Goal: Task Accomplishment & Management: Use online tool/utility

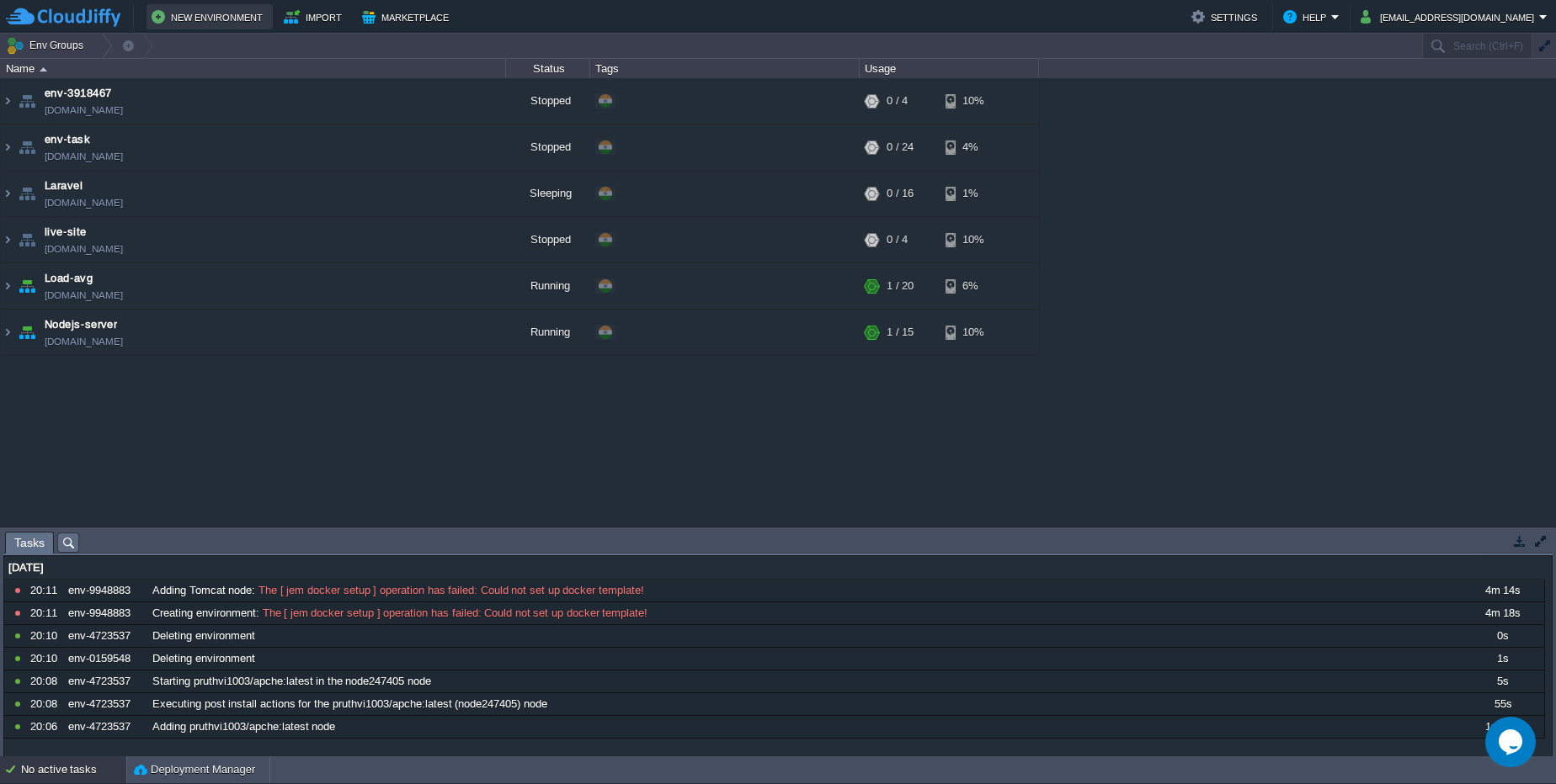
click at [202, 13] on button "New Environment" at bounding box center [210, 17] width 116 height 20
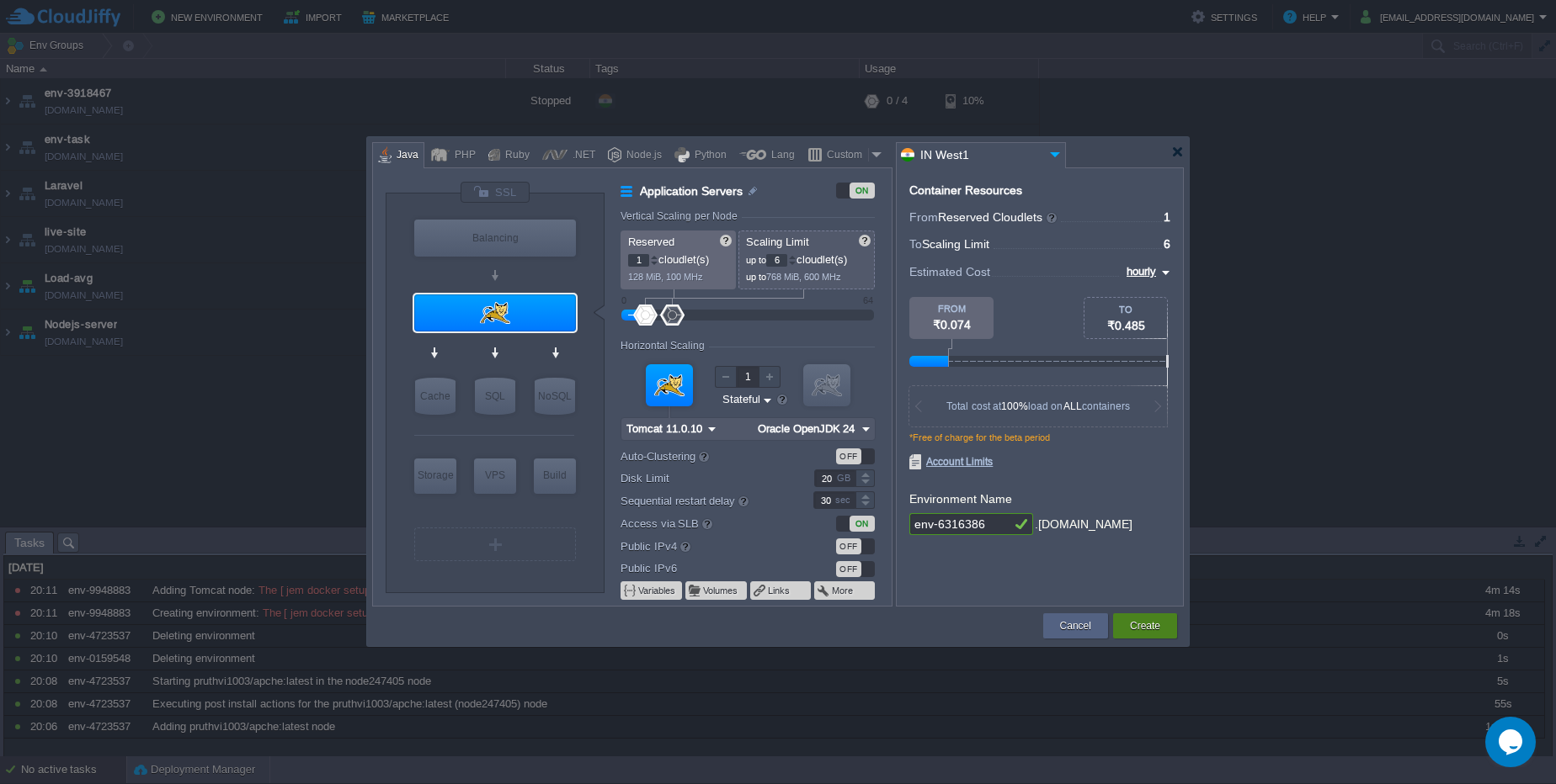
click at [1158, 631] on button "Create" at bounding box center [1145, 626] width 30 height 17
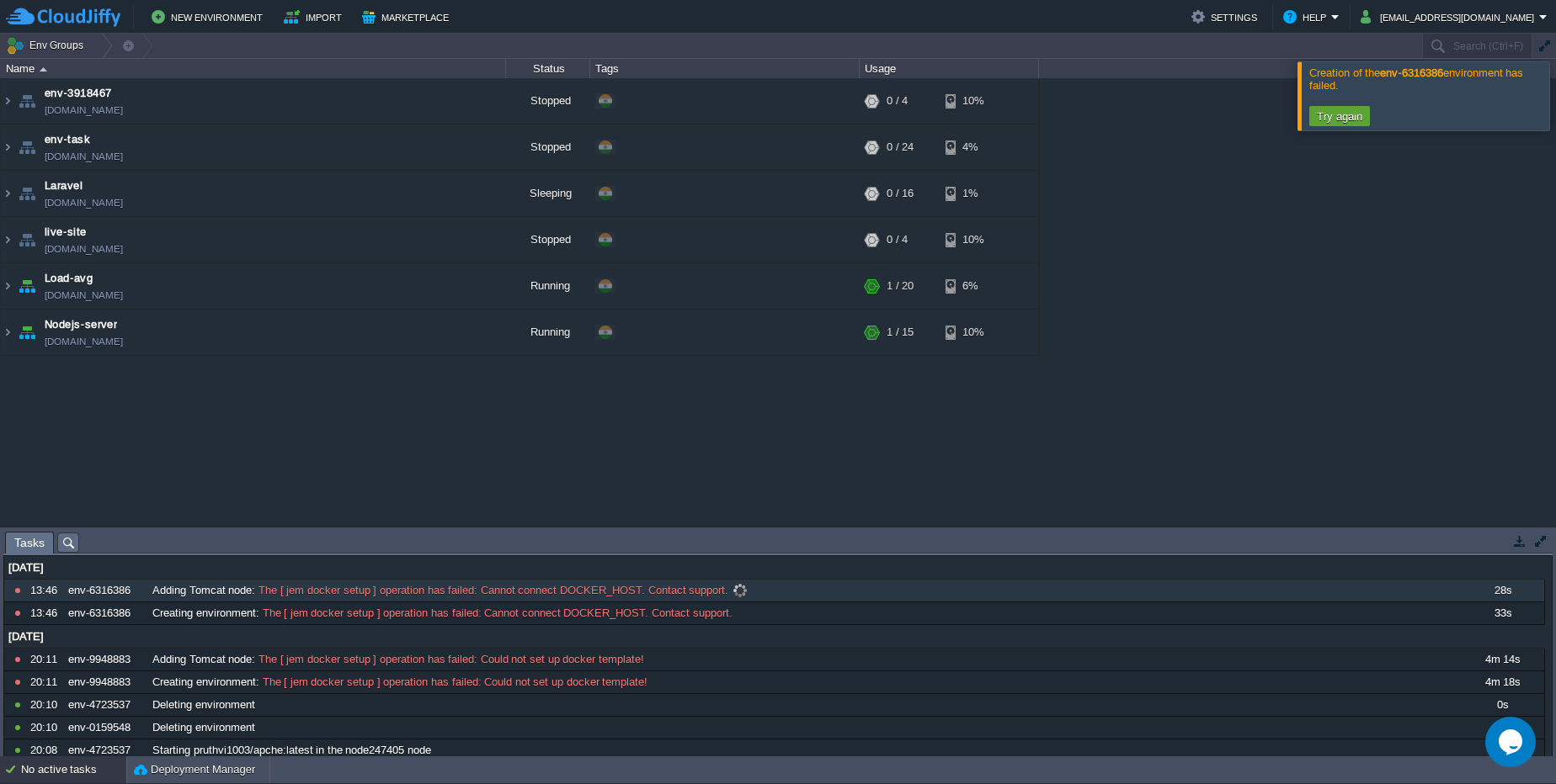
click at [532, 592] on span "The [ jem docker setup ] operation has failed: Cannot connect DOCKER_HOST. Cont…" at bounding box center [492, 590] width 474 height 15
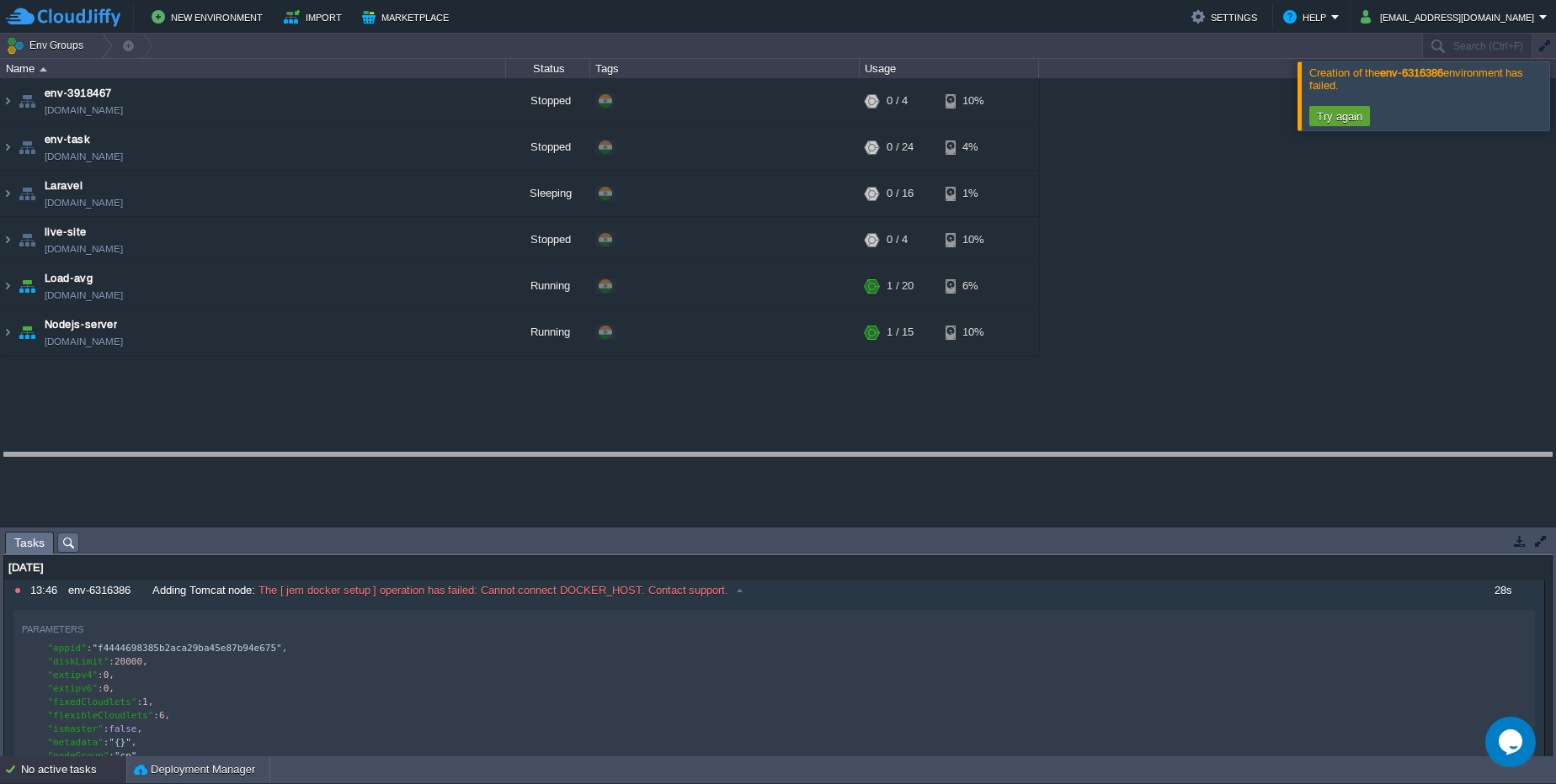
drag, startPoint x: 850, startPoint y: 532, endPoint x: 841, endPoint y: 452, distance: 80.5
click at [841, 452] on body "New Environment Import Marketplace Bonus ₹0.00 Upgrade Account Settings Help [E…" at bounding box center [778, 392] width 1556 height 784
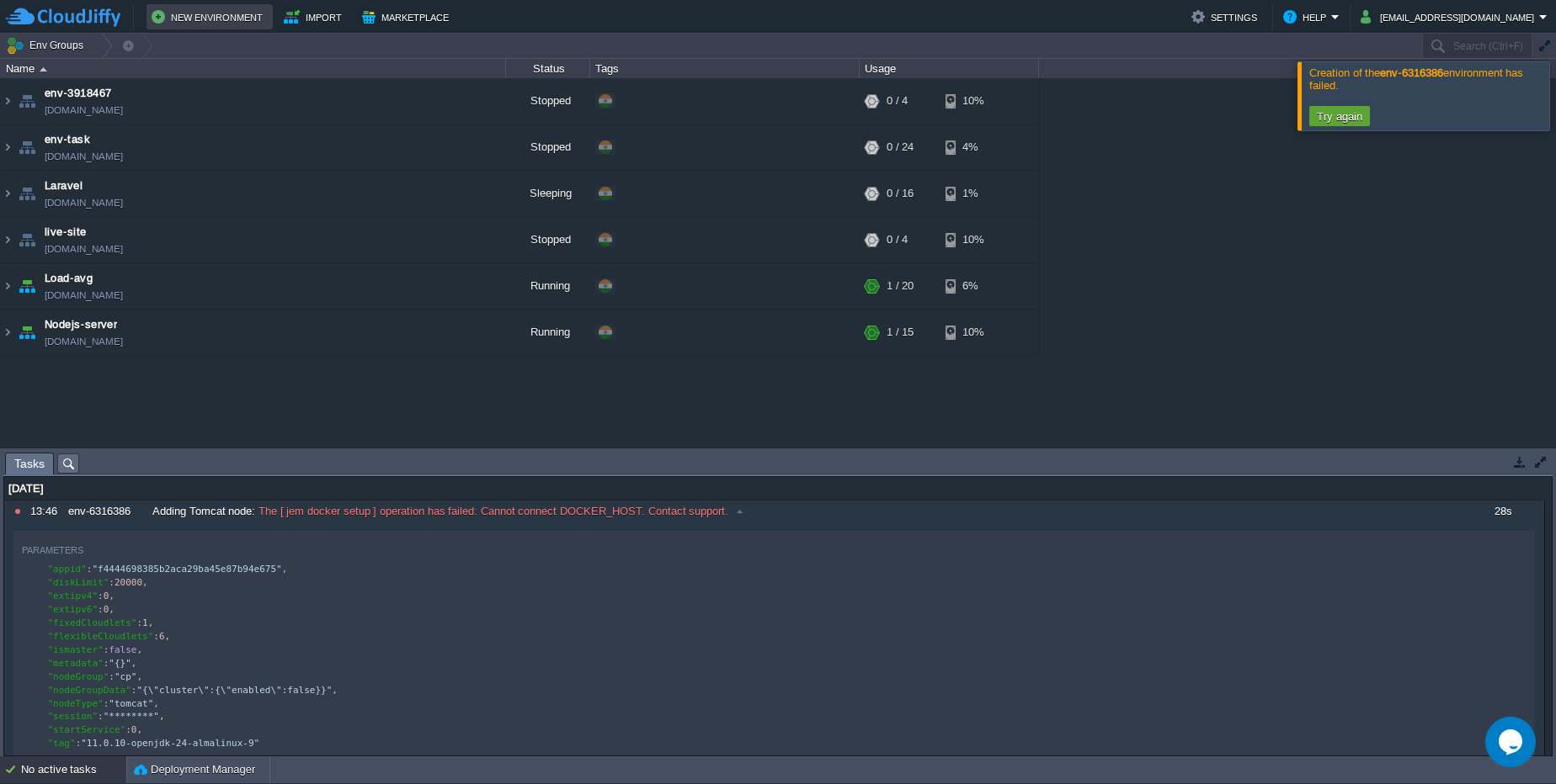
click at [241, 13] on button "New Environment" at bounding box center [210, 17] width 116 height 20
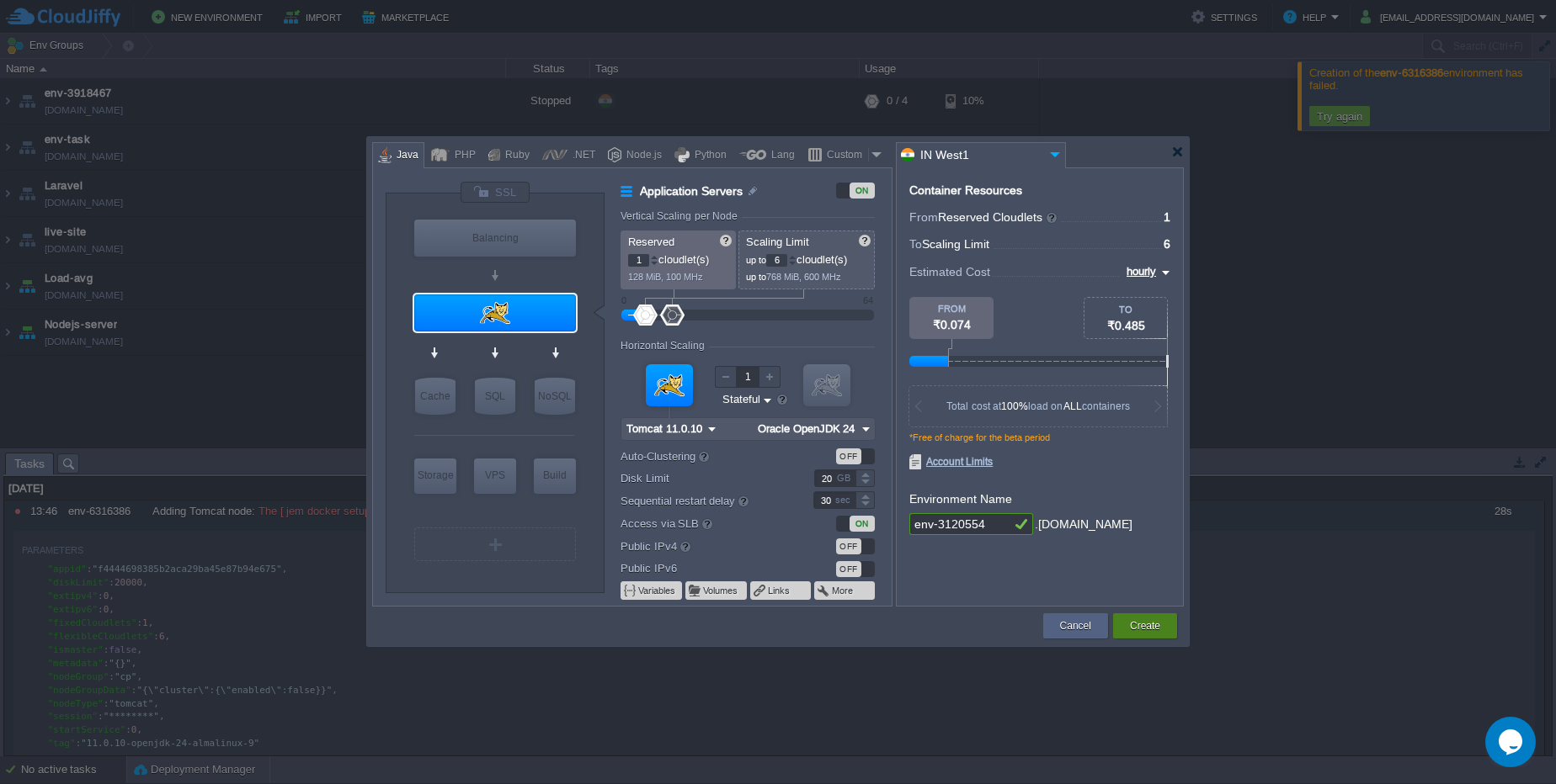
click at [1130, 621] on button "Create" at bounding box center [1145, 626] width 30 height 17
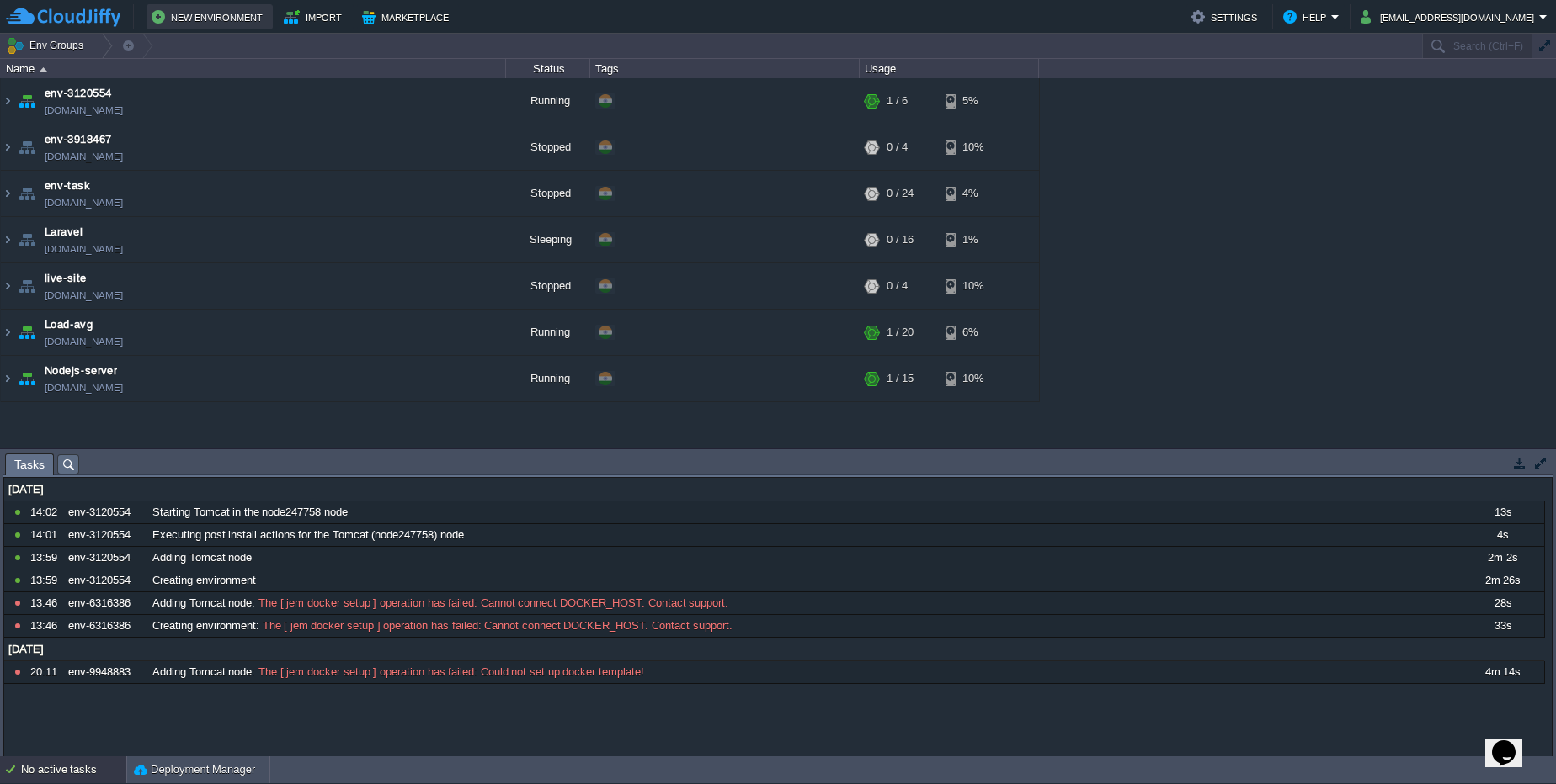
click at [223, 21] on button "New Environment" at bounding box center [210, 17] width 116 height 20
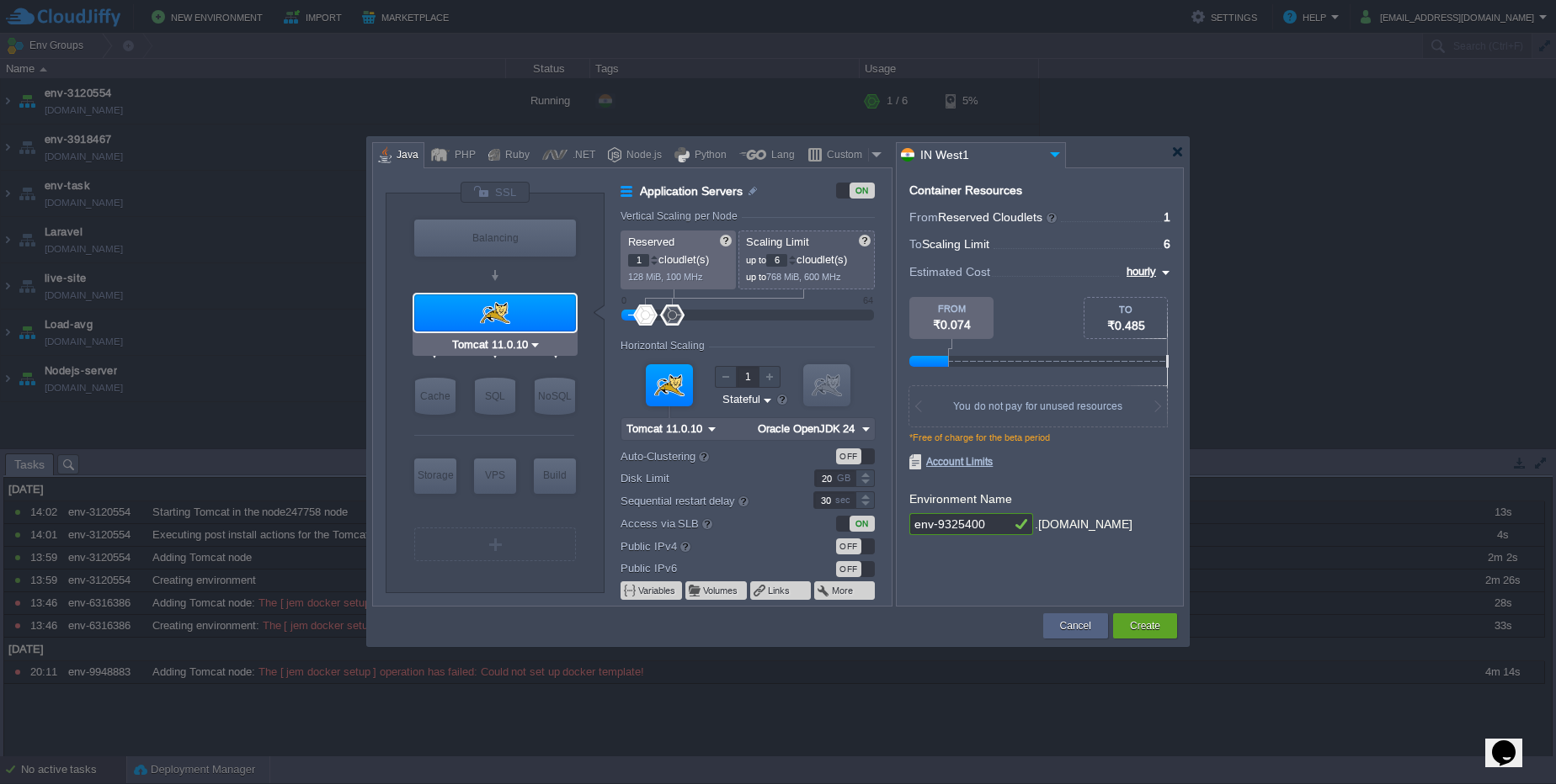
type input "NGINX 1.28.0"
click at [816, 153] on div at bounding box center [814, 154] width 14 height 25
type input "Application Servers"
type input "16"
type input "Docker Image"
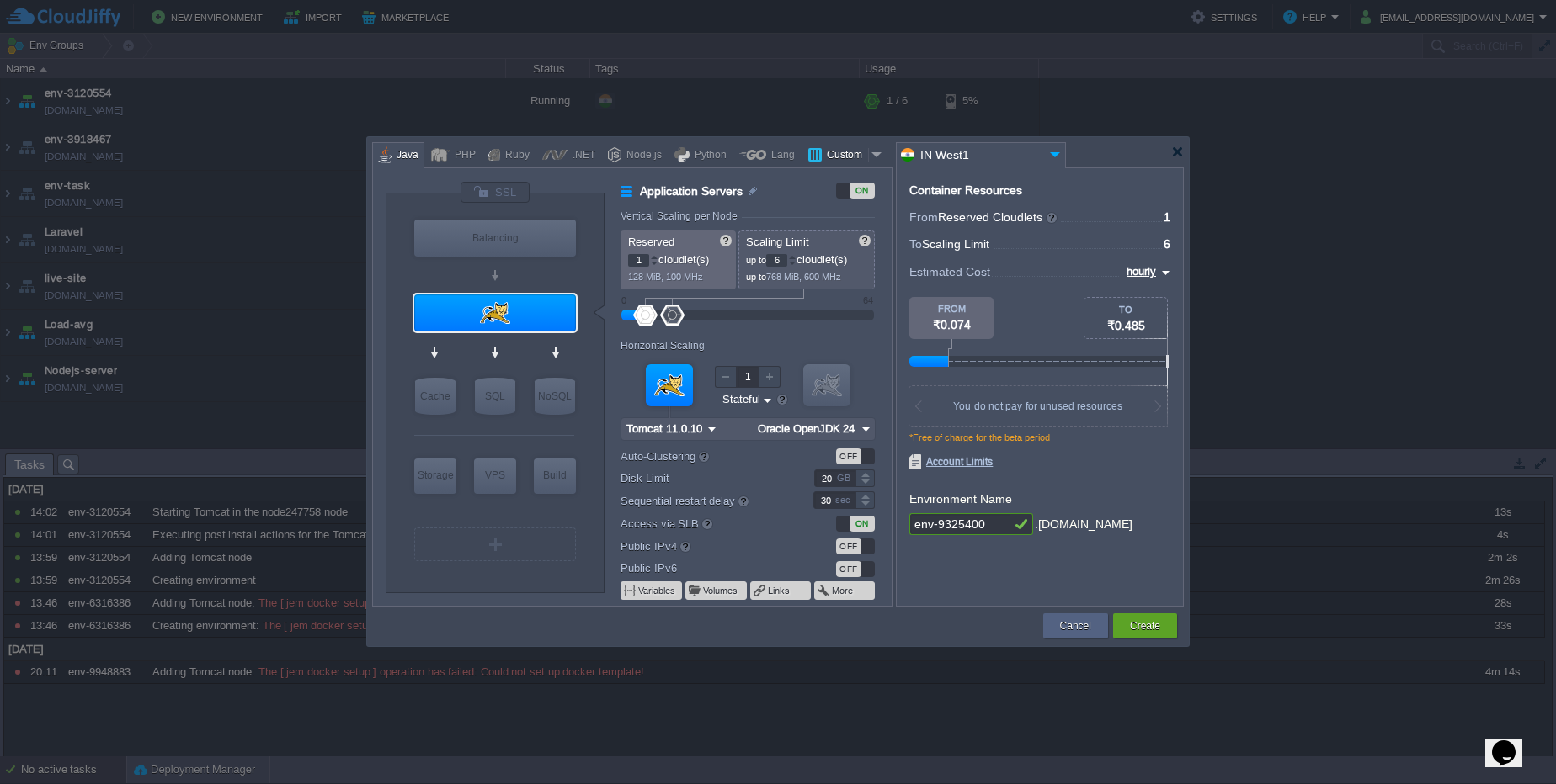
type input "Stateless"
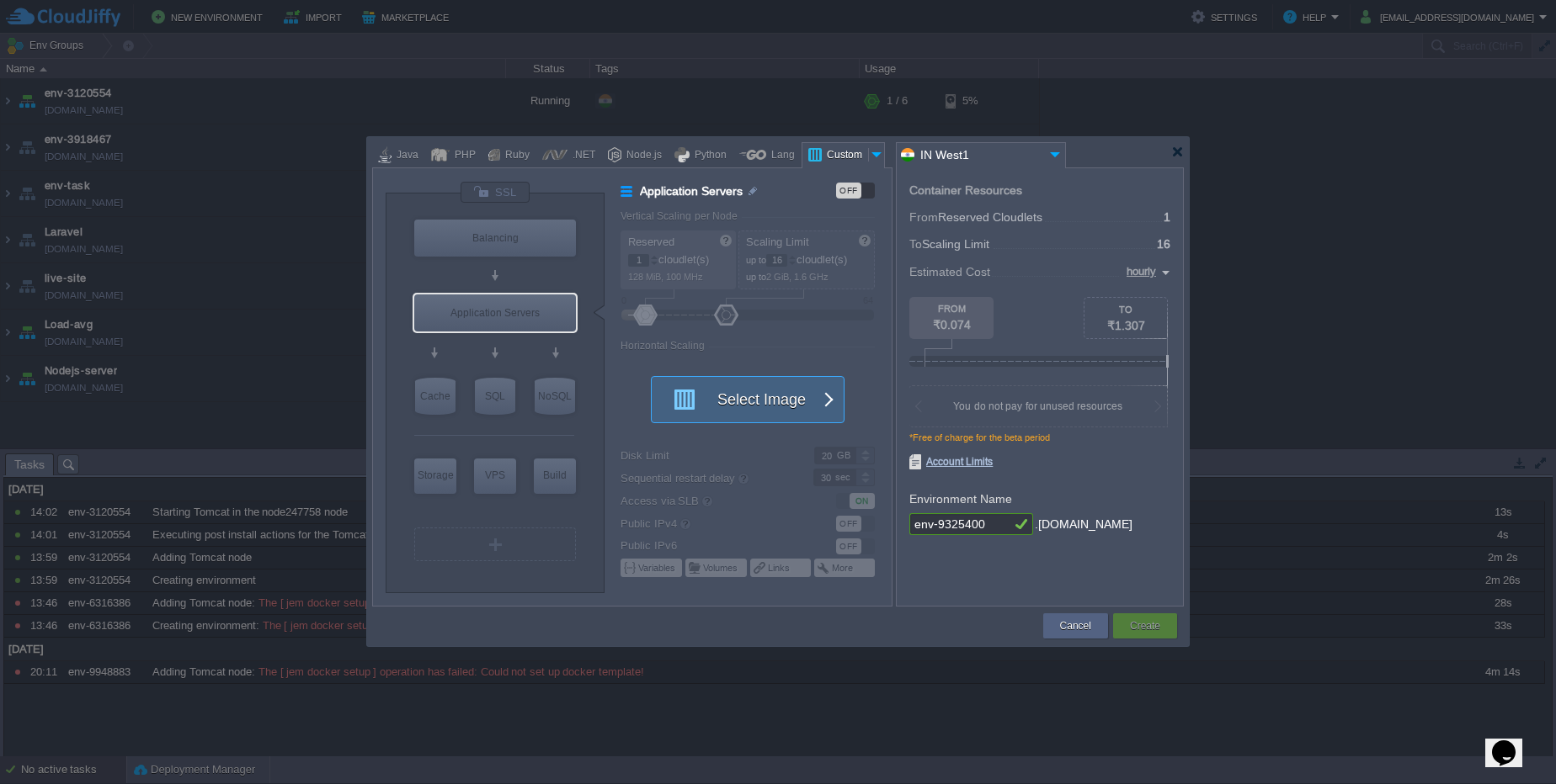
click at [778, 387] on button "Select Image" at bounding box center [739, 400] width 152 height 46
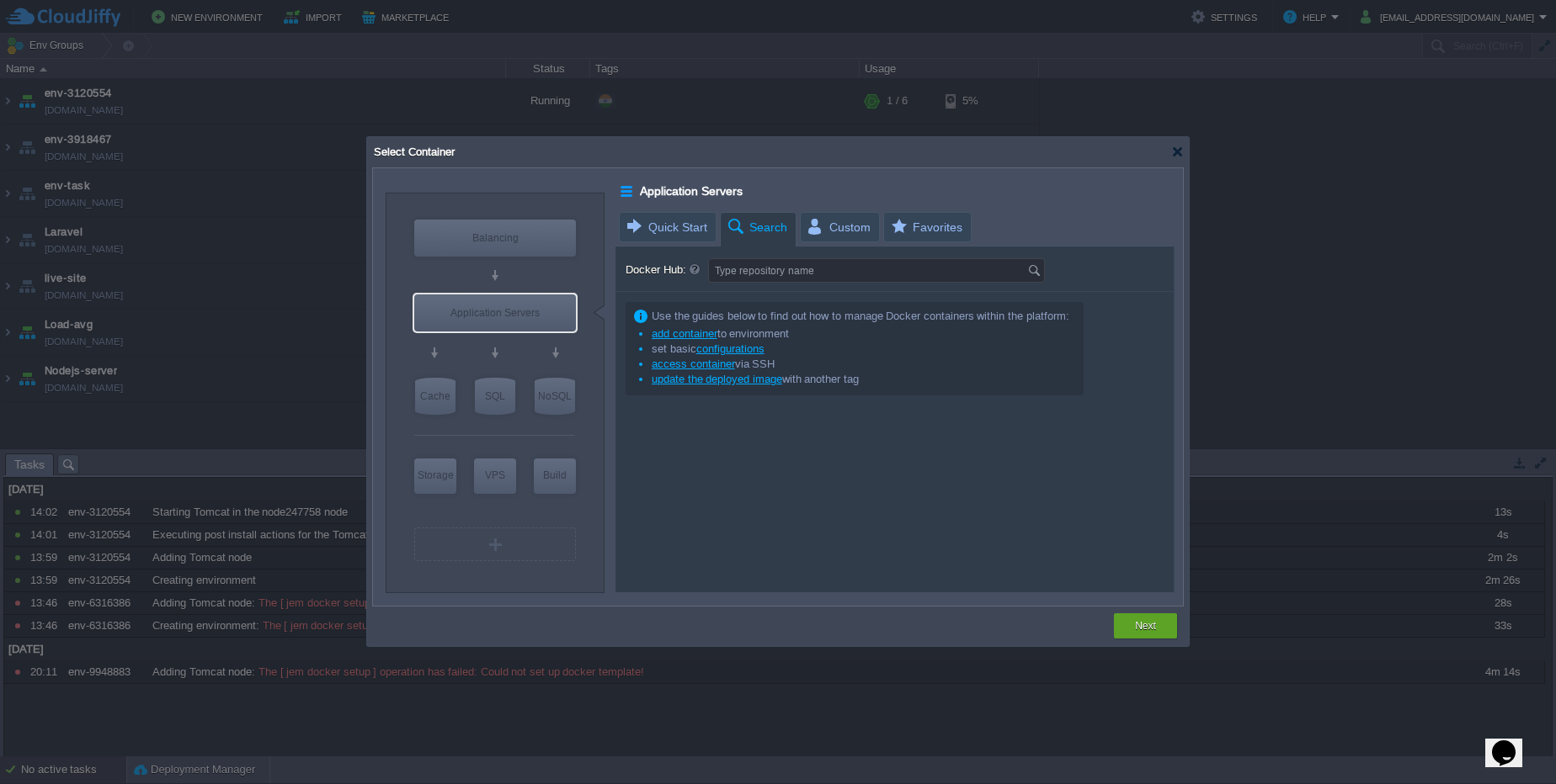
click at [768, 225] on span "Search" at bounding box center [757, 227] width 62 height 29
click at [789, 262] on input "Docker Hub:" at bounding box center [868, 271] width 319 height 23
type input "apache"
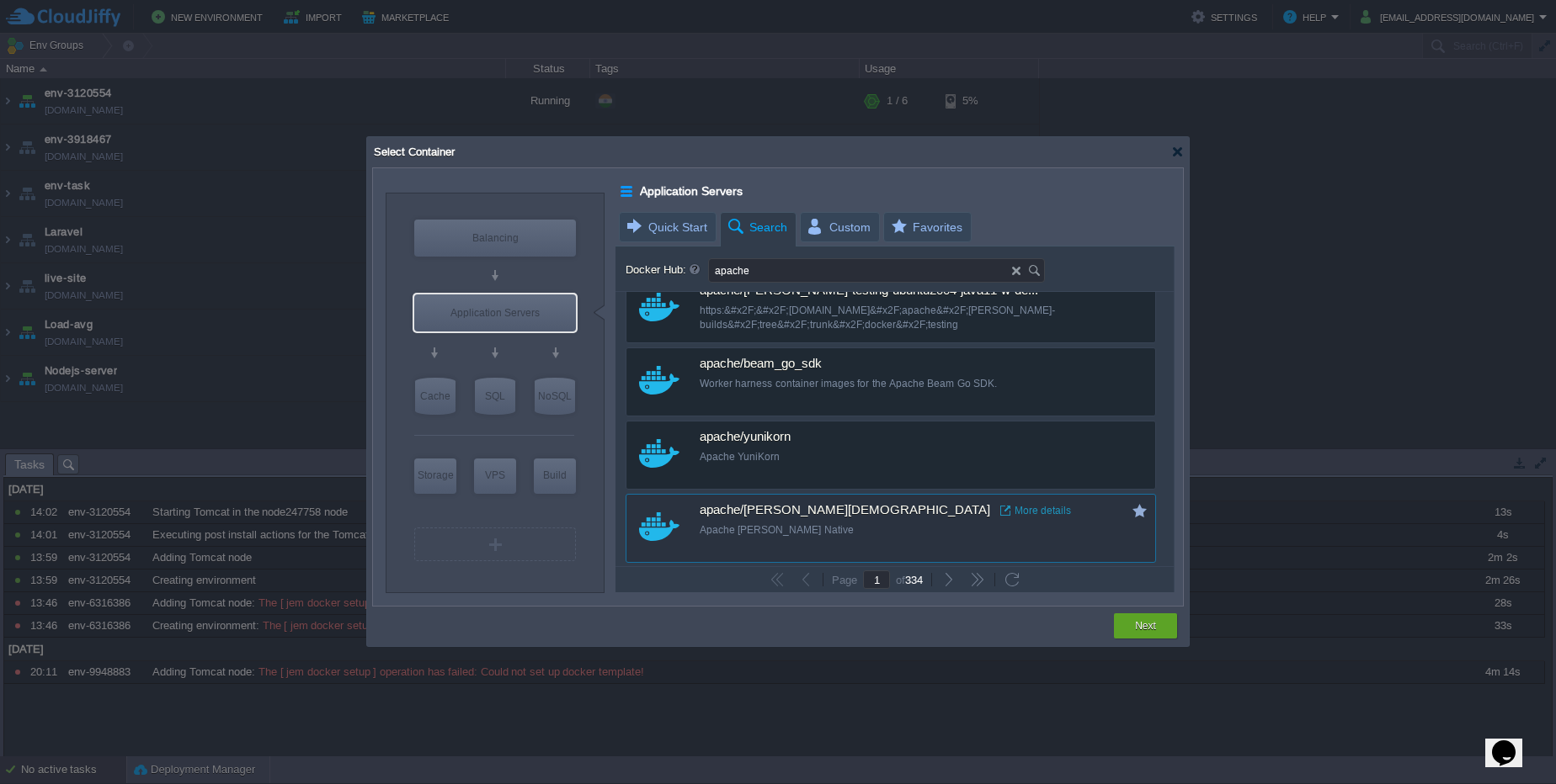
scroll to position [1414, 0]
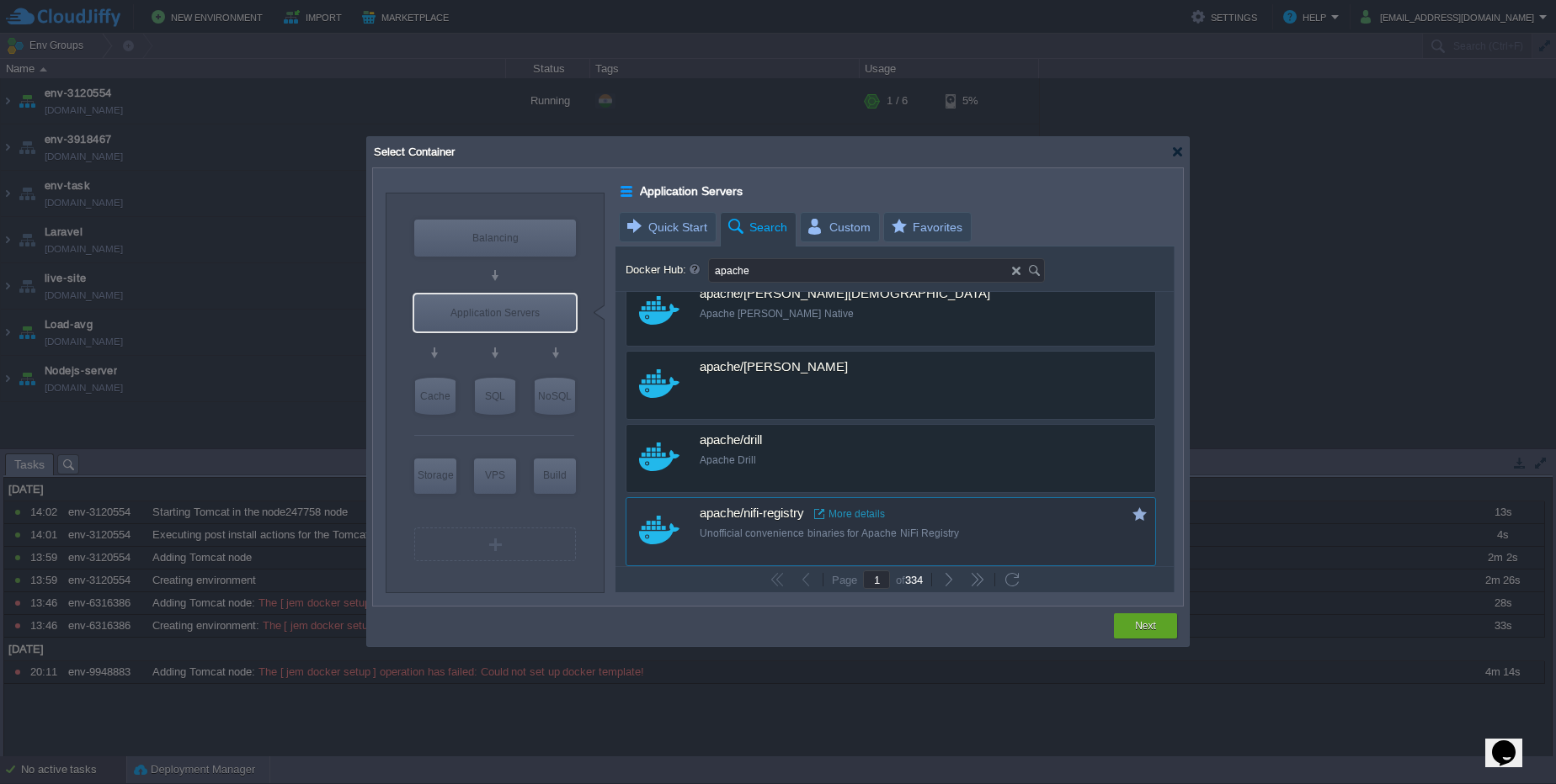
click at [1011, 528] on div "Unofficial convenience binaries for Apache NiFi Registry" at bounding box center [901, 533] width 405 height 14
type input "Nifi-registry"
type input "latest"
type input "Nifi-registry :"
type input "latest"
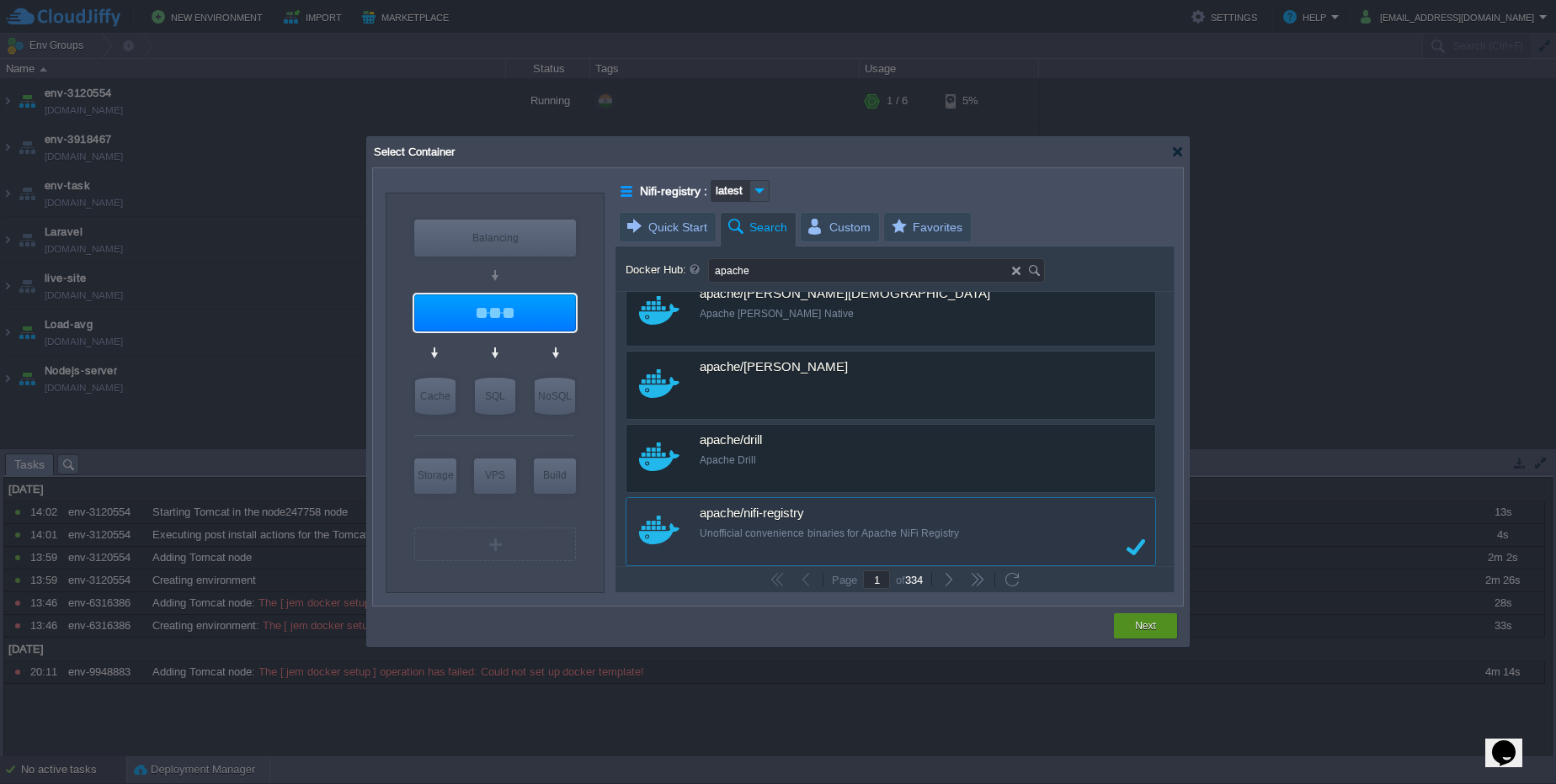
click at [1143, 626] on button "Next" at bounding box center [1145, 626] width 21 height 17
type input "latest"
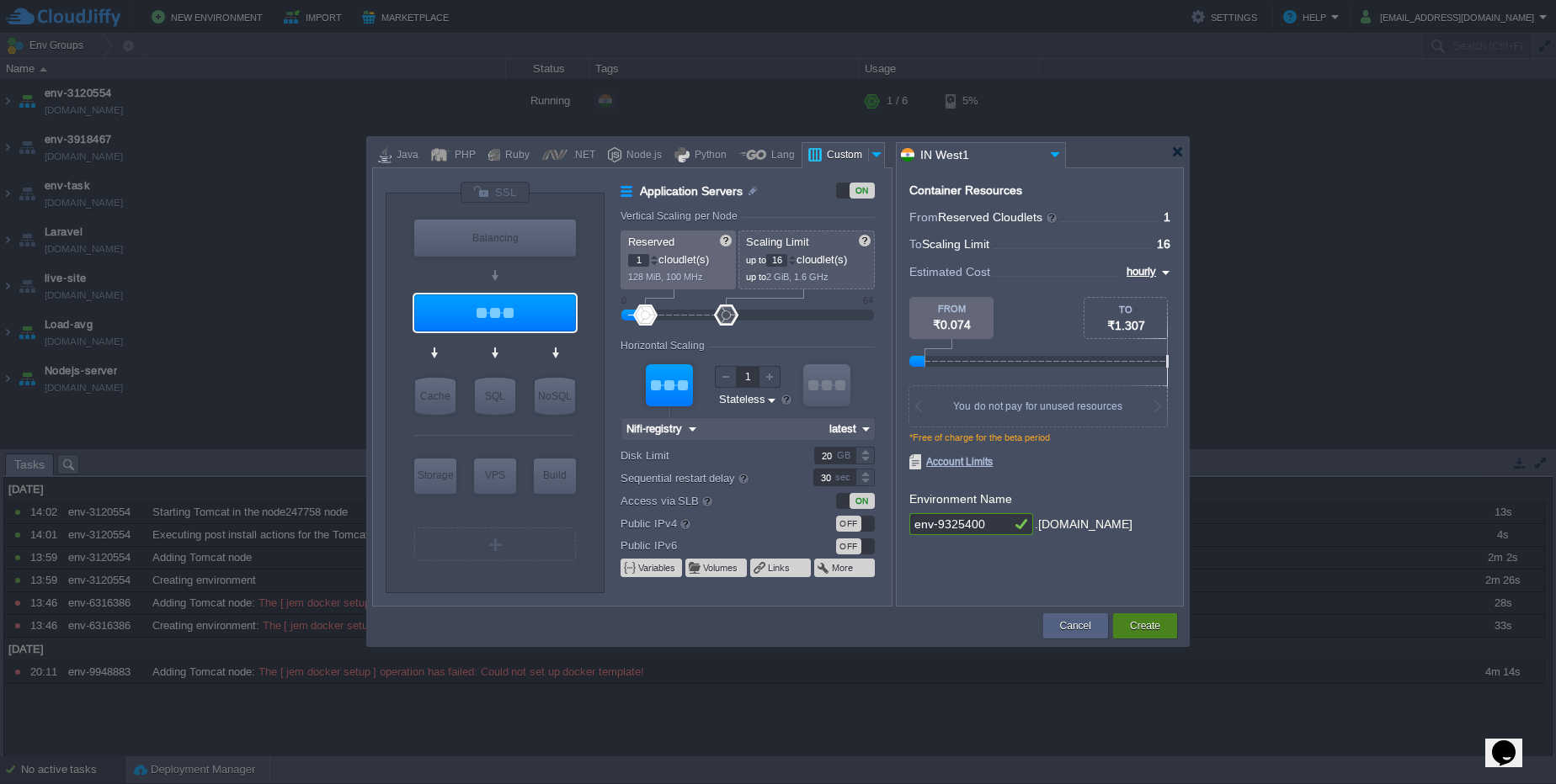
click at [1142, 616] on div "Create" at bounding box center [1145, 625] width 39 height 25
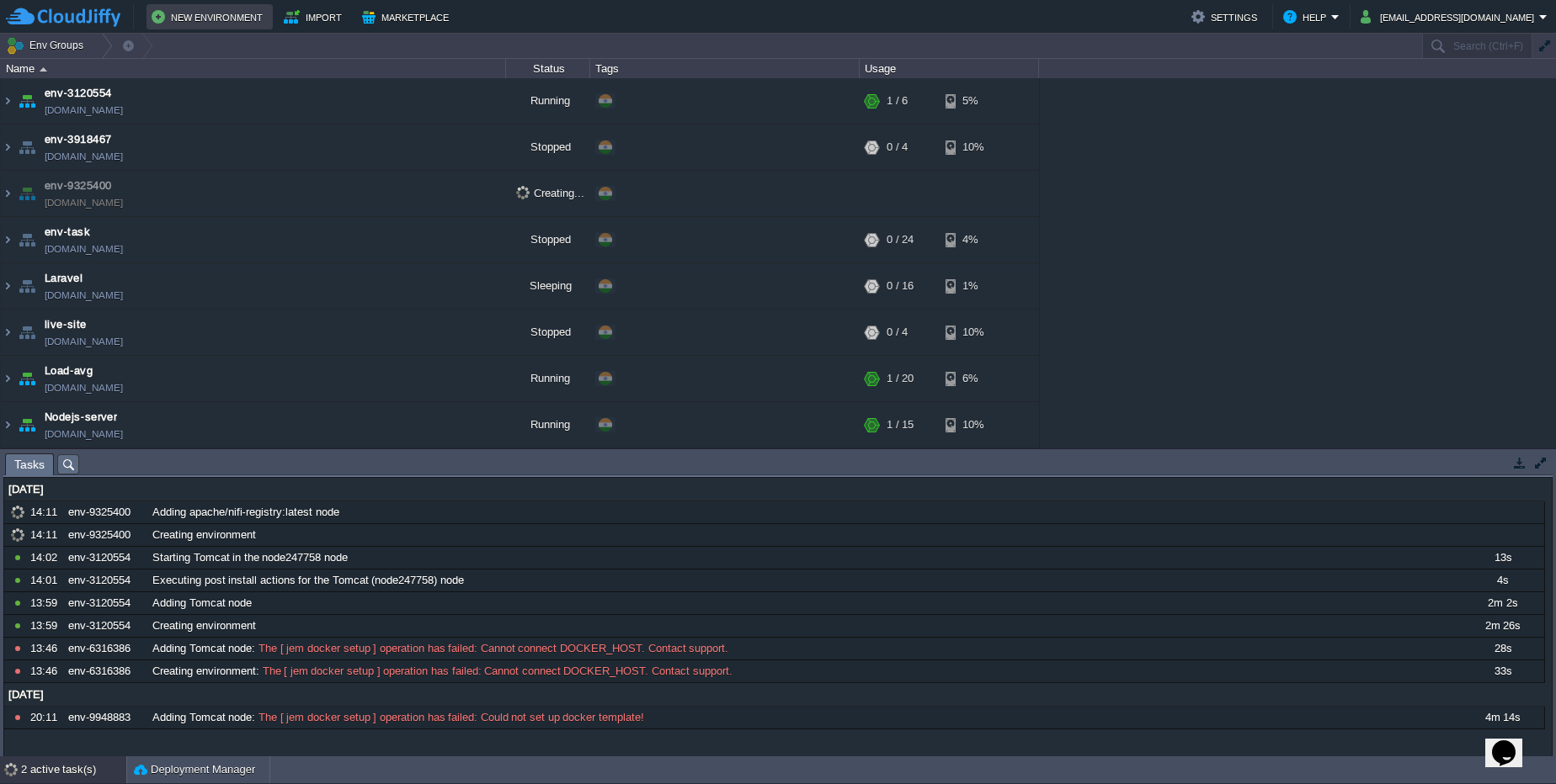
click at [220, 18] on button "New Environment" at bounding box center [210, 17] width 116 height 20
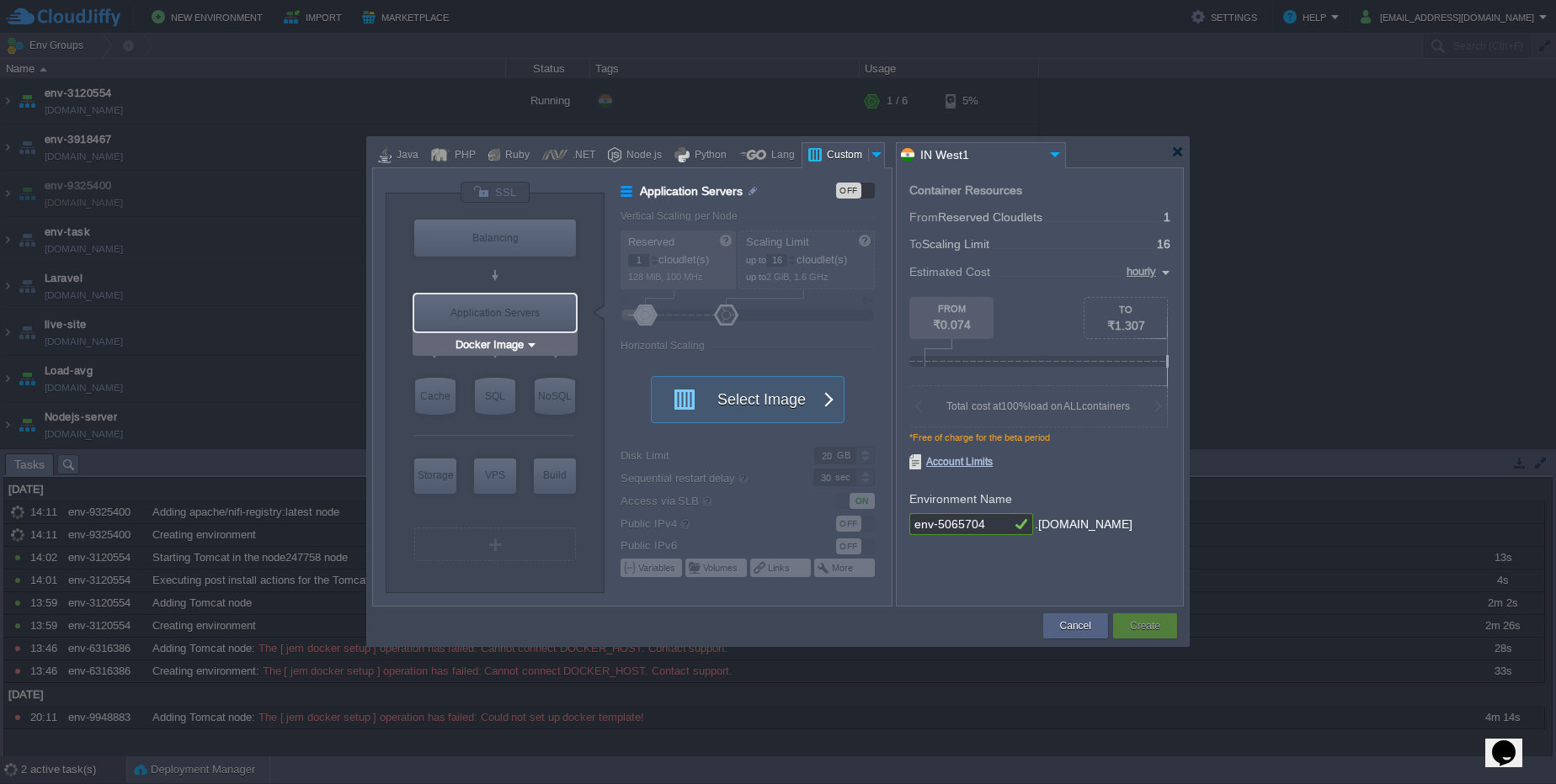
click at [506, 317] on div "Application Servers" at bounding box center [496, 313] width 162 height 37
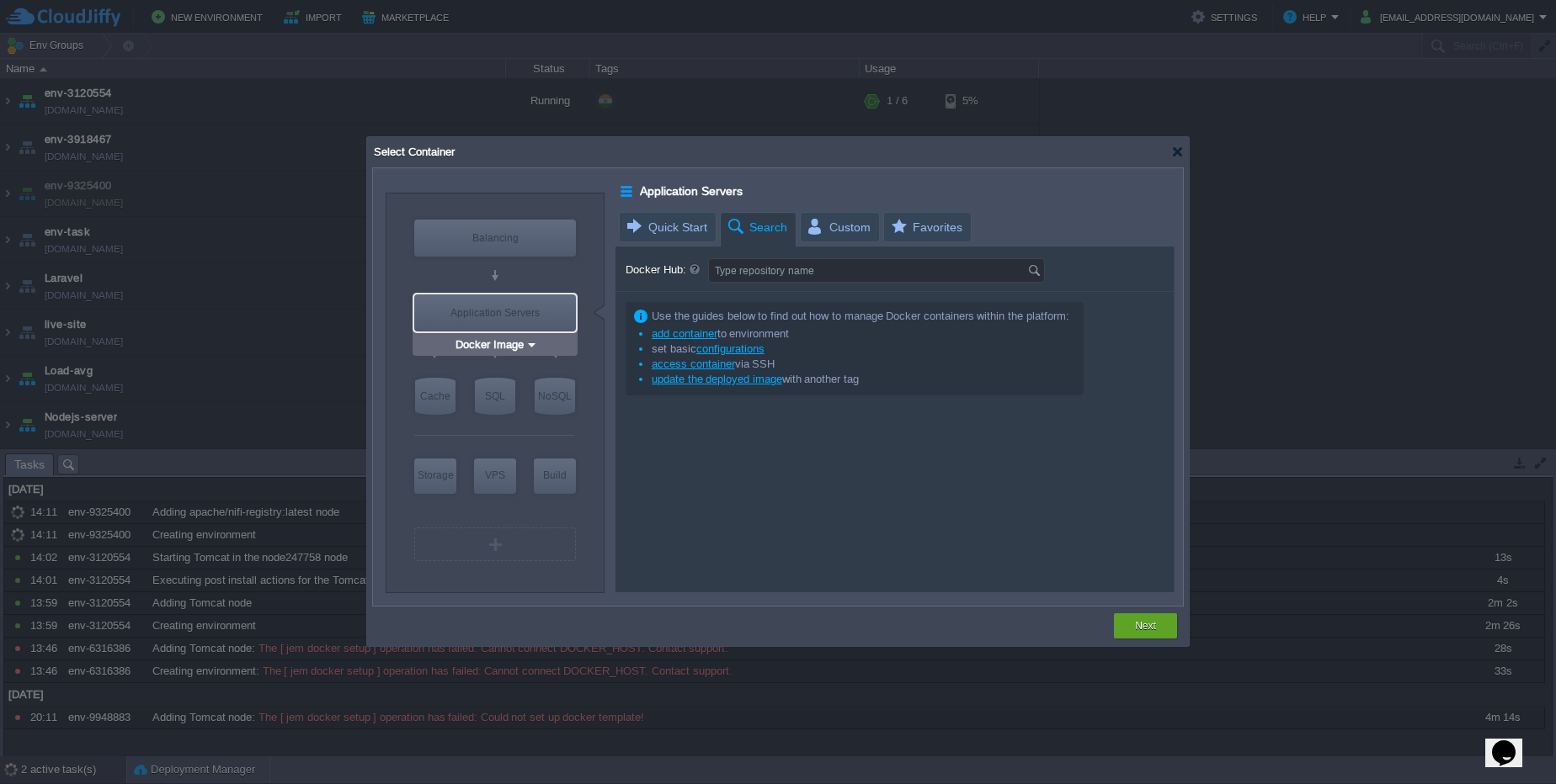
click at [506, 317] on div "Application Servers" at bounding box center [496, 313] width 162 height 37
click at [1180, 158] on div "Select Container" at bounding box center [778, 152] width 811 height 30
drag, startPoint x: 505, startPoint y: 354, endPoint x: 522, endPoint y: 338, distance: 23.3
click at [506, 353] on div "Docker Image" at bounding box center [495, 346] width 165 height 22
click at [524, 345] on input "Docker Image" at bounding box center [489, 345] width 73 height 17
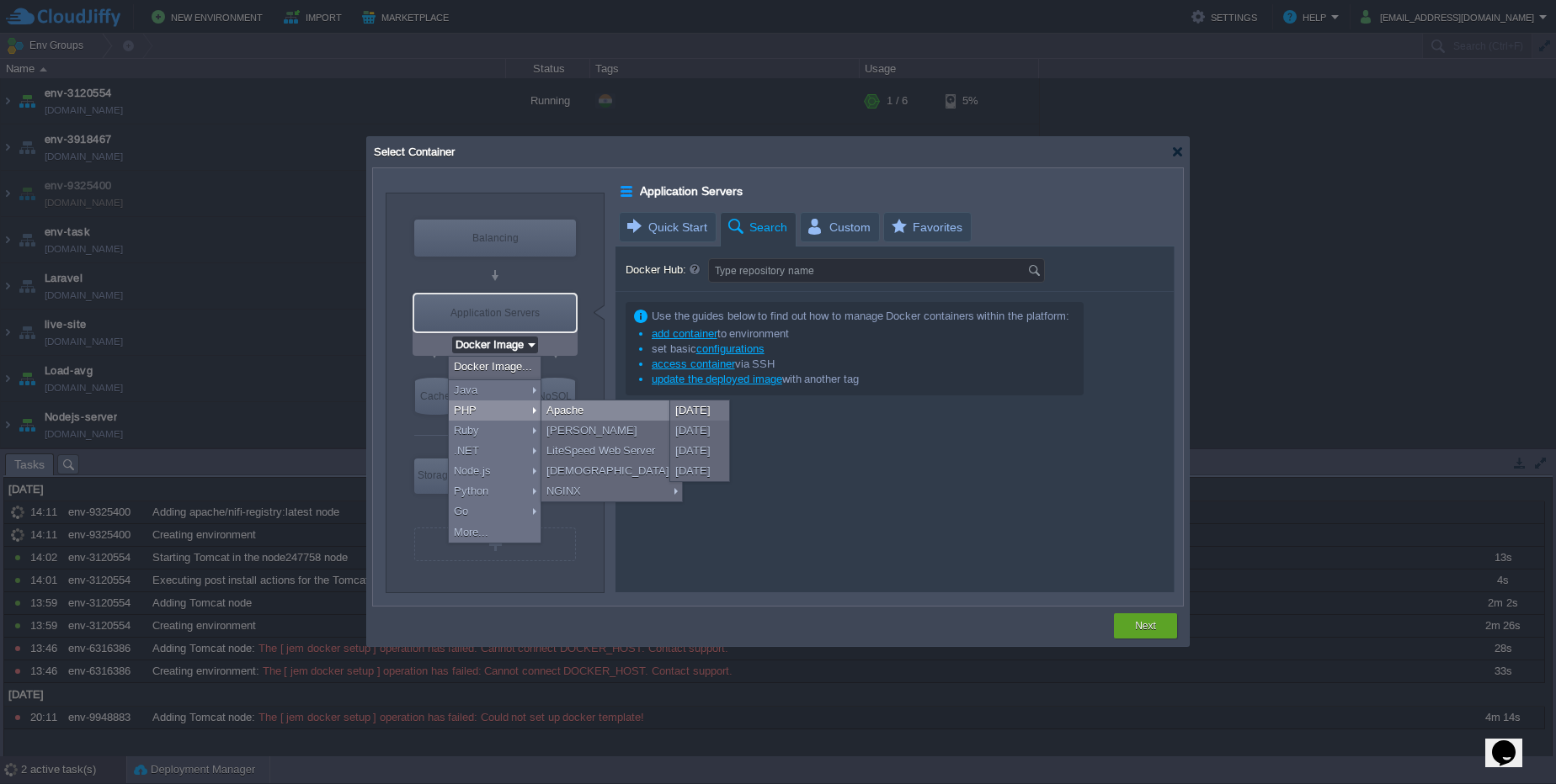
click at [570, 414] on div "Apache" at bounding box center [612, 410] width 141 height 20
type input "Application Servers"
type input "4"
type input "Apache 2.4.65"
type input "PHP 8.4.11"
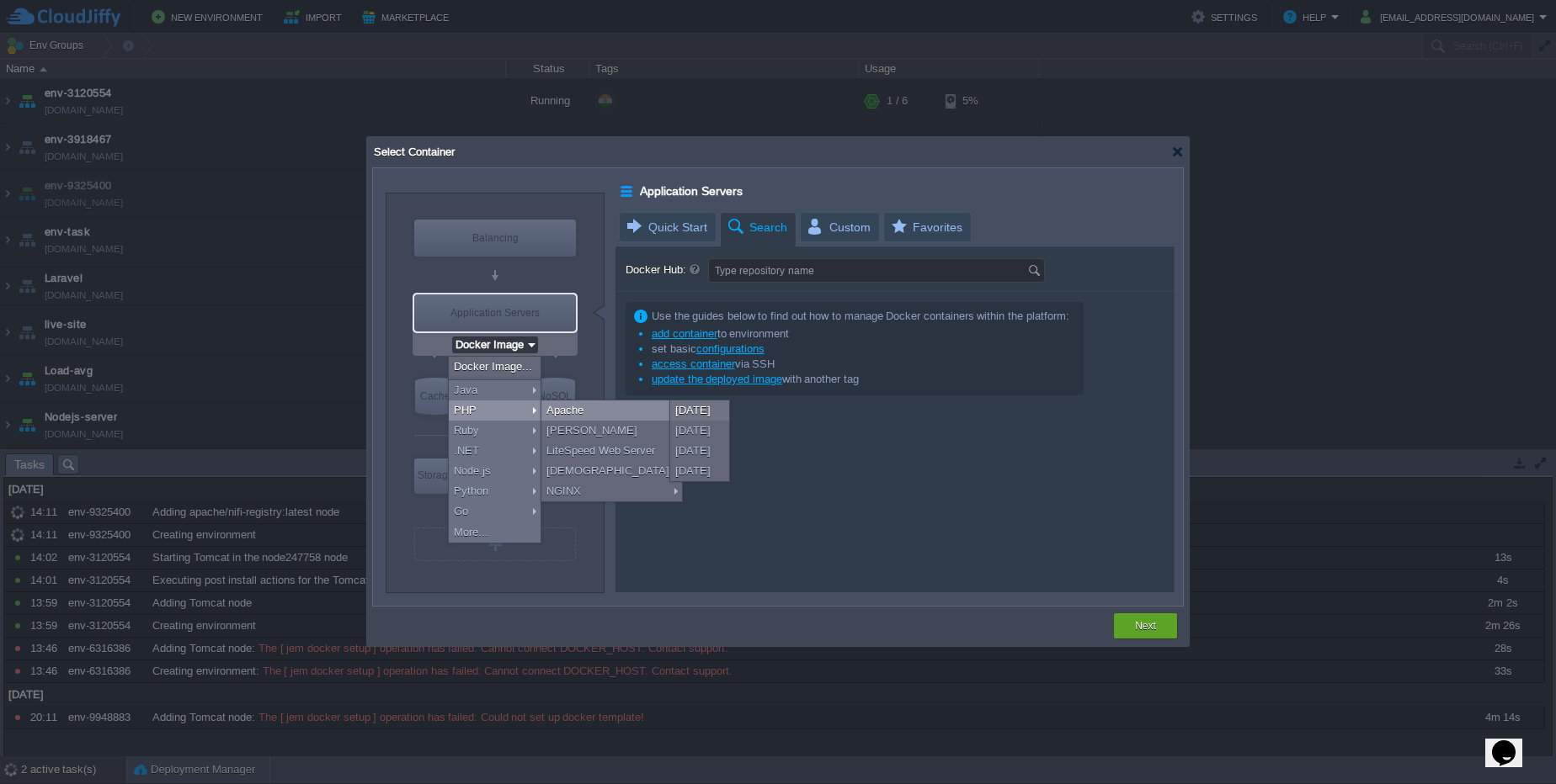
type input "Stateful"
type input "Redis 7.2.4"
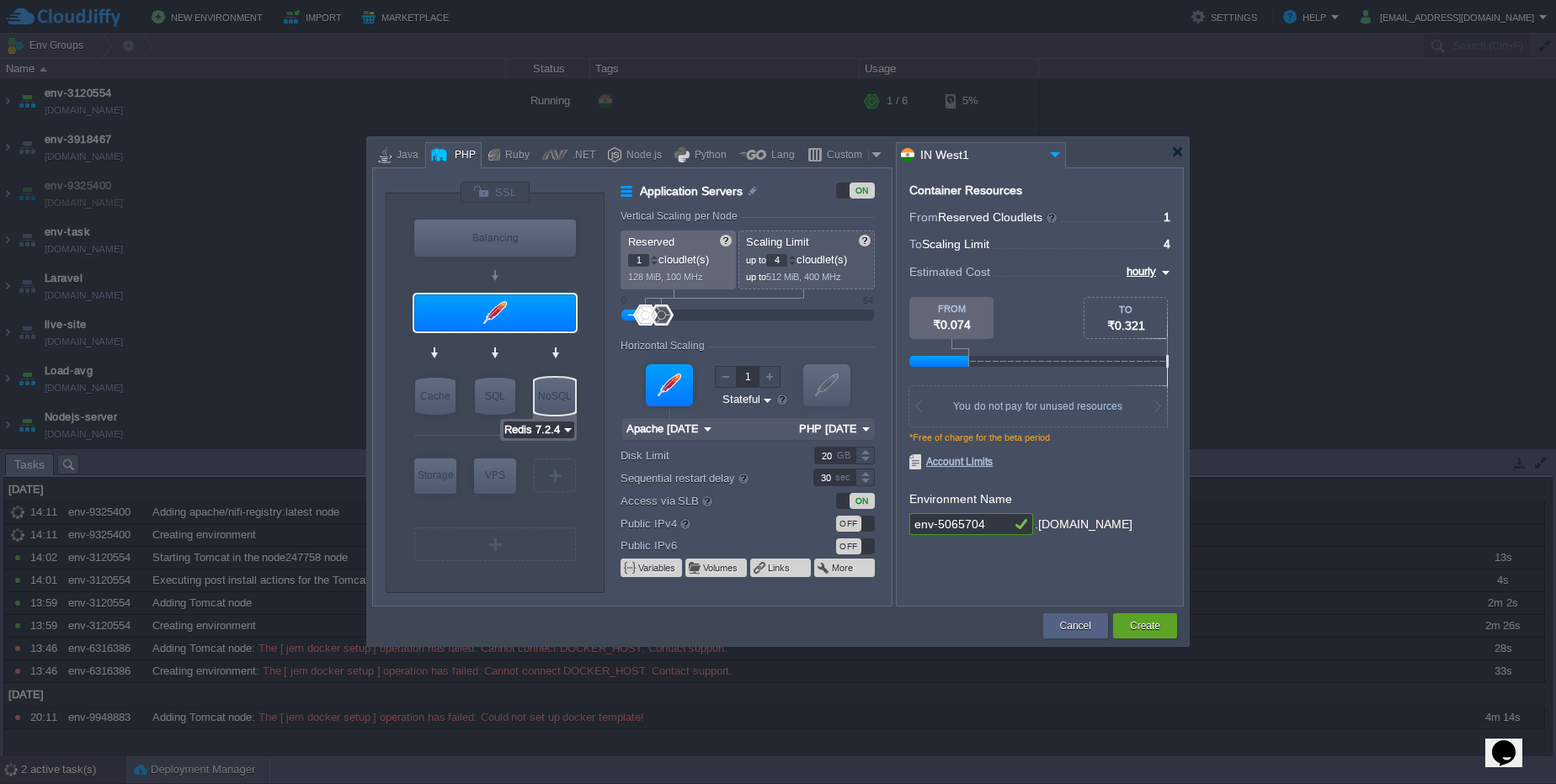
click at [561, 425] on input "Redis 7.2.4" at bounding box center [533, 429] width 58 height 17
click at [447, 399] on div "Cache" at bounding box center [435, 395] width 40 height 37
type input "Cache"
type input "Memcached 1.6.39"
type input "1.6.39-almalinux-9"
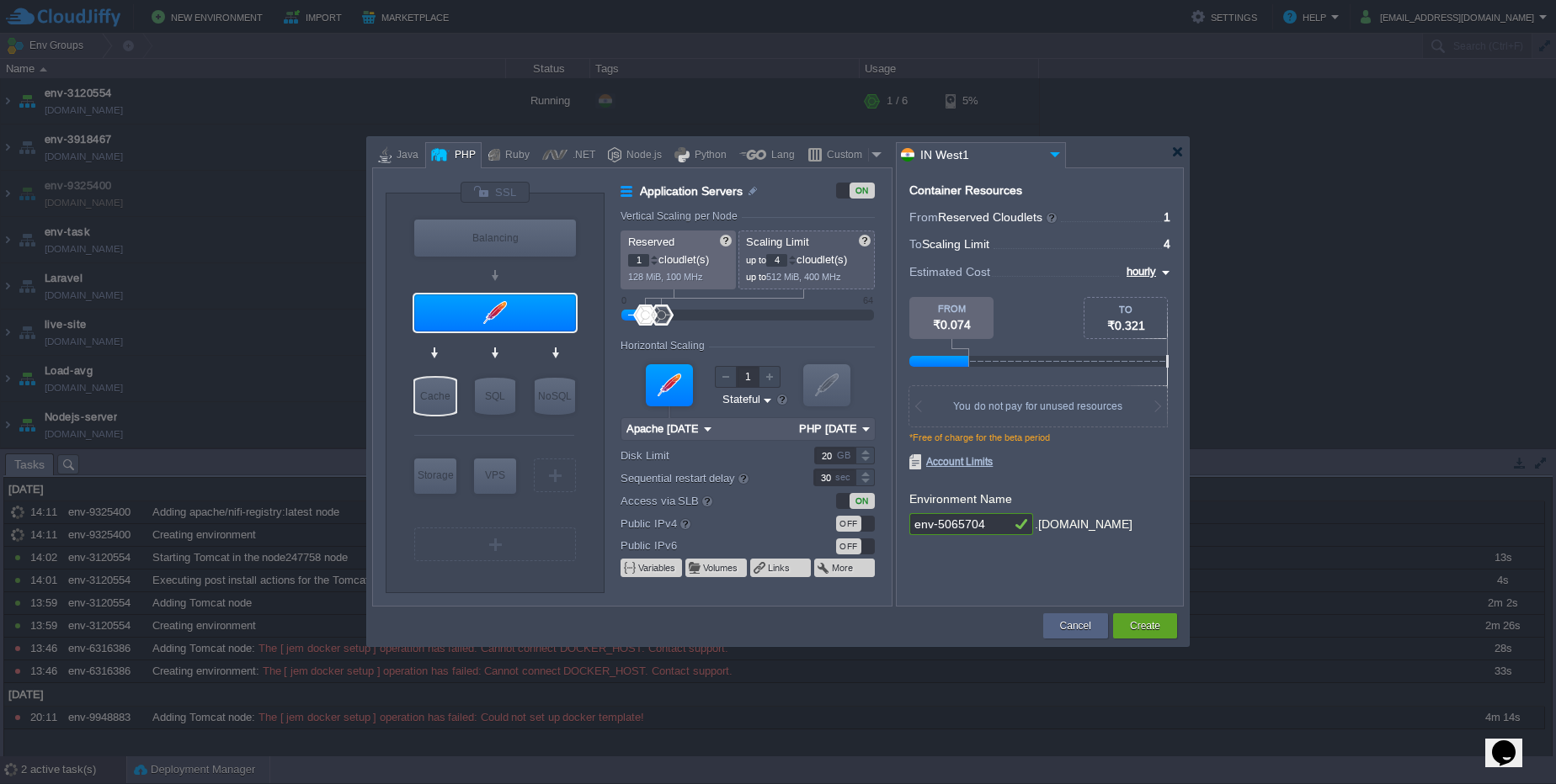
type input "Stateless"
type input "Memcached 1.6.39"
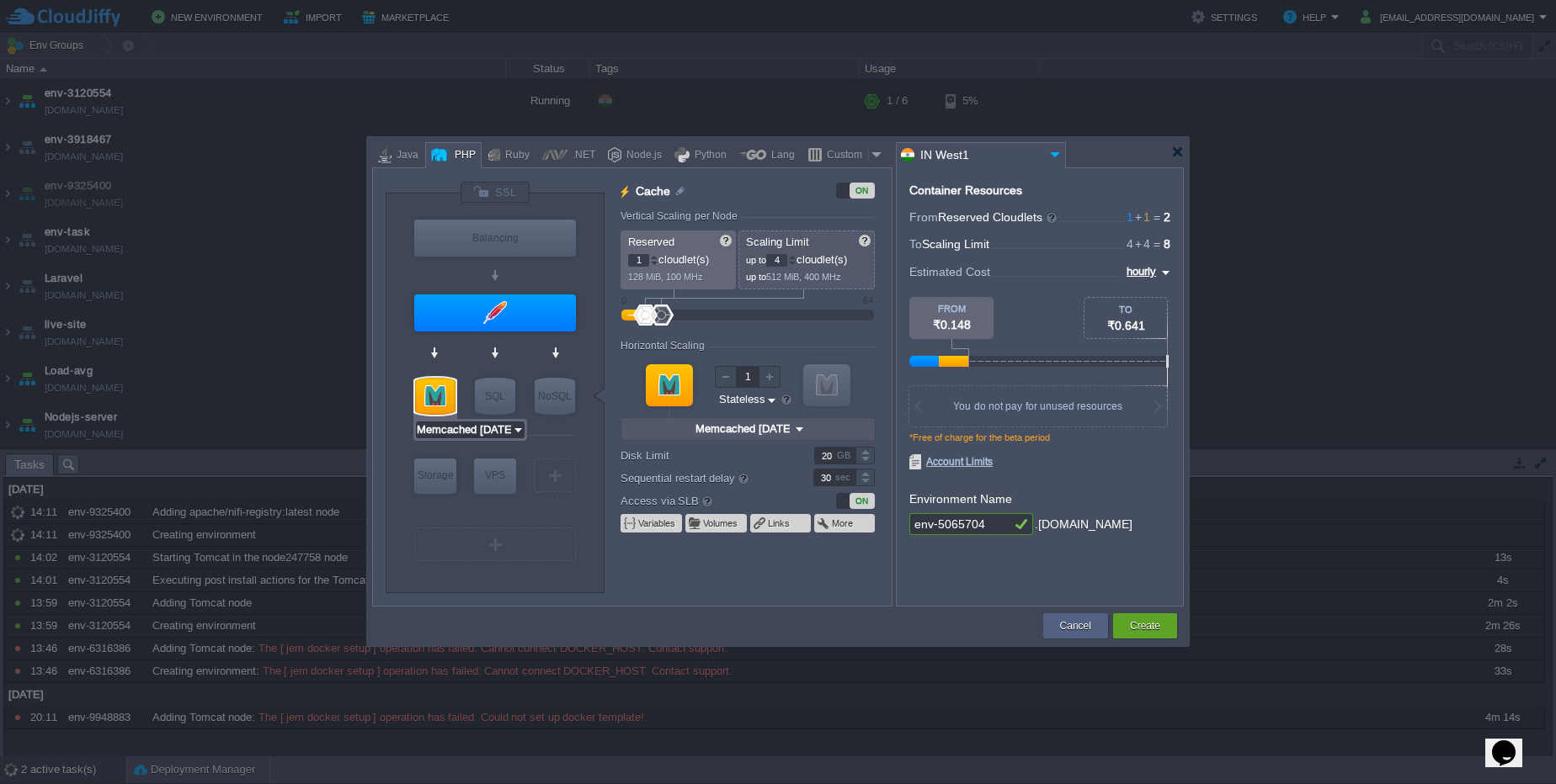
click at [509, 430] on input "Memcached 1.6.39" at bounding box center [464, 429] width 96 height 17
click at [507, 397] on div "SQL" at bounding box center [495, 395] width 40 height 37
type input "SQL Databases"
type input "4"
type input "6"
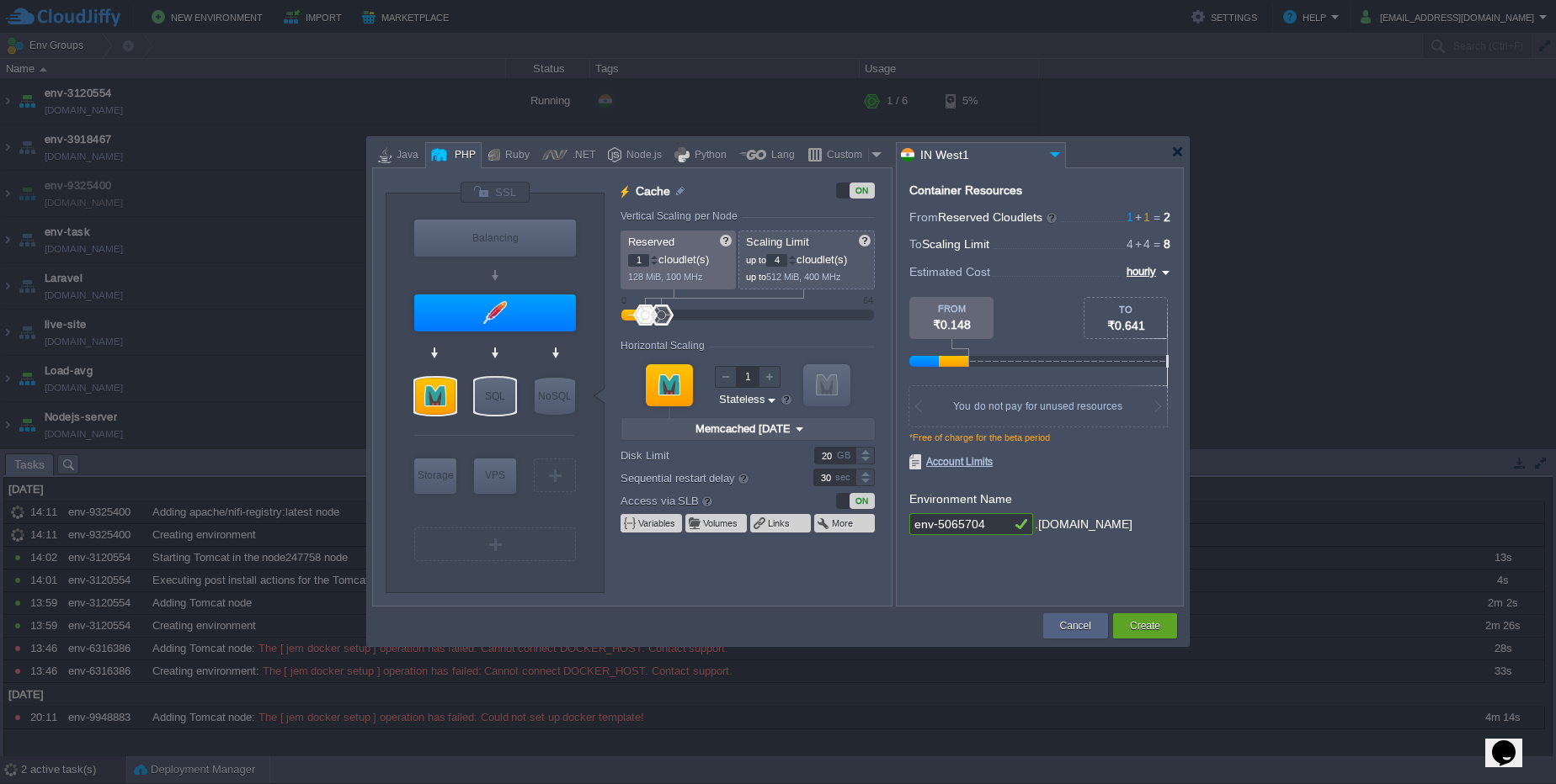
type input "MariaDB 12.0.2"
type input "12.0.2-almalinux-9"
type input "MariaDB 12.0.2"
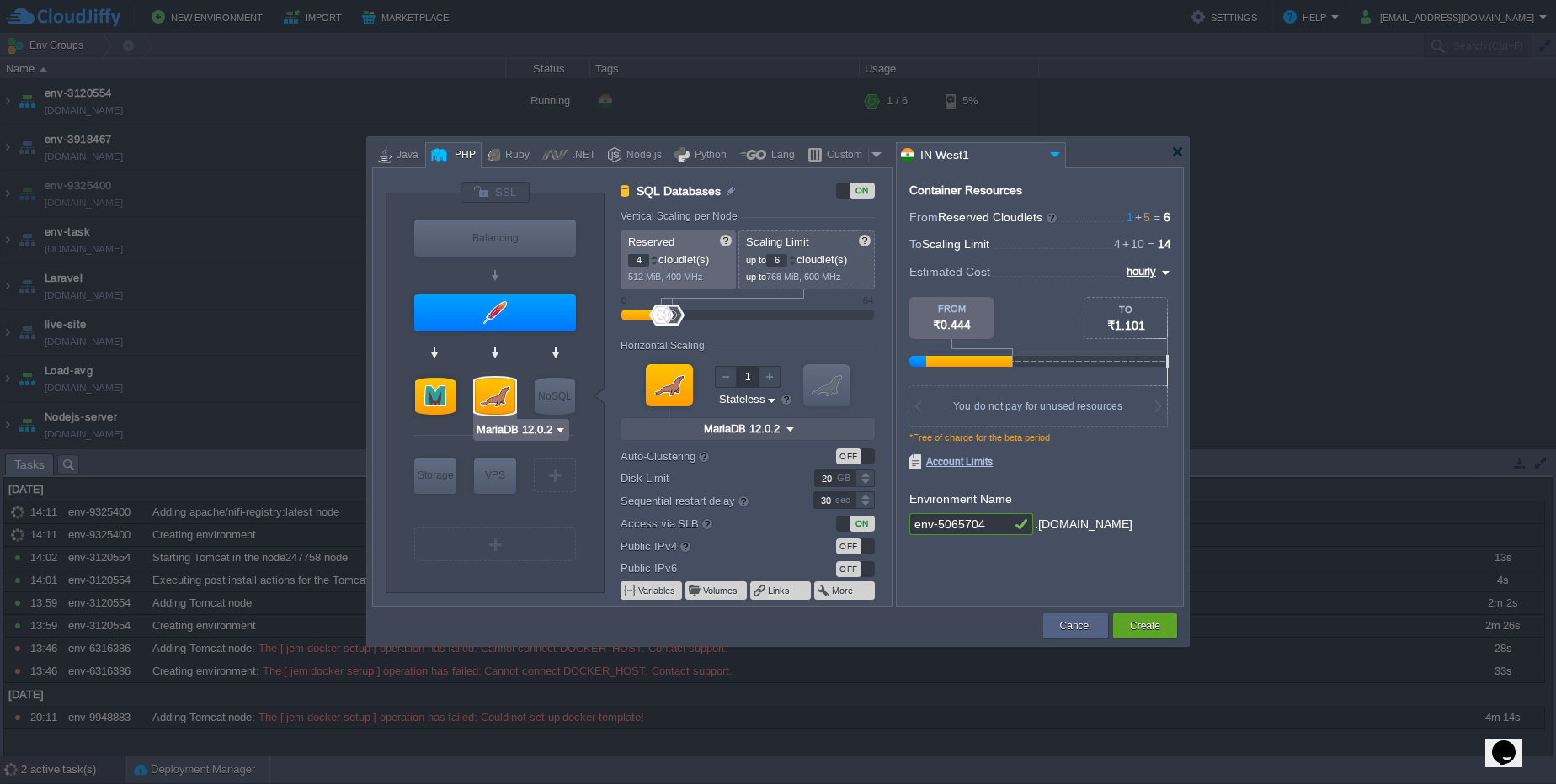
click at [560, 430] on img at bounding box center [560, 429] width 13 height 17
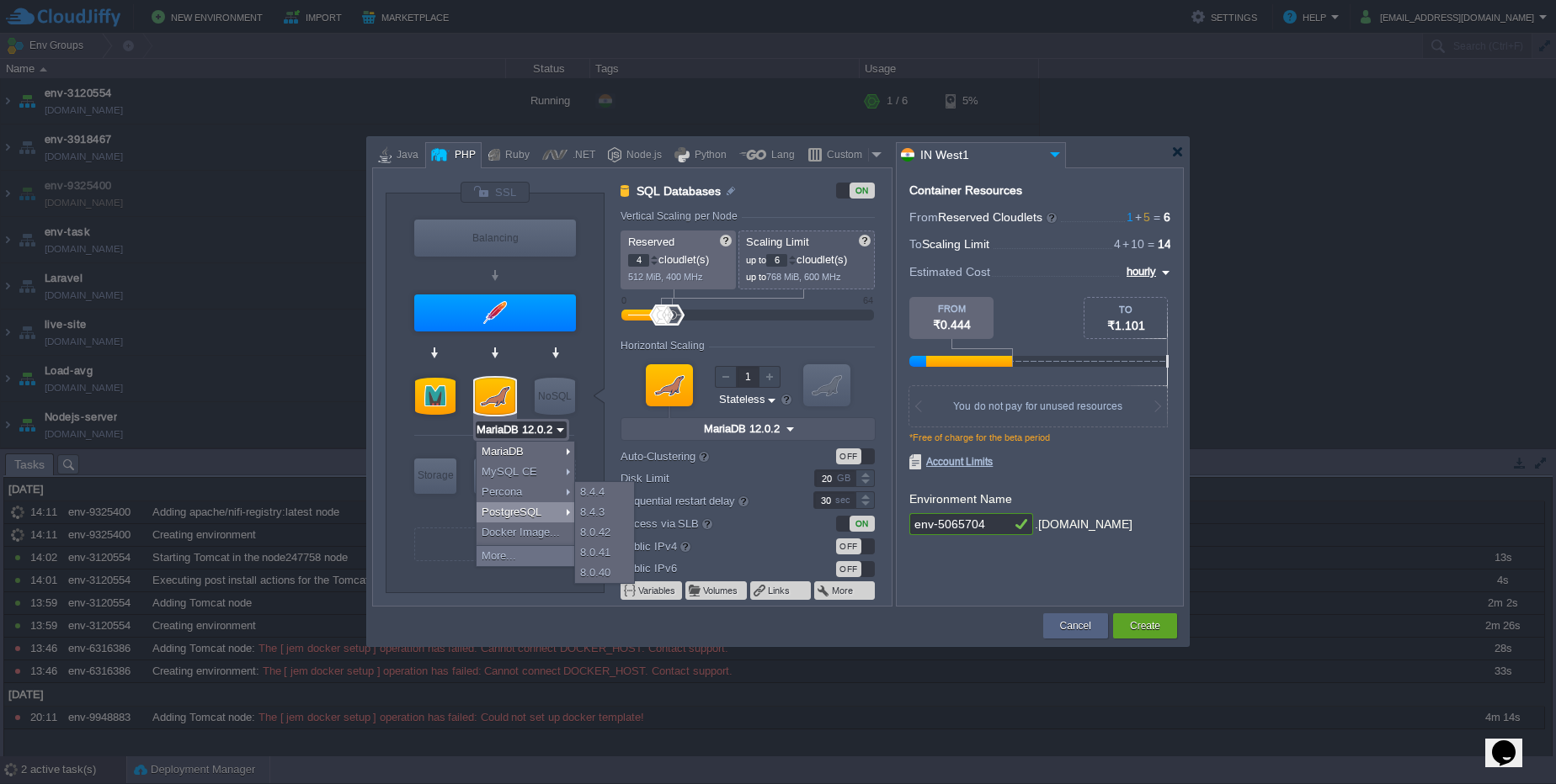
click at [565, 512] on div "PostgreSQL" at bounding box center [526, 512] width 98 height 20
type input "3"
type input "PostgreSQL 17.6"
type input "17.6-almalinux-9"
type input "PostgreSQL 17.6"
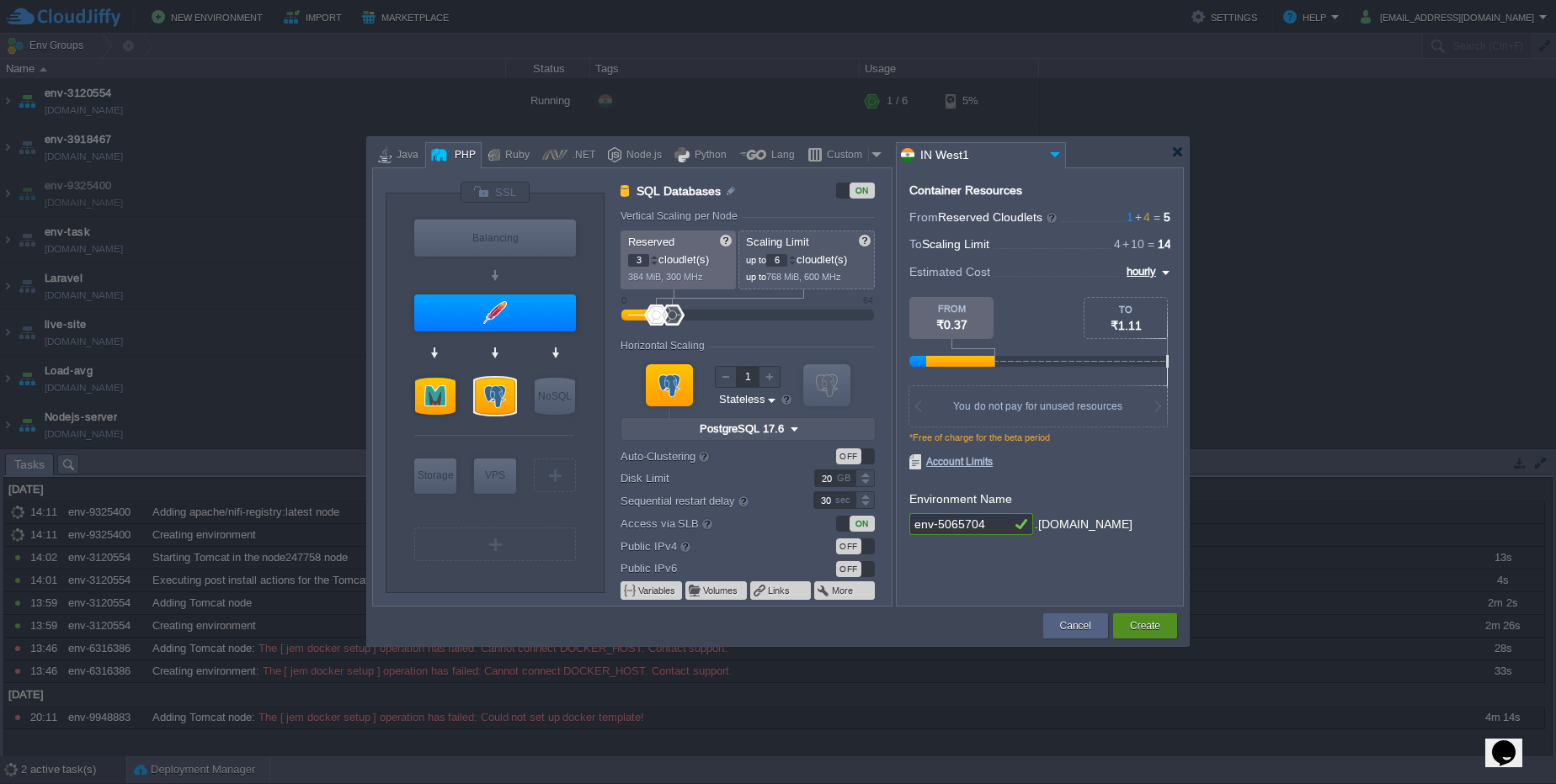
click at [1126, 623] on div "Create" at bounding box center [1145, 625] width 39 height 25
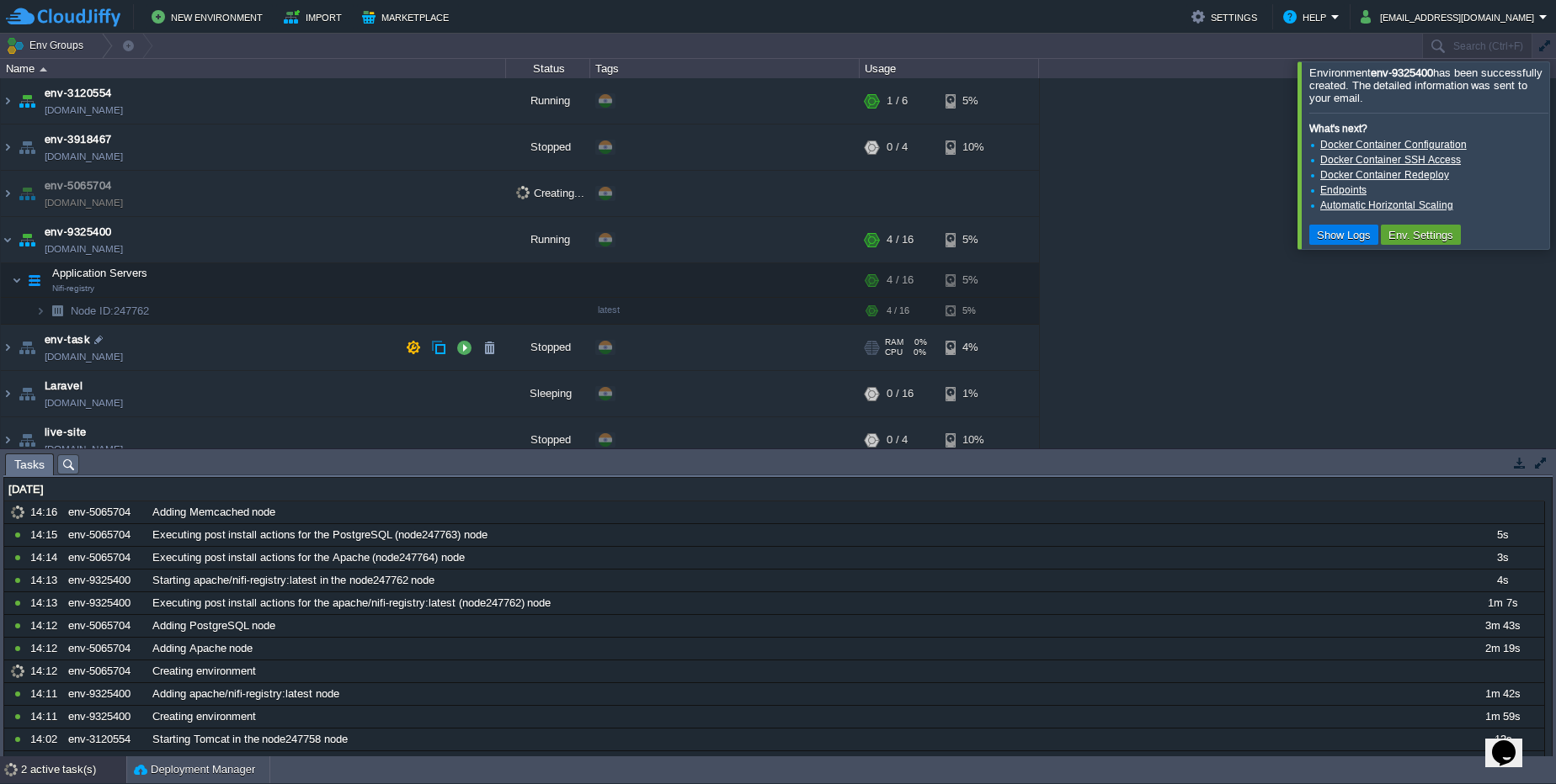
scroll to position [108, 0]
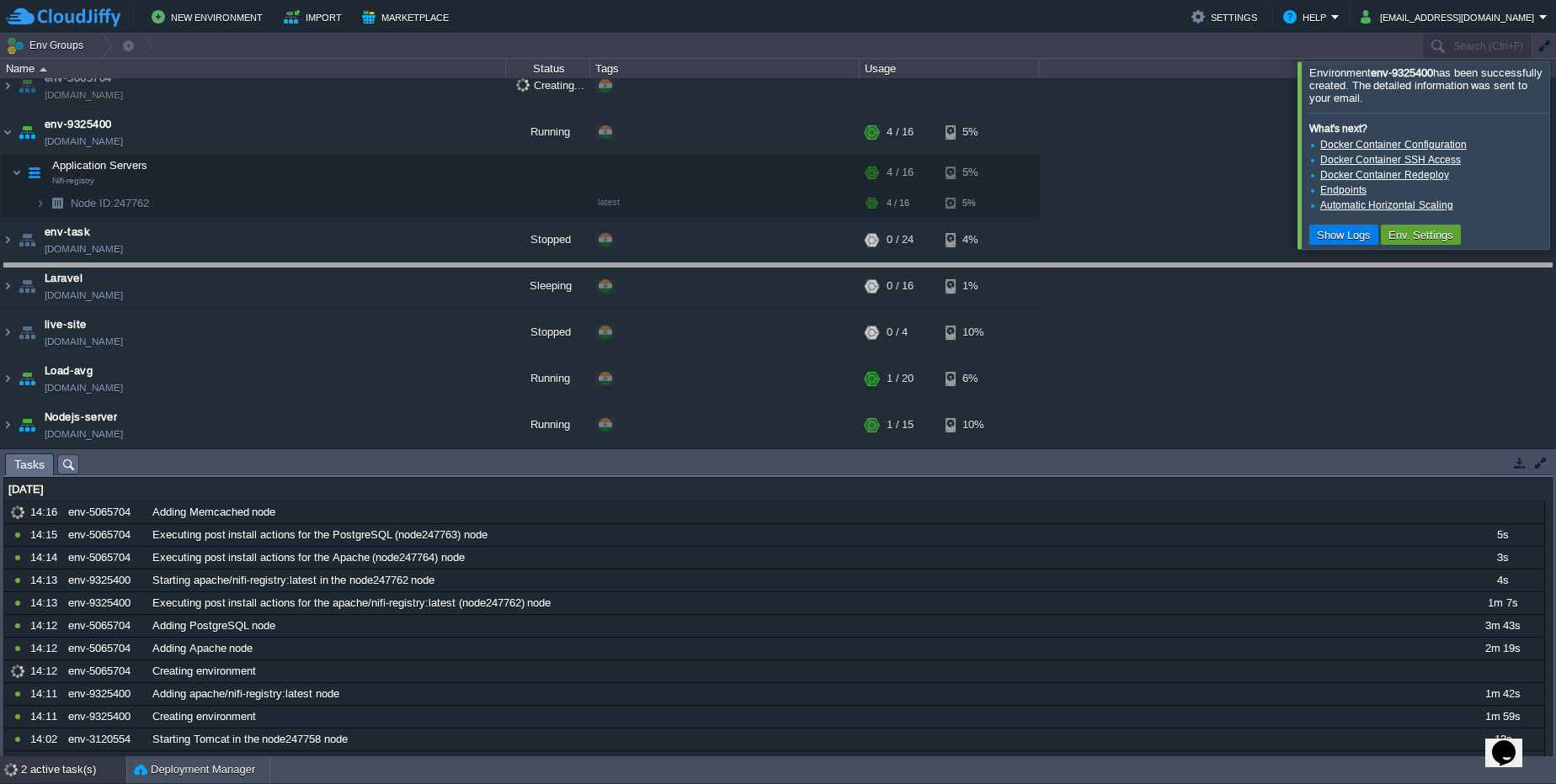
drag, startPoint x: 590, startPoint y: 457, endPoint x: 602, endPoint y: 267, distance: 190.4
click at [602, 267] on body "New Environment Import Marketplace Bonus ₹0.00 Upgrade Account Settings Help pa…" at bounding box center [778, 392] width 1556 height 784
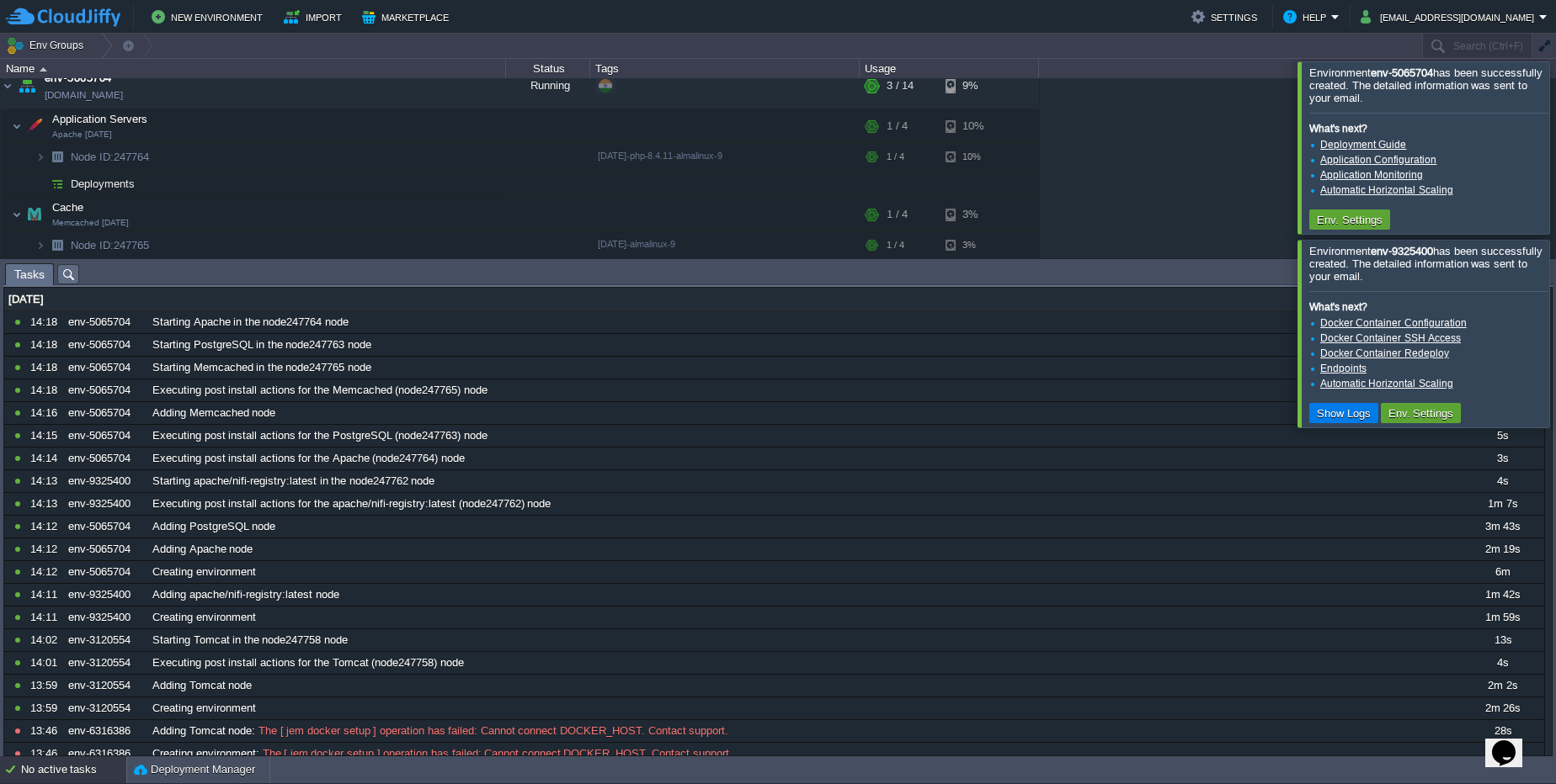
click at [1555, 148] on div at bounding box center [1576, 148] width 0 height 172
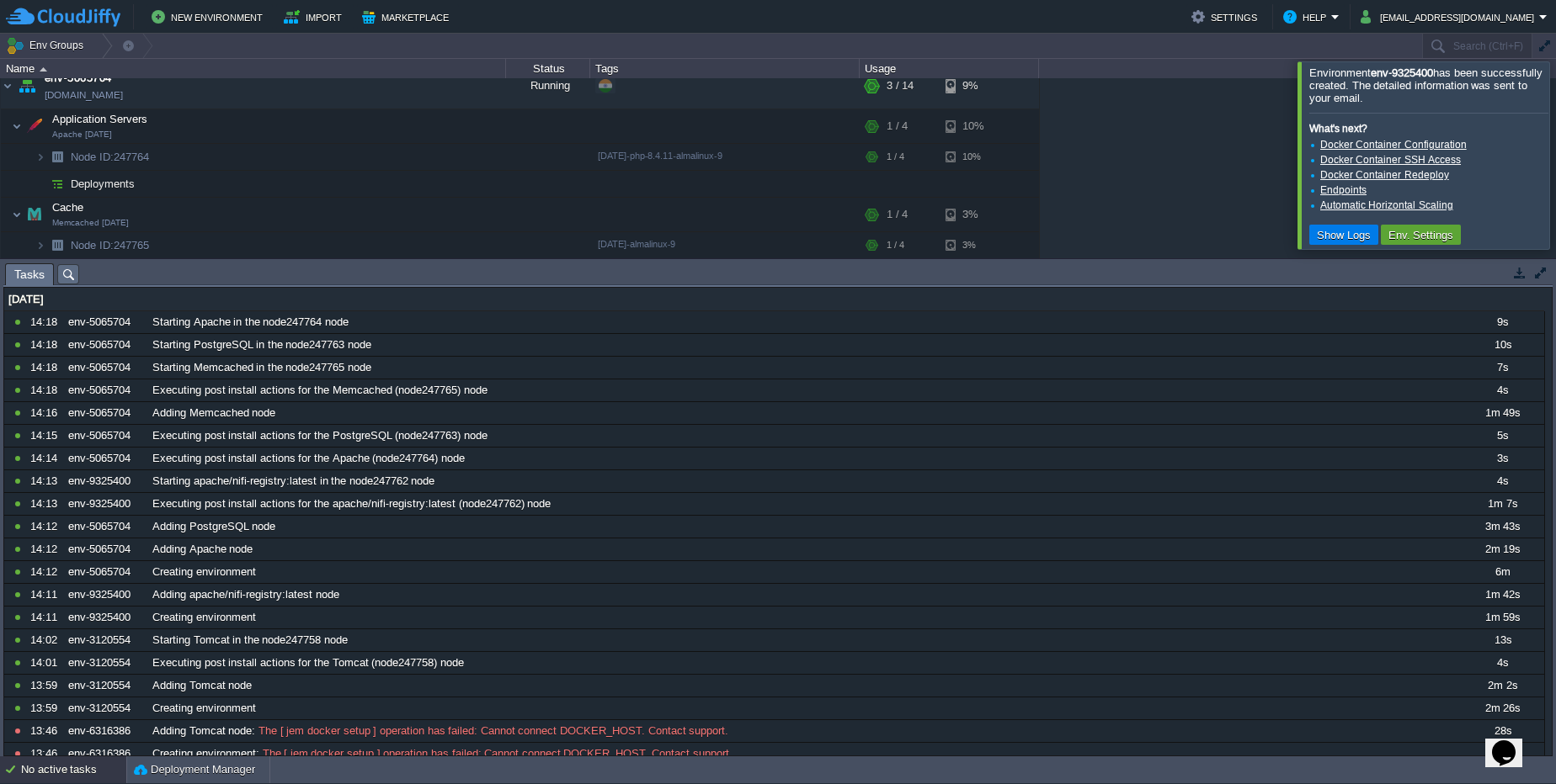
click at [1555, 153] on div at bounding box center [1576, 155] width 0 height 187
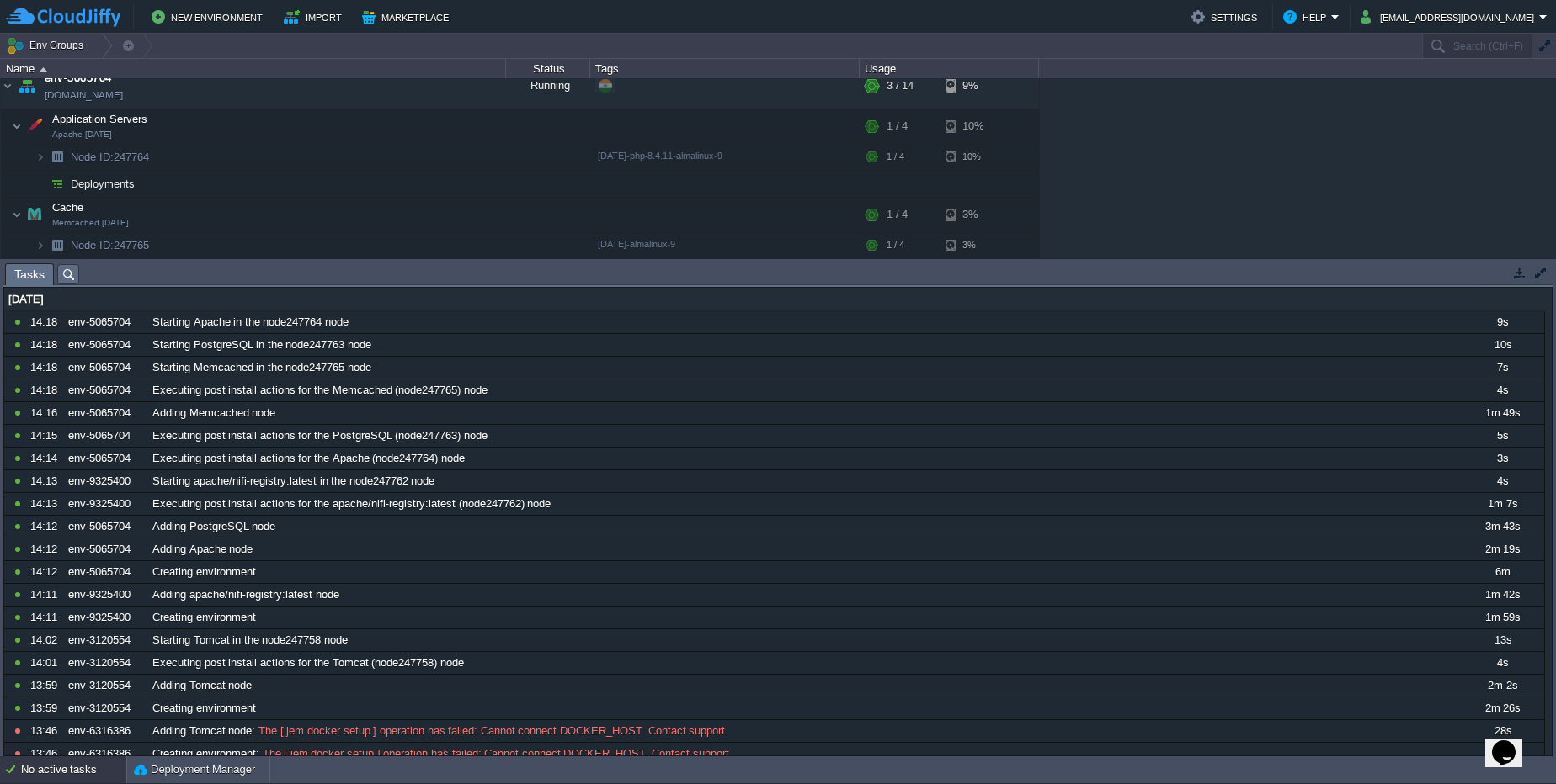
click at [1312, 261] on div "Tasks Activity Log Archive Git / SVN No items to display id Date Environment Na…" at bounding box center [778, 508] width 1556 height 497
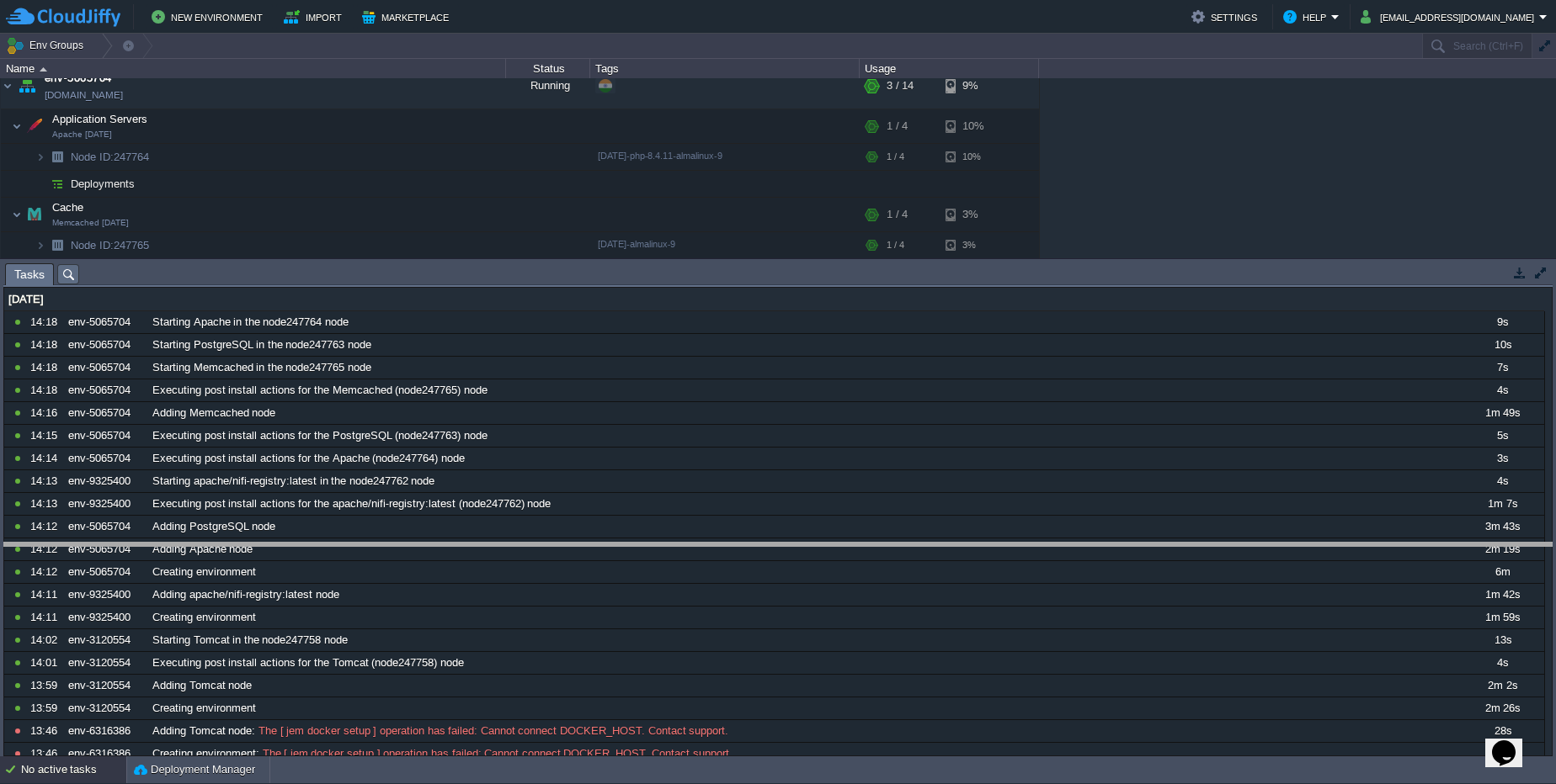
drag, startPoint x: 1313, startPoint y: 270, endPoint x: 1325, endPoint y: 558, distance: 288.2
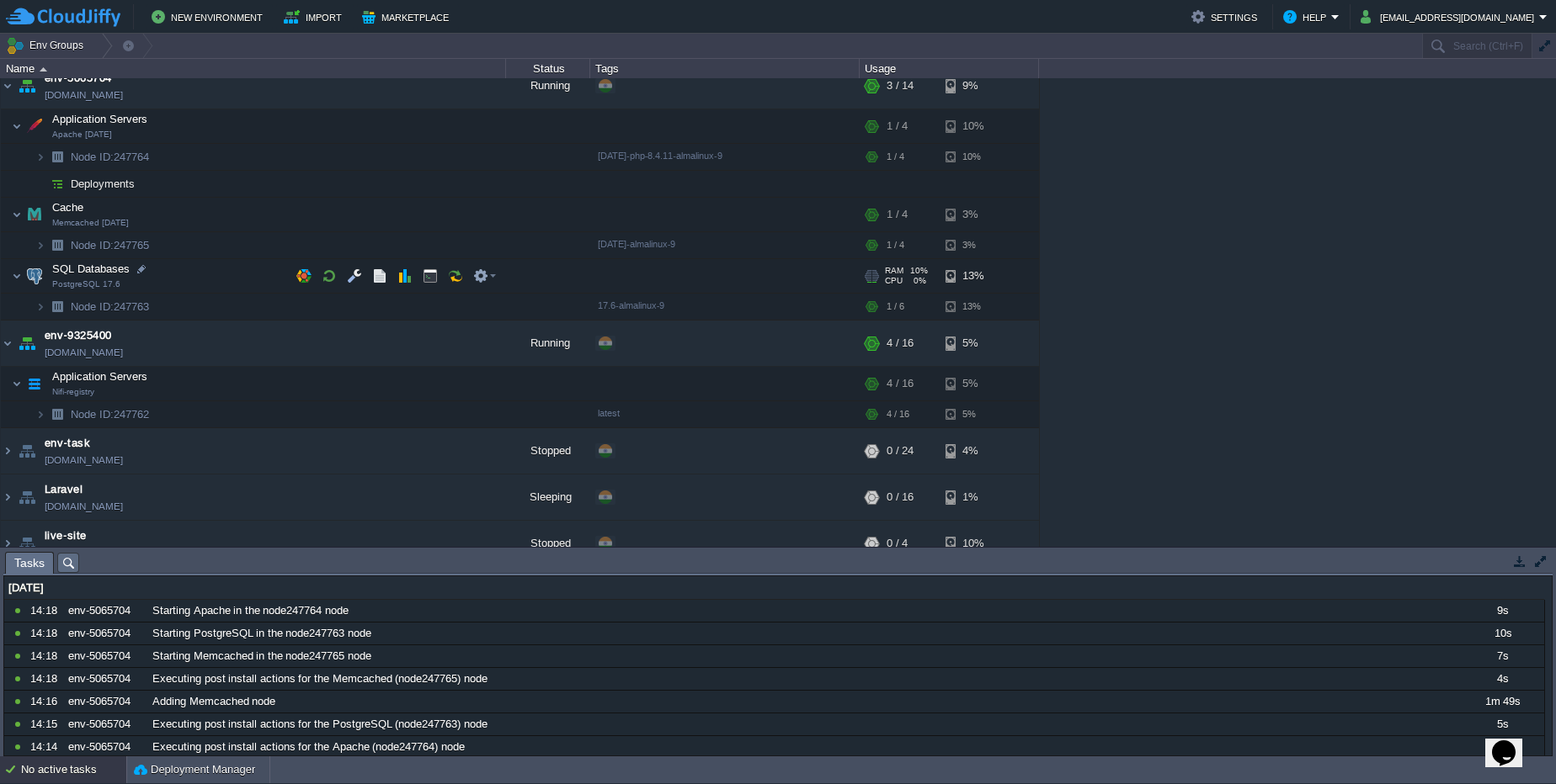
scroll to position [0, 0]
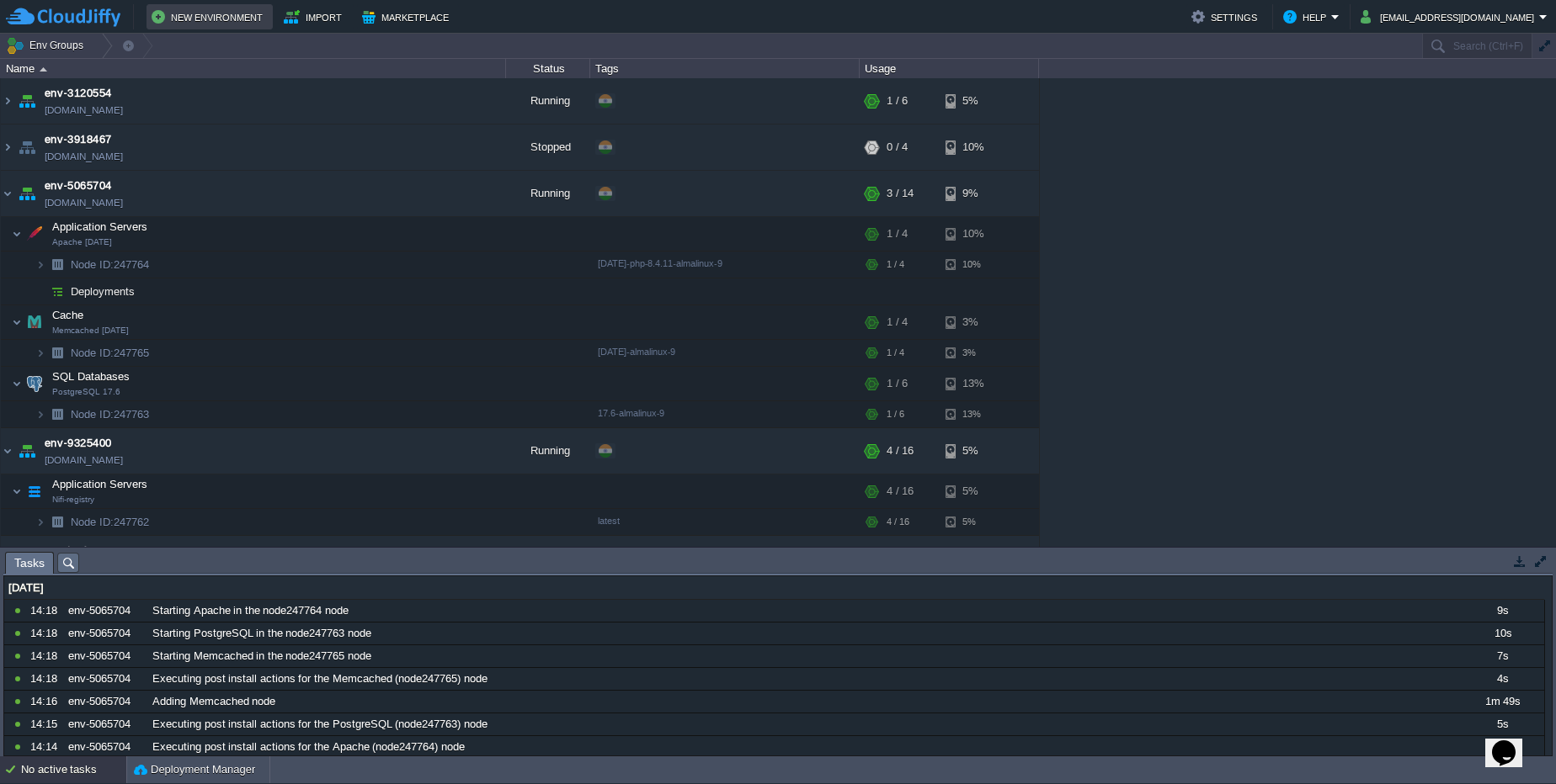
click at [228, 17] on button "New Environment" at bounding box center [210, 17] width 116 height 20
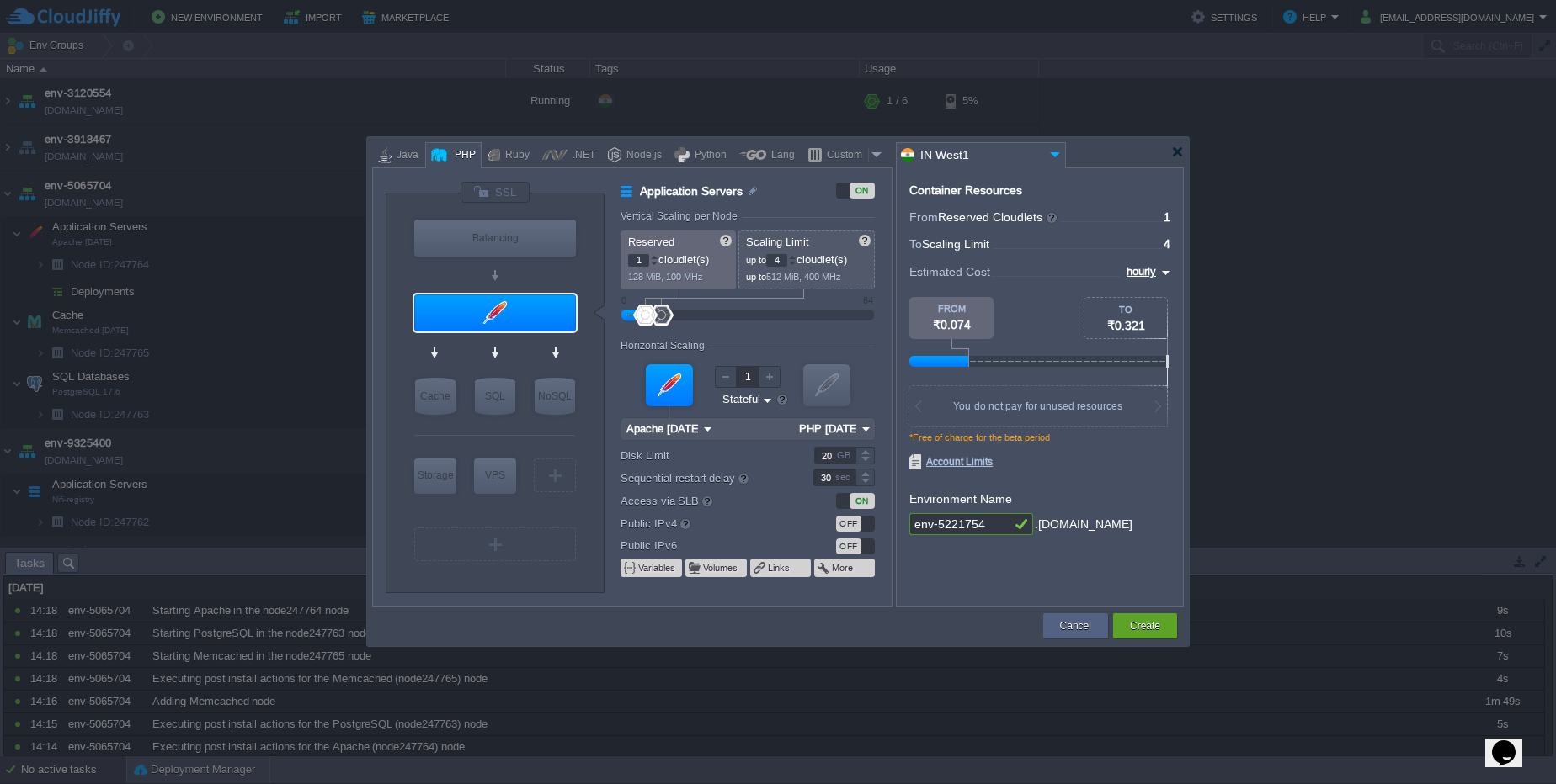
click at [447, 146] on div at bounding box center [440, 154] width 19 height 25
type input "Apache 2.4.65"
type input "6"
drag, startPoint x: 662, startPoint y: 320, endPoint x: 672, endPoint y: 323, distance: 10.4
click at [672, 323] on div at bounding box center [673, 315] width 24 height 21
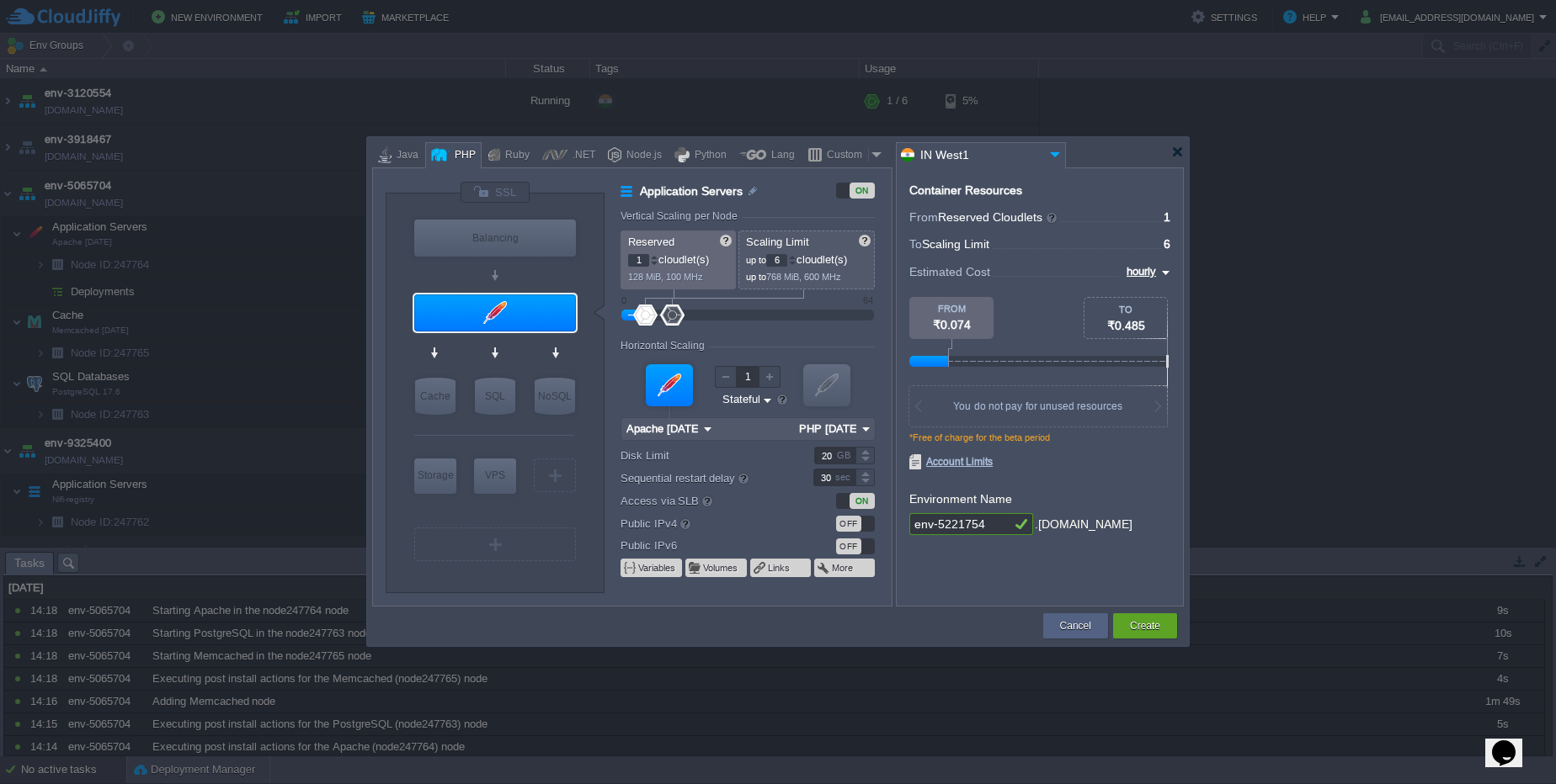
type input "AlmaLinux 9.6"
click at [496, 478] on div "VPS" at bounding box center [495, 475] width 42 height 34
type input "Elastic VPS"
type input "4"
type input "AlmaLinux 9.6"
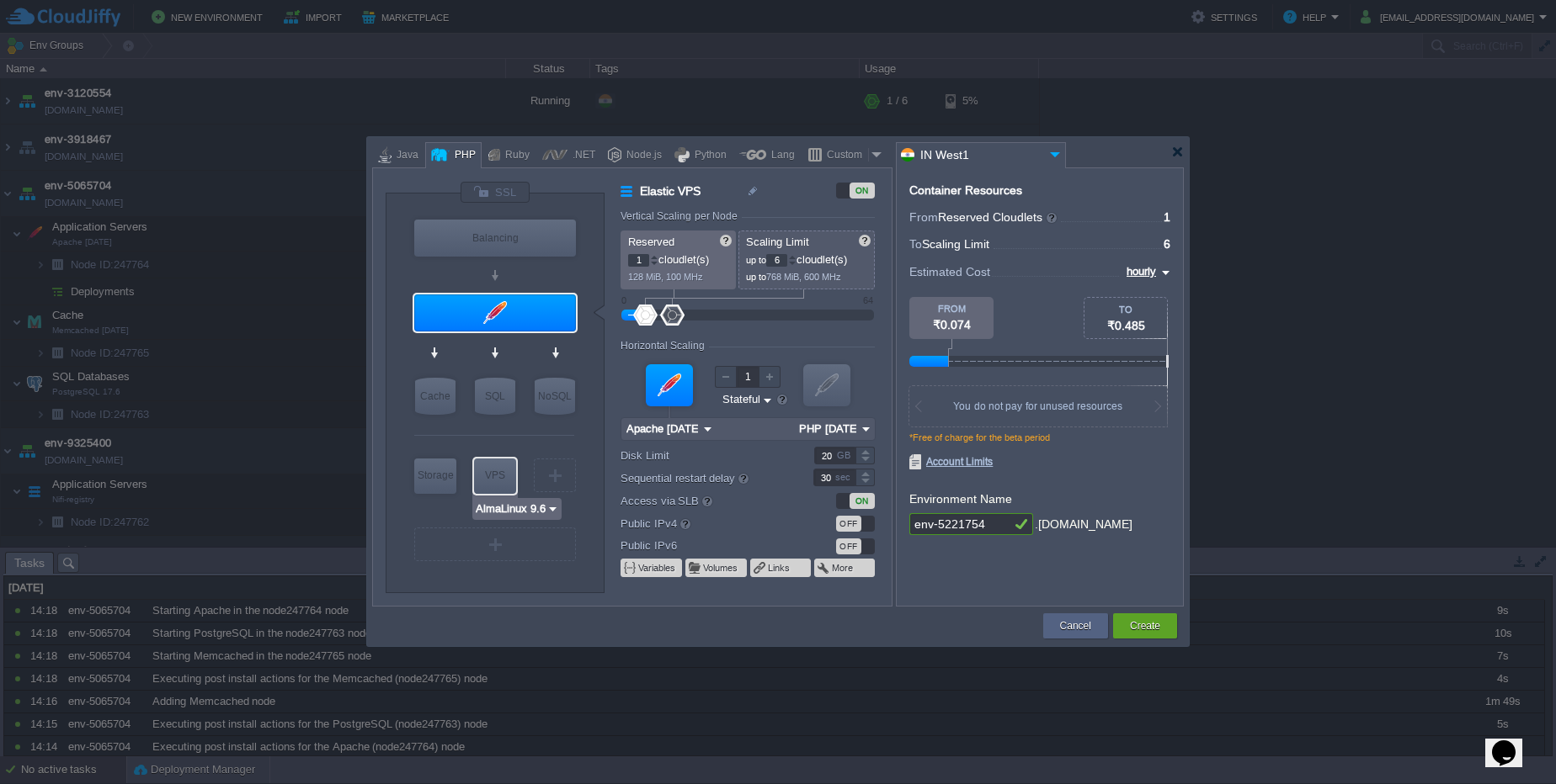
type input "9.6"
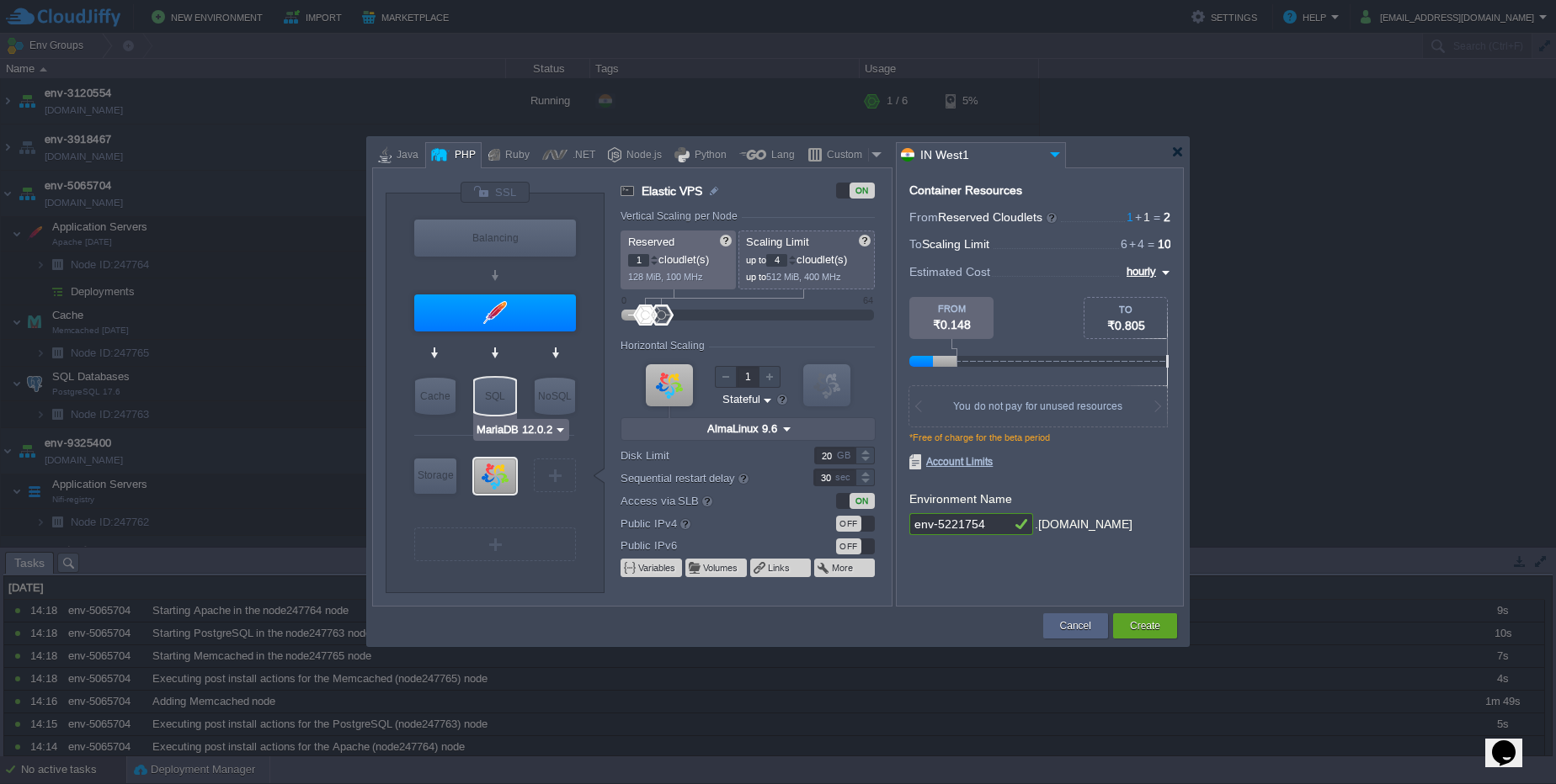
type input "Apache 2.4.65"
click at [507, 302] on div at bounding box center [496, 313] width 162 height 37
type input "Application Servers"
type input "6"
type input "Apache 2.4.65"
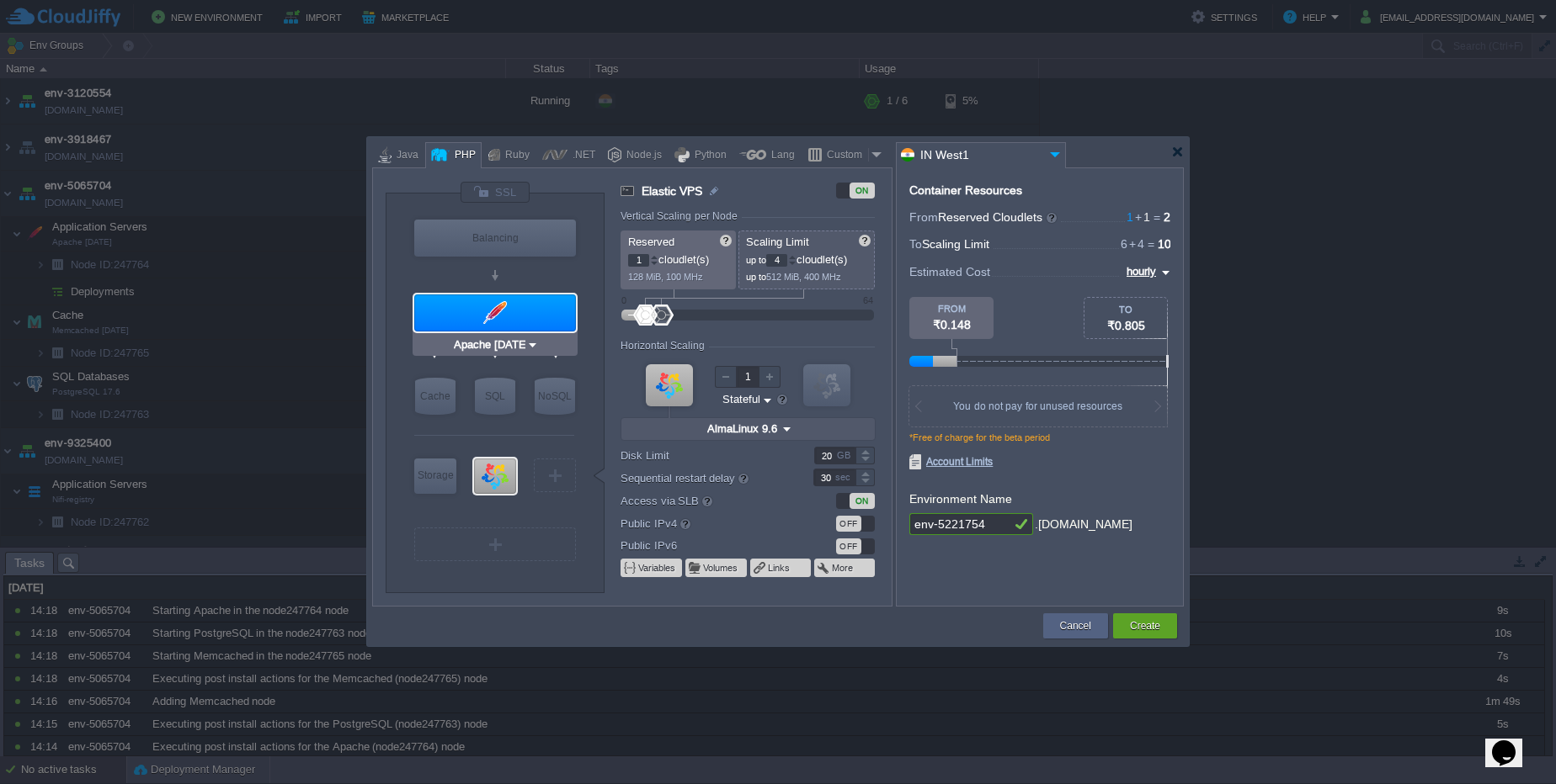
type input "PHP 8.4.11"
drag, startPoint x: 499, startPoint y: 311, endPoint x: 501, endPoint y: 324, distance: 13.2
click at [499, 310] on div at bounding box center [496, 313] width 162 height 37
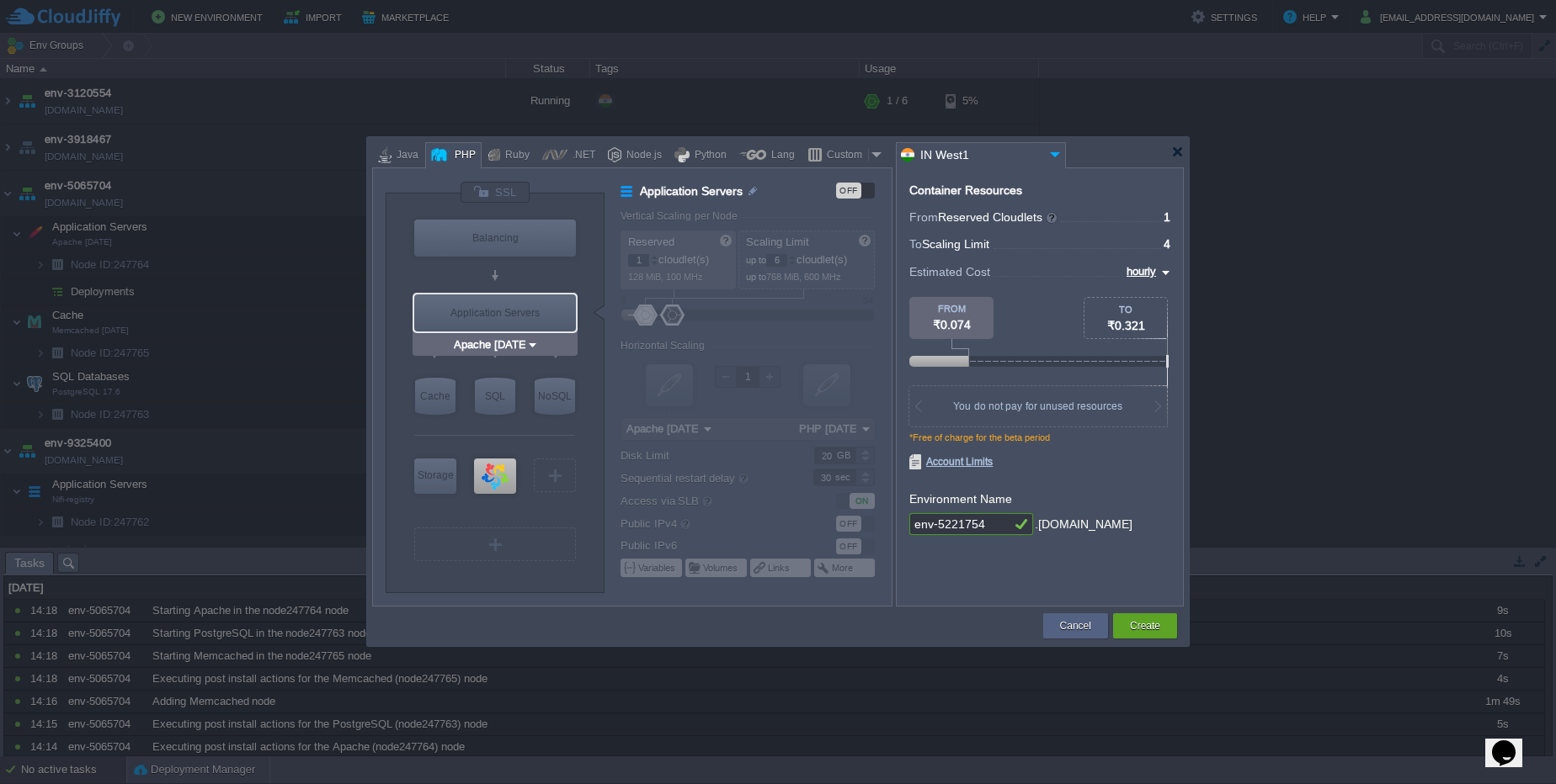
type input "AlmaLinux 9.6"
click at [549, 504] on img at bounding box center [553, 508] width 13 height 17
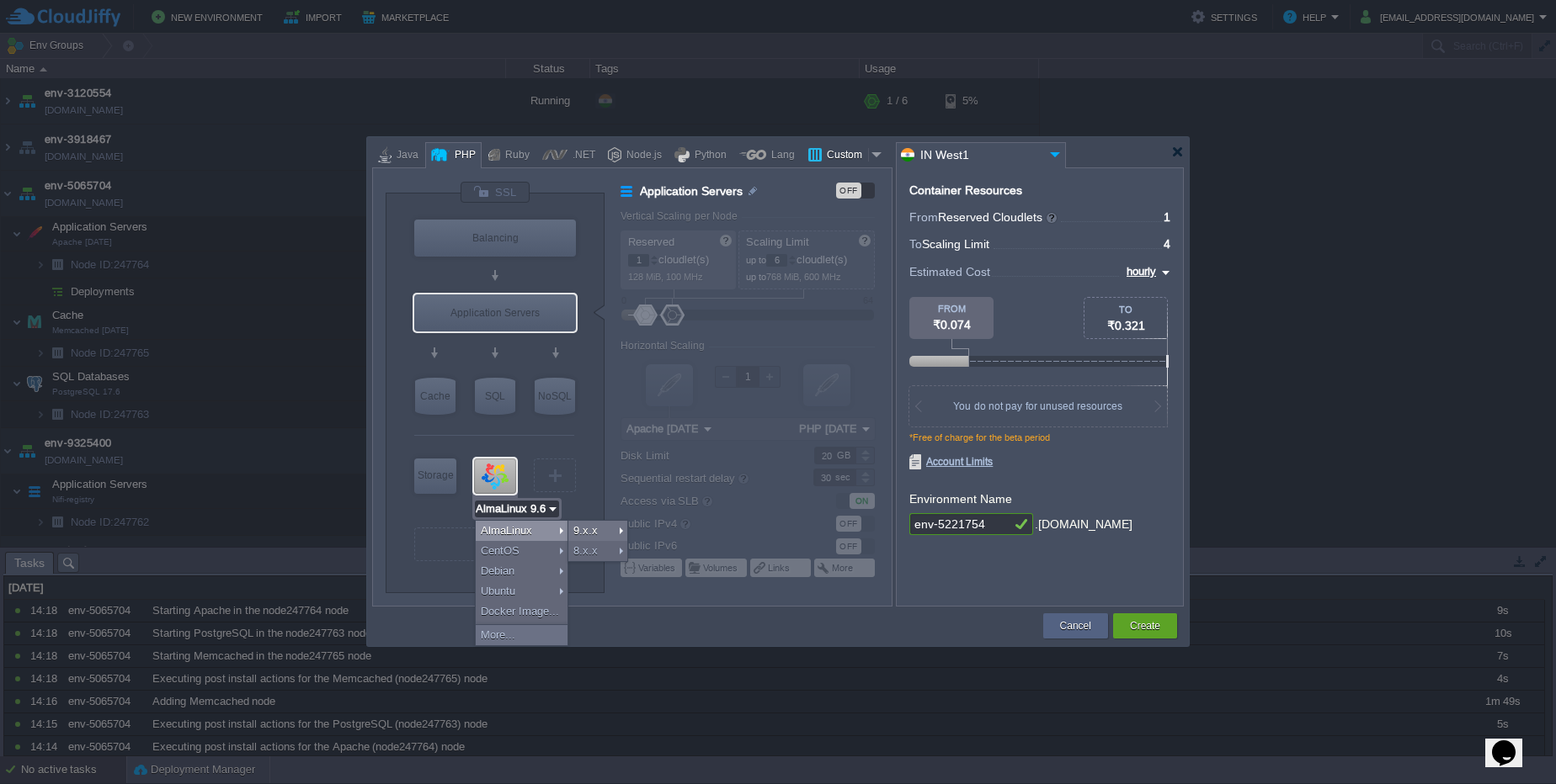
click at [832, 157] on div "Custom" at bounding box center [844, 155] width 46 height 25
type input "Application Servers"
type input "16"
type input "Docker Image"
type input "Stateless"
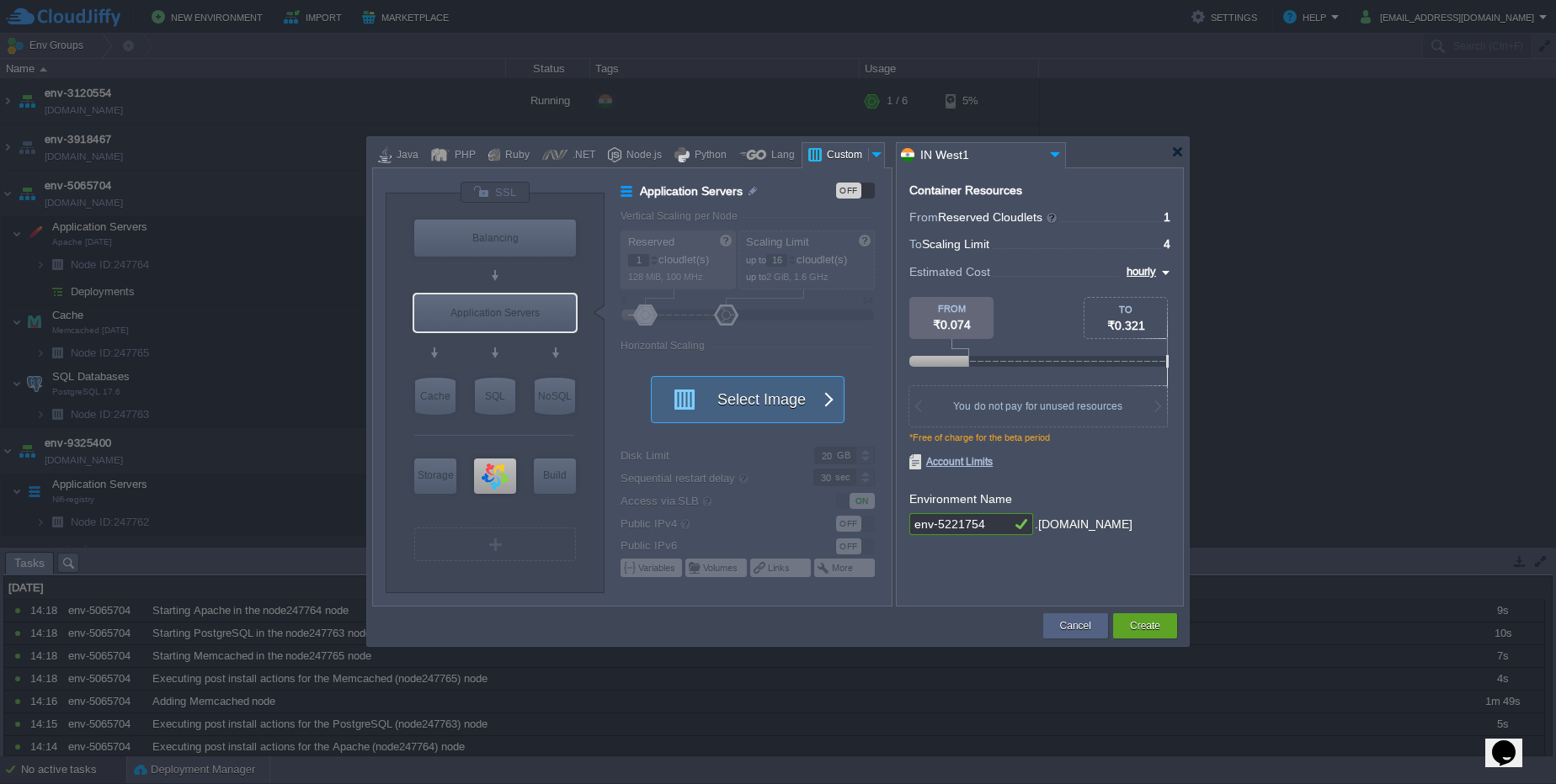
click at [759, 393] on button "Select Image" at bounding box center [739, 400] width 152 height 46
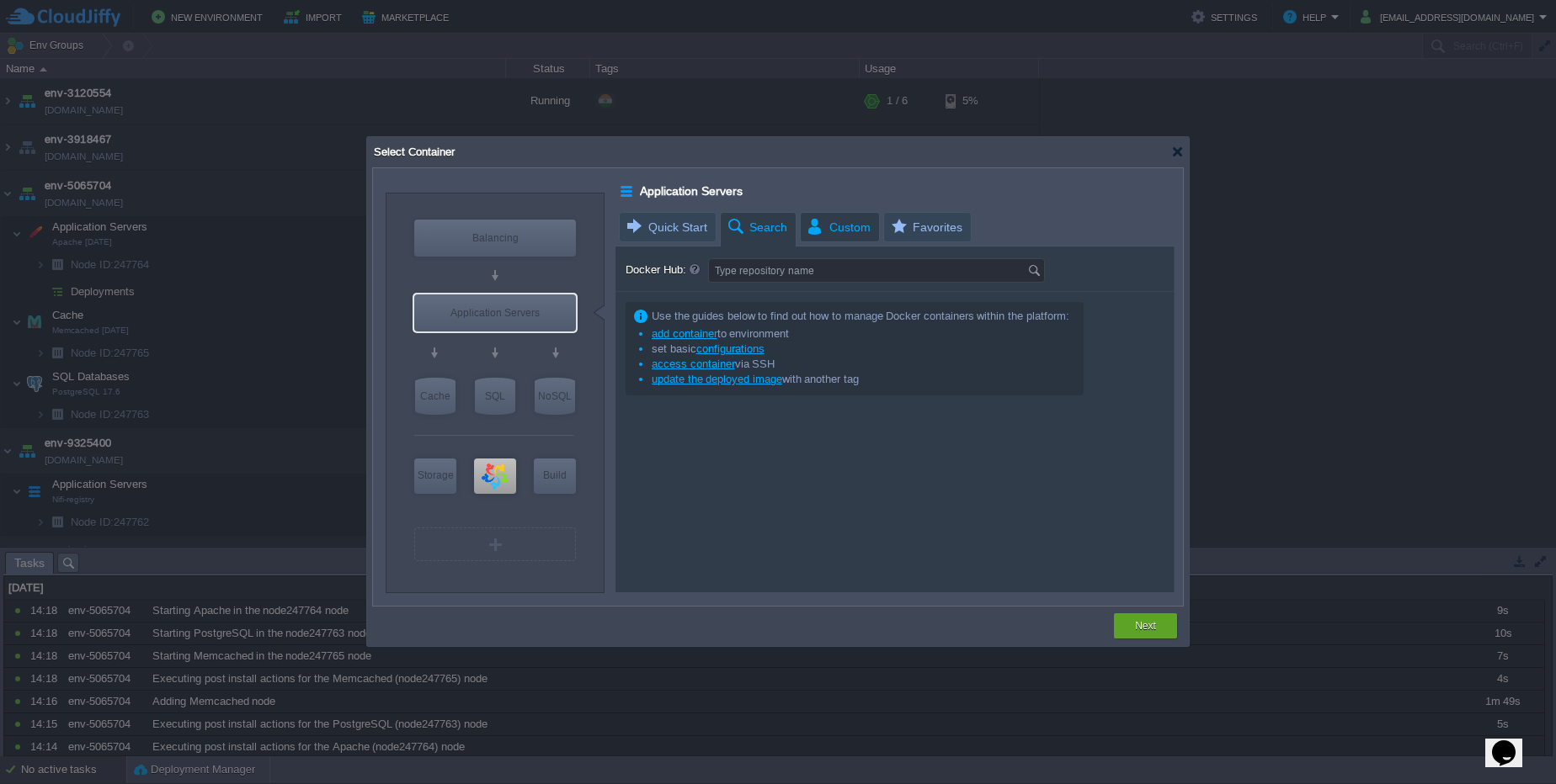
click at [817, 222] on span "Custom" at bounding box center [837, 227] width 65 height 29
click at [778, 222] on span "Search" at bounding box center [757, 227] width 62 height 29
click at [794, 273] on input "Docker Hub:" at bounding box center [868, 271] width 319 height 23
type input "apache"
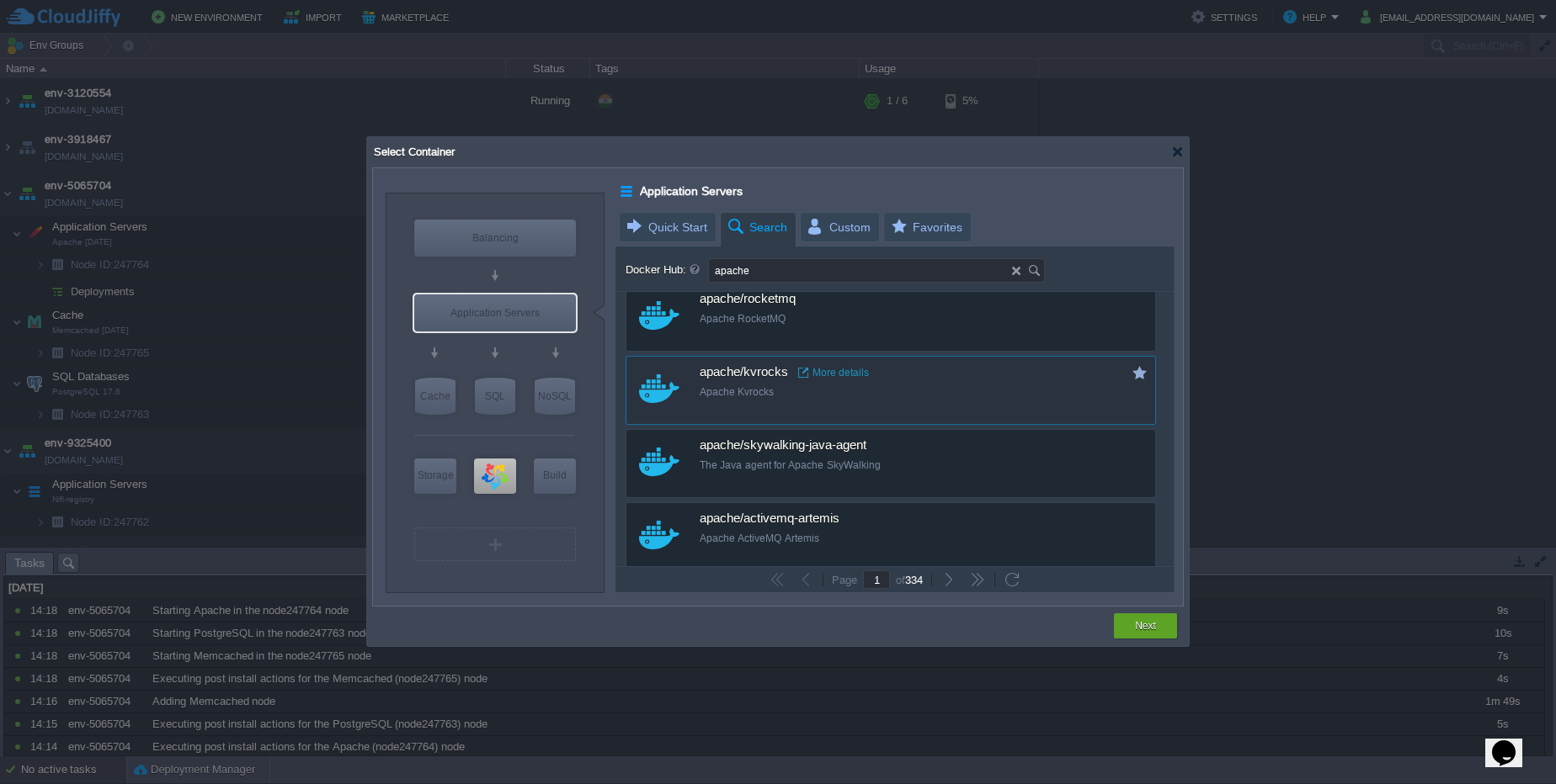
scroll to position [1111, 0]
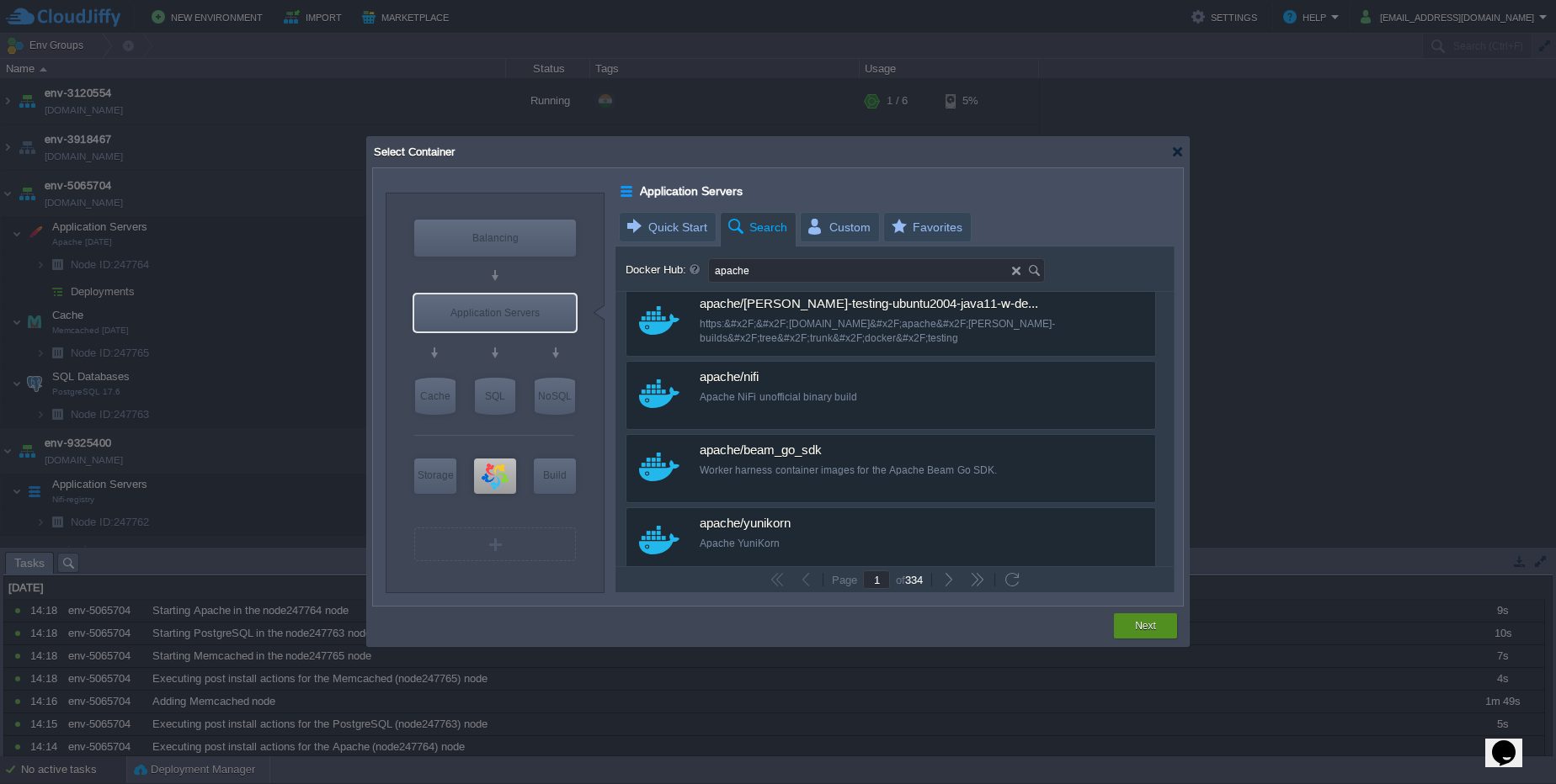
click at [1161, 623] on div "Next" at bounding box center [1145, 625] width 38 height 25
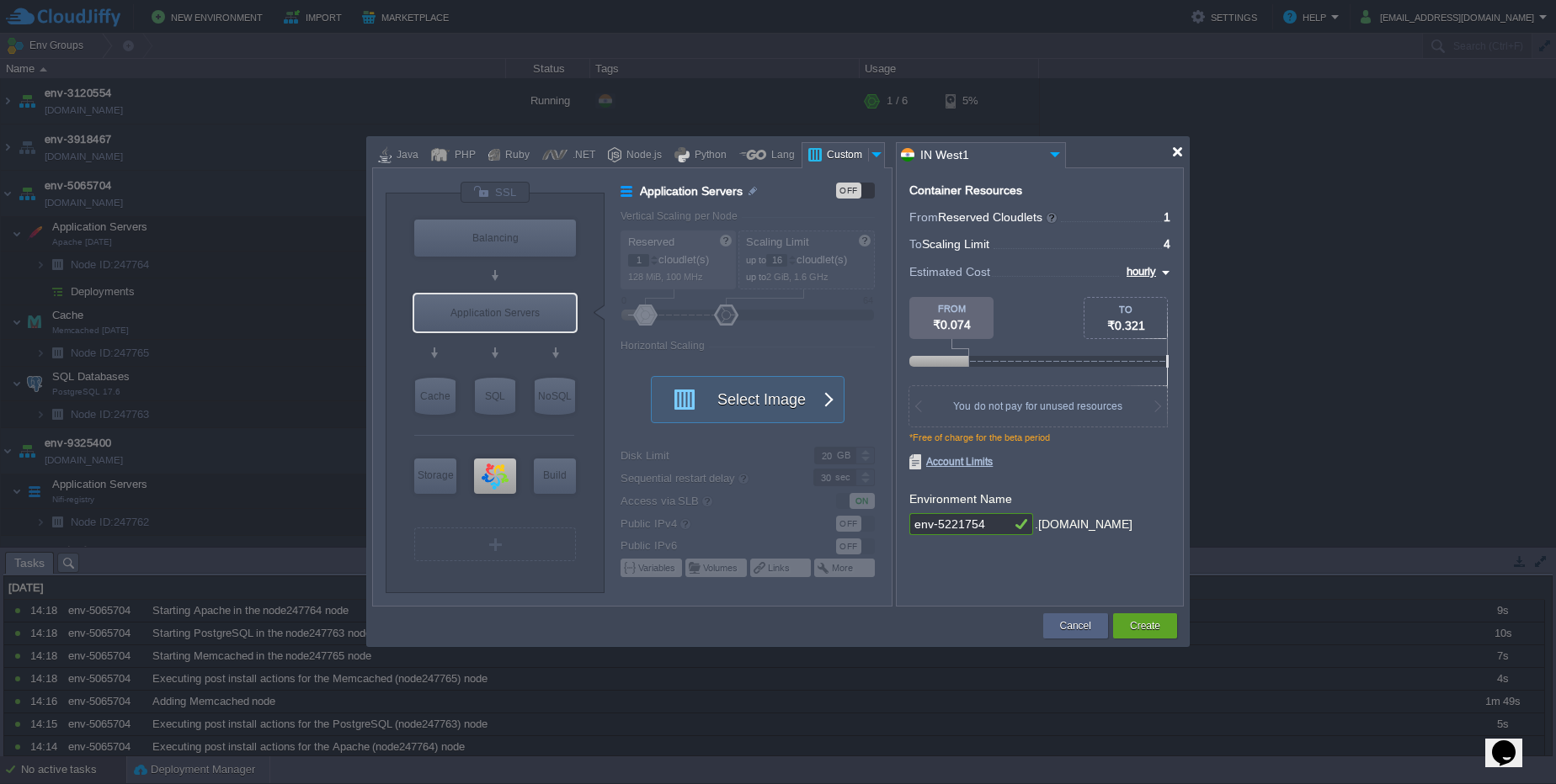
click at [1180, 152] on div at bounding box center [1177, 152] width 13 height 13
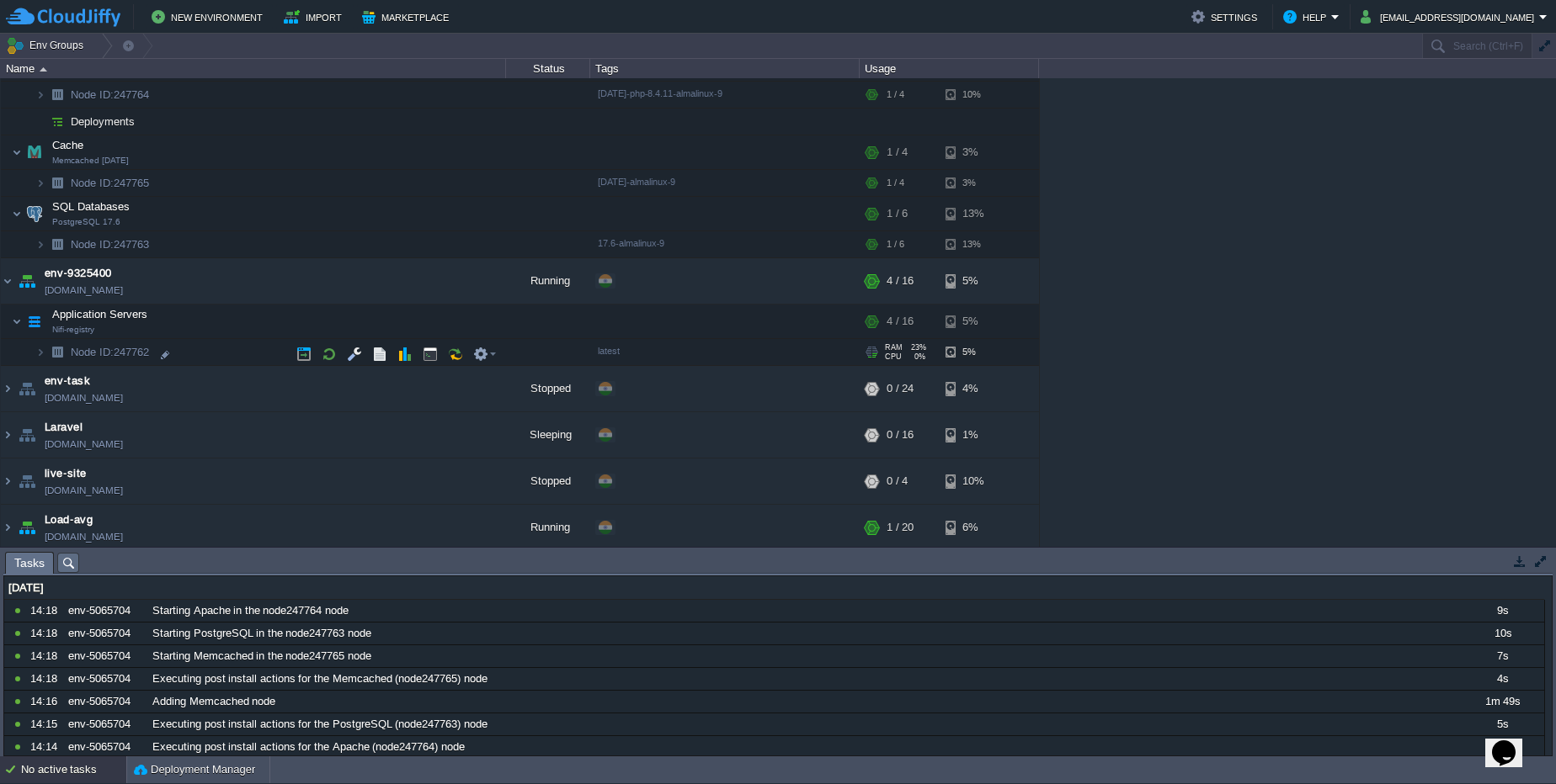
scroll to position [221, 0]
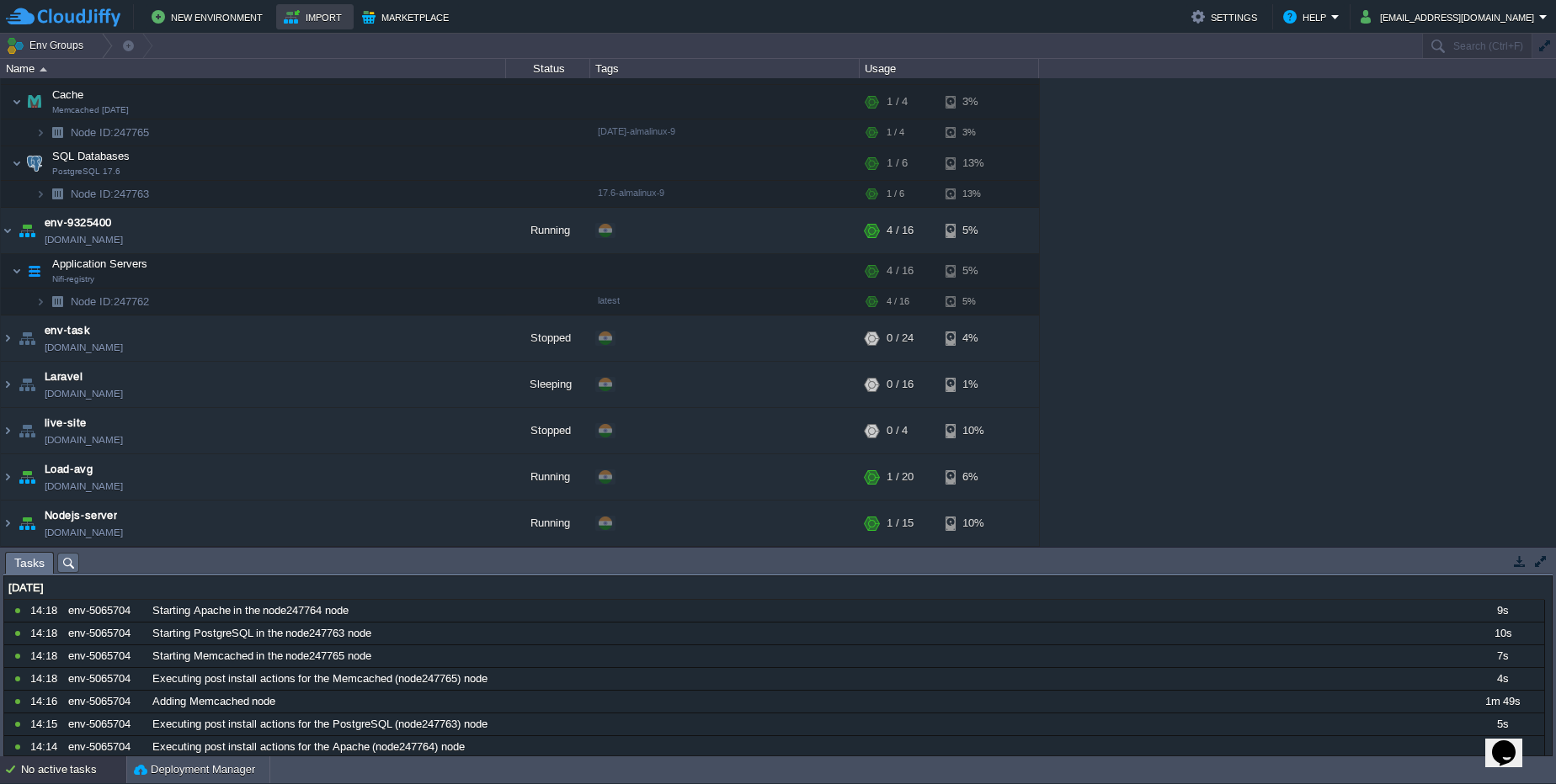
click at [308, 28] on td "Import" at bounding box center [315, 16] width 78 height 25
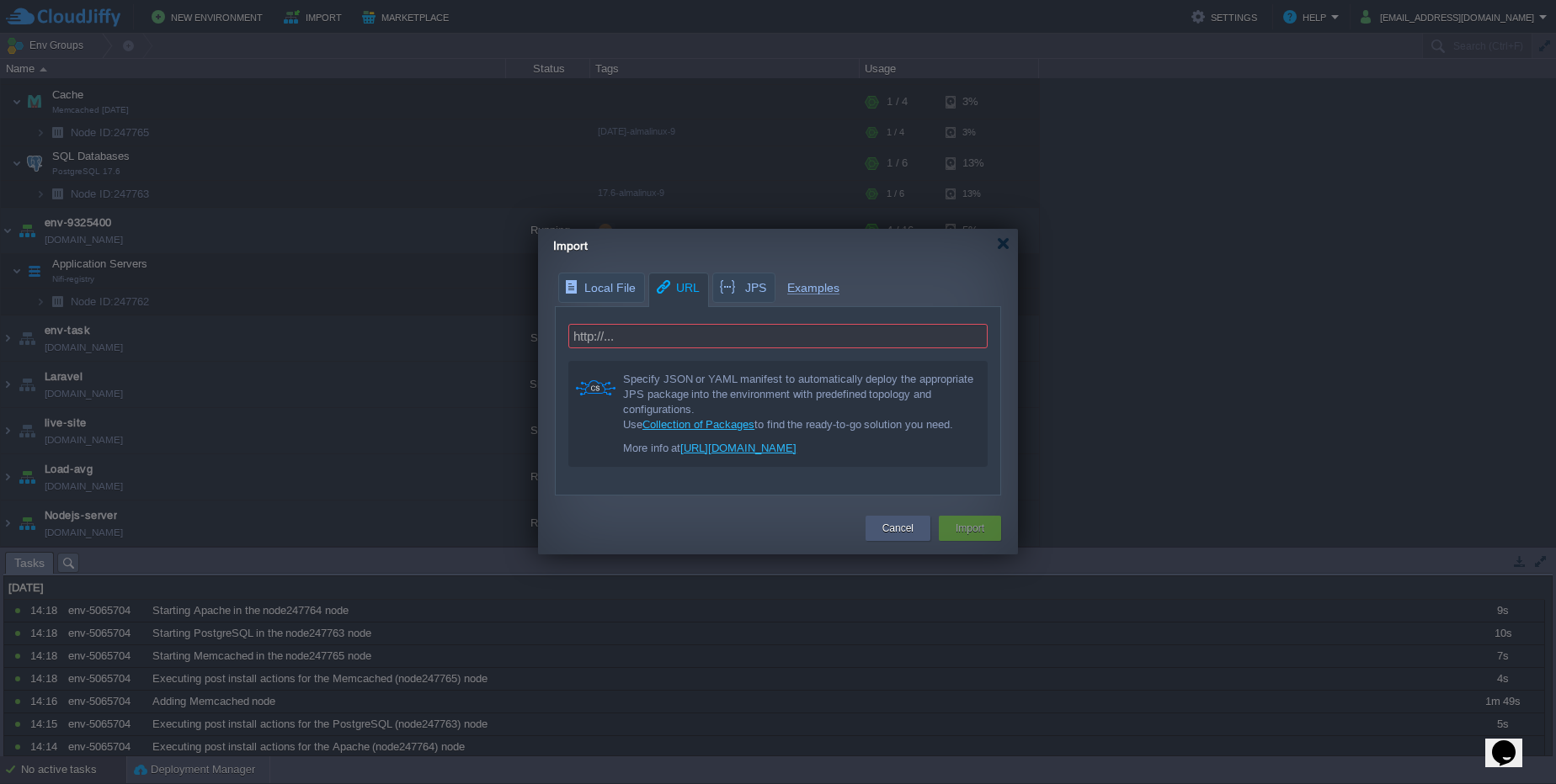
click at [892, 526] on button "Cancel" at bounding box center [897, 528] width 31 height 17
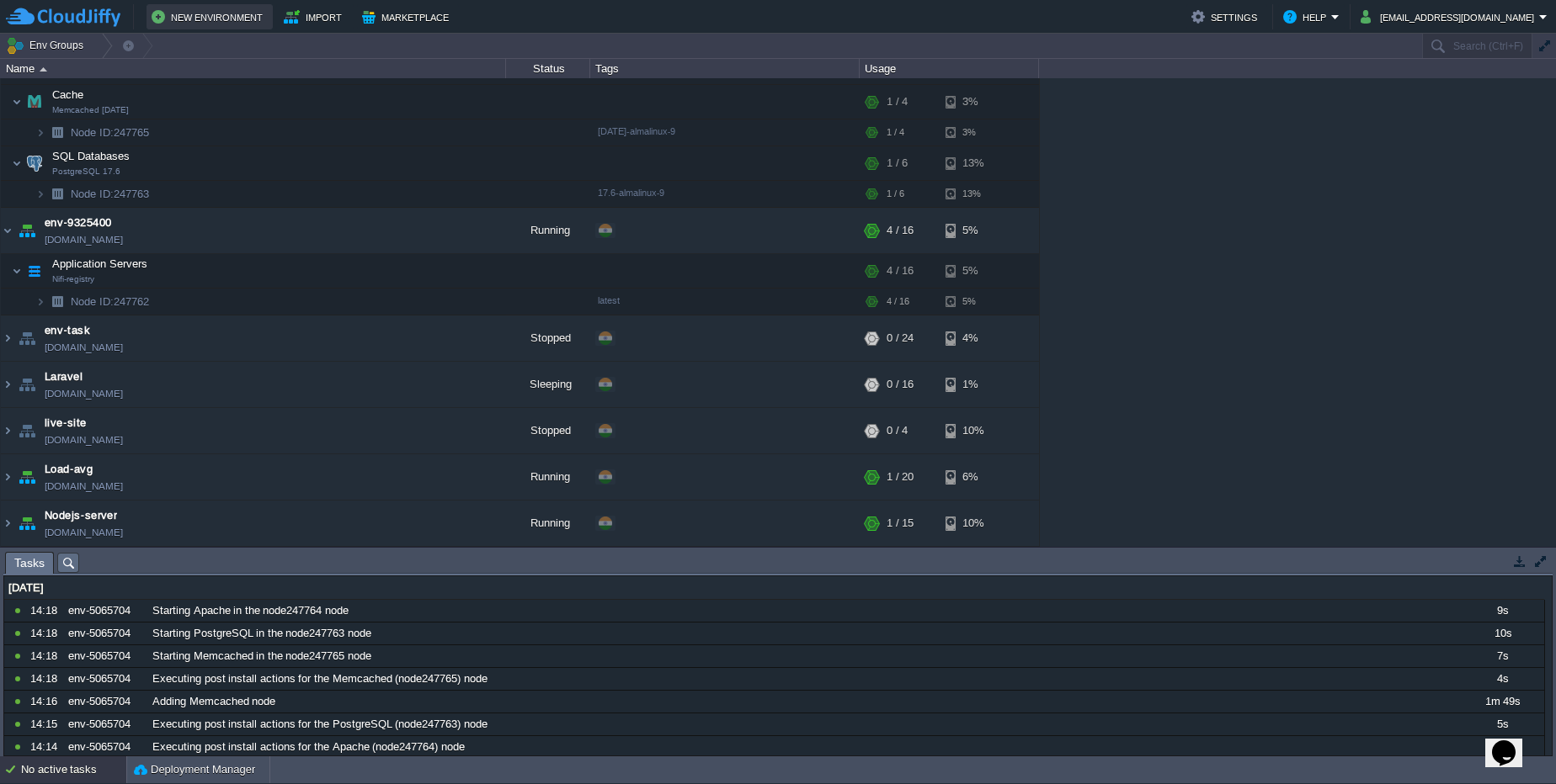
click at [228, 19] on button "New Environment" at bounding box center [210, 17] width 116 height 20
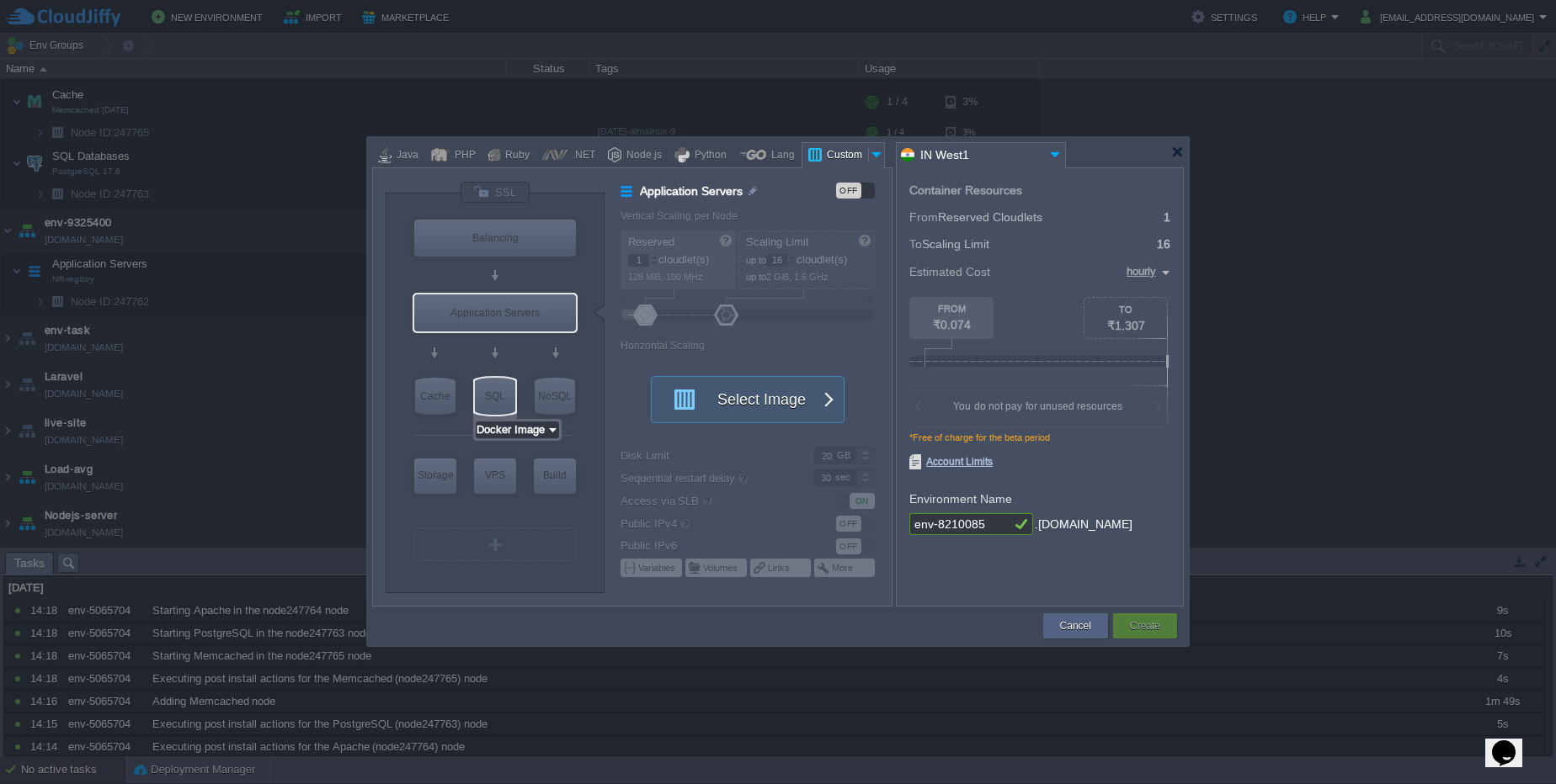
click at [544, 434] on input "Docker Image" at bounding box center [511, 429] width 71 height 17
click at [1057, 623] on div "Cancel" at bounding box center [1076, 625] width 40 height 25
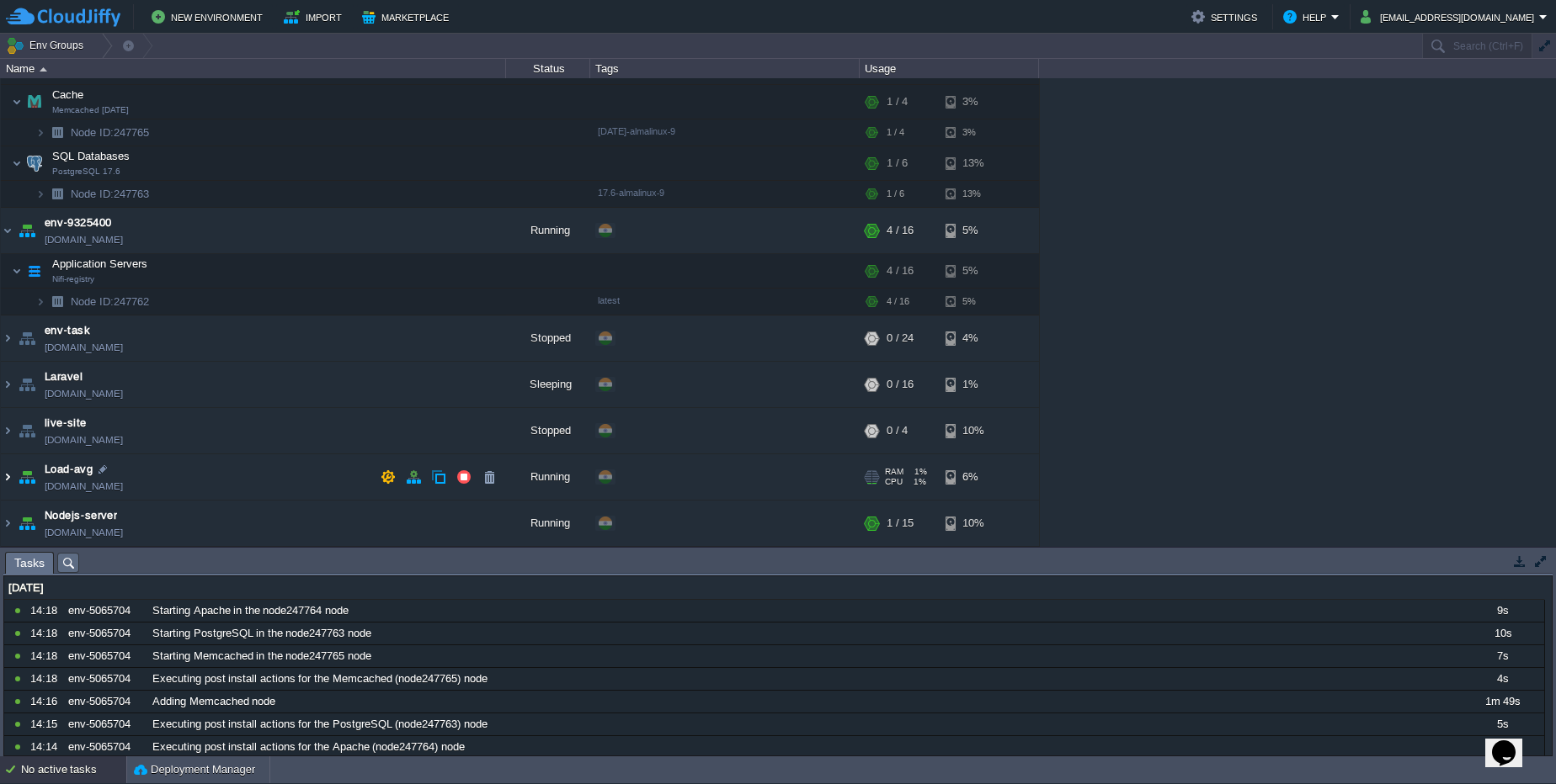
click at [2, 477] on img at bounding box center [7, 477] width 13 height 46
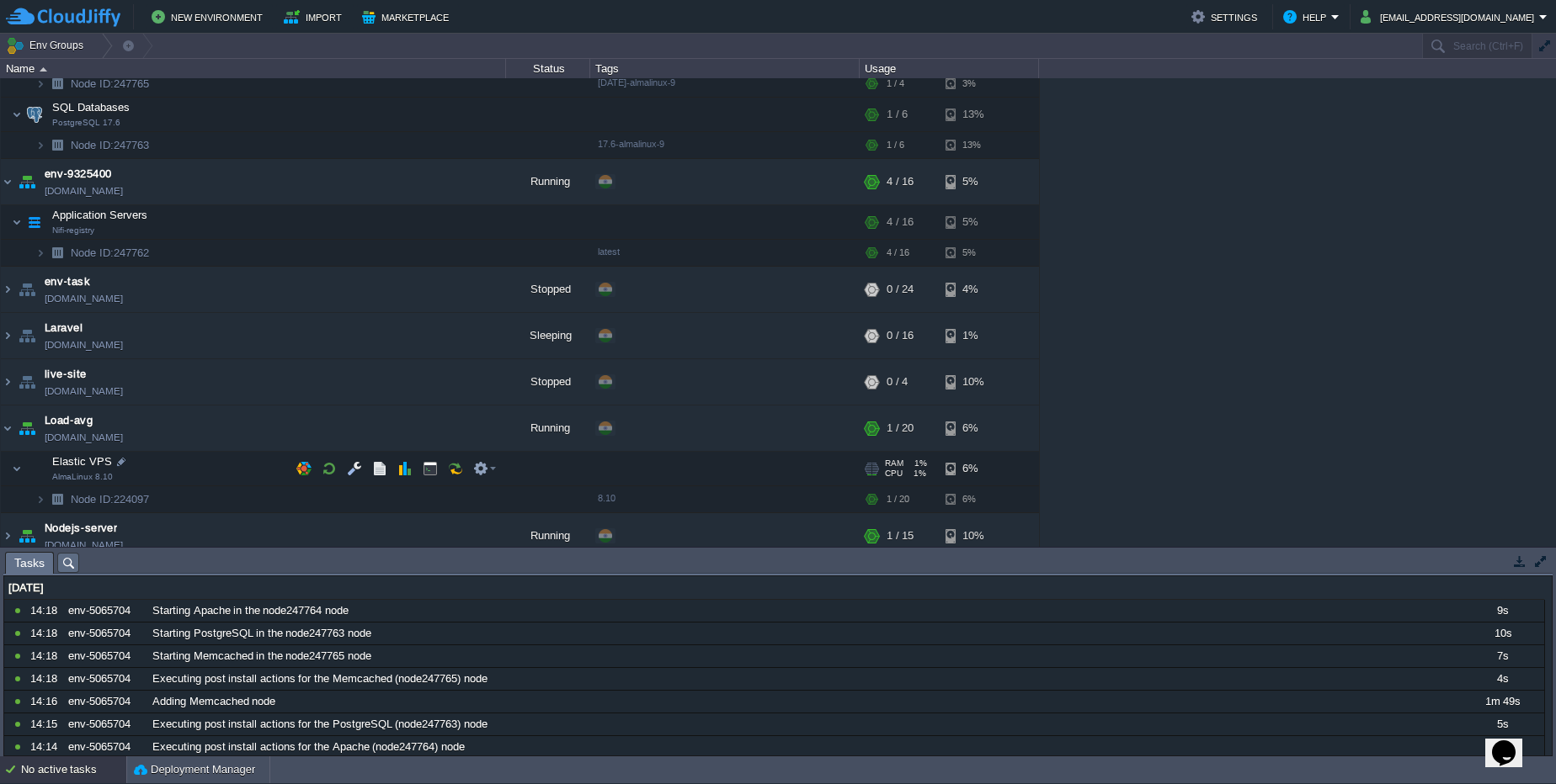
scroll to position [282, 0]
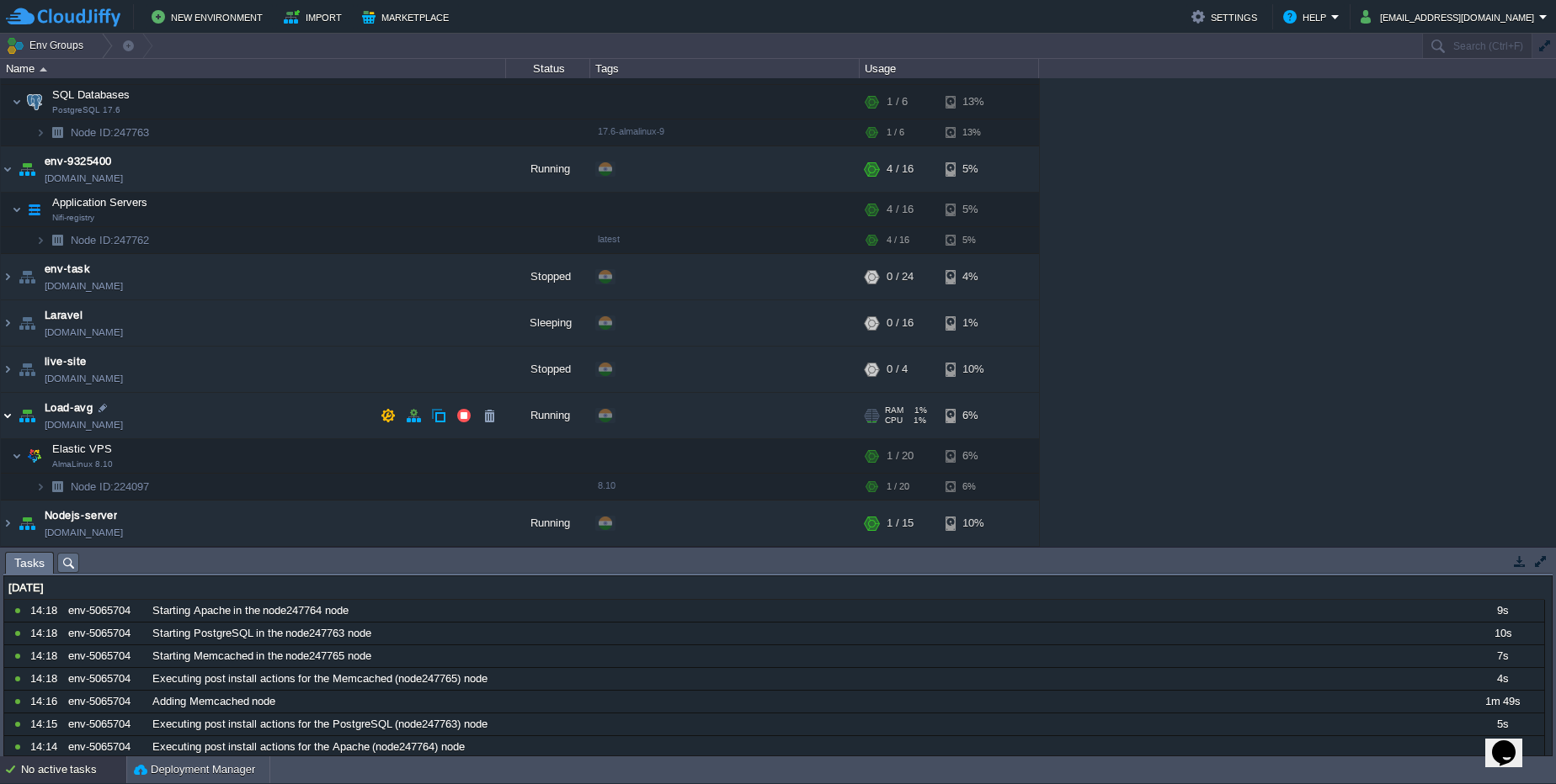
click at [10, 409] on img at bounding box center [7, 416] width 13 height 46
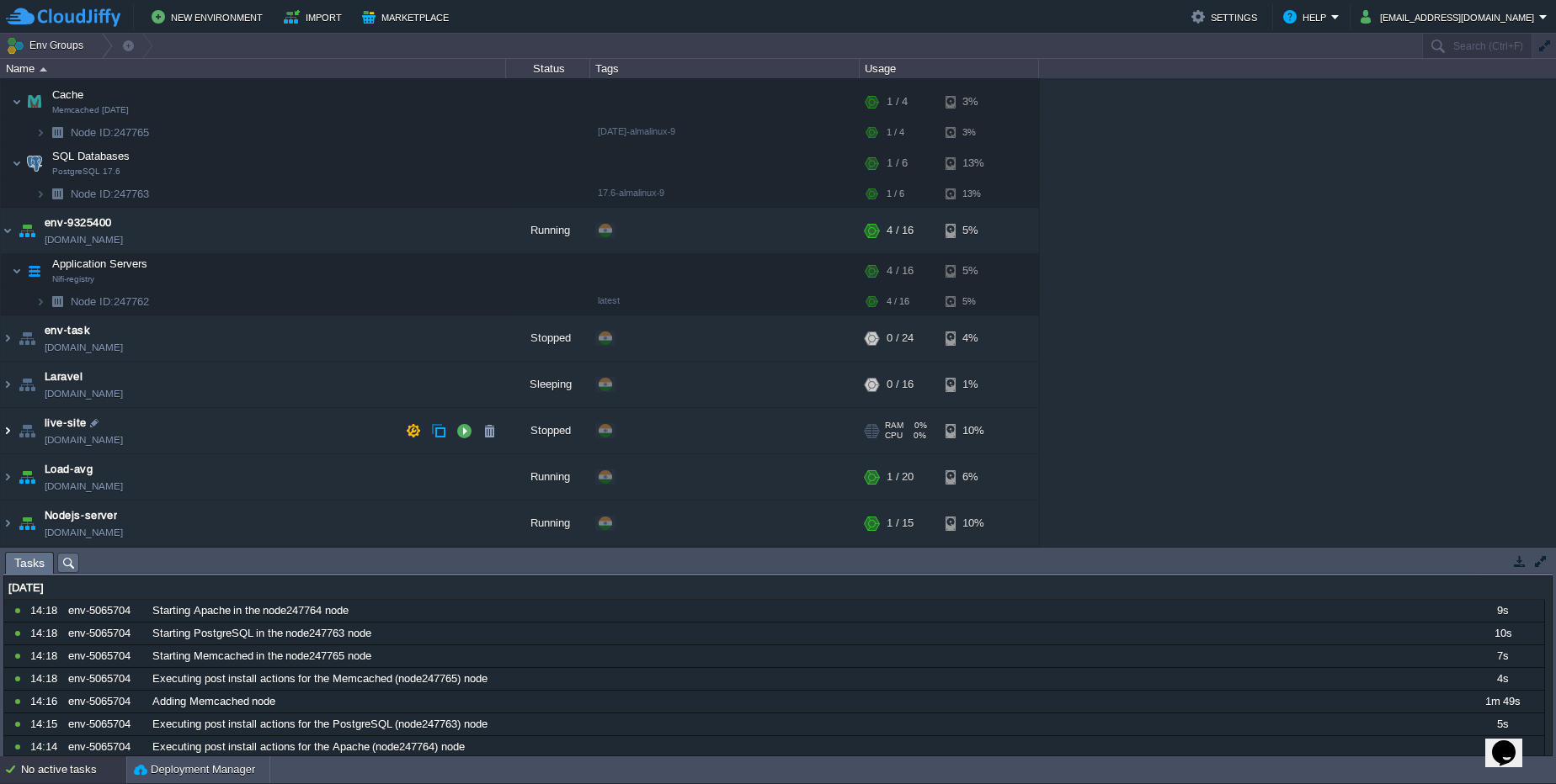
scroll to position [221, 0]
click at [2, 519] on img at bounding box center [7, 523] width 13 height 46
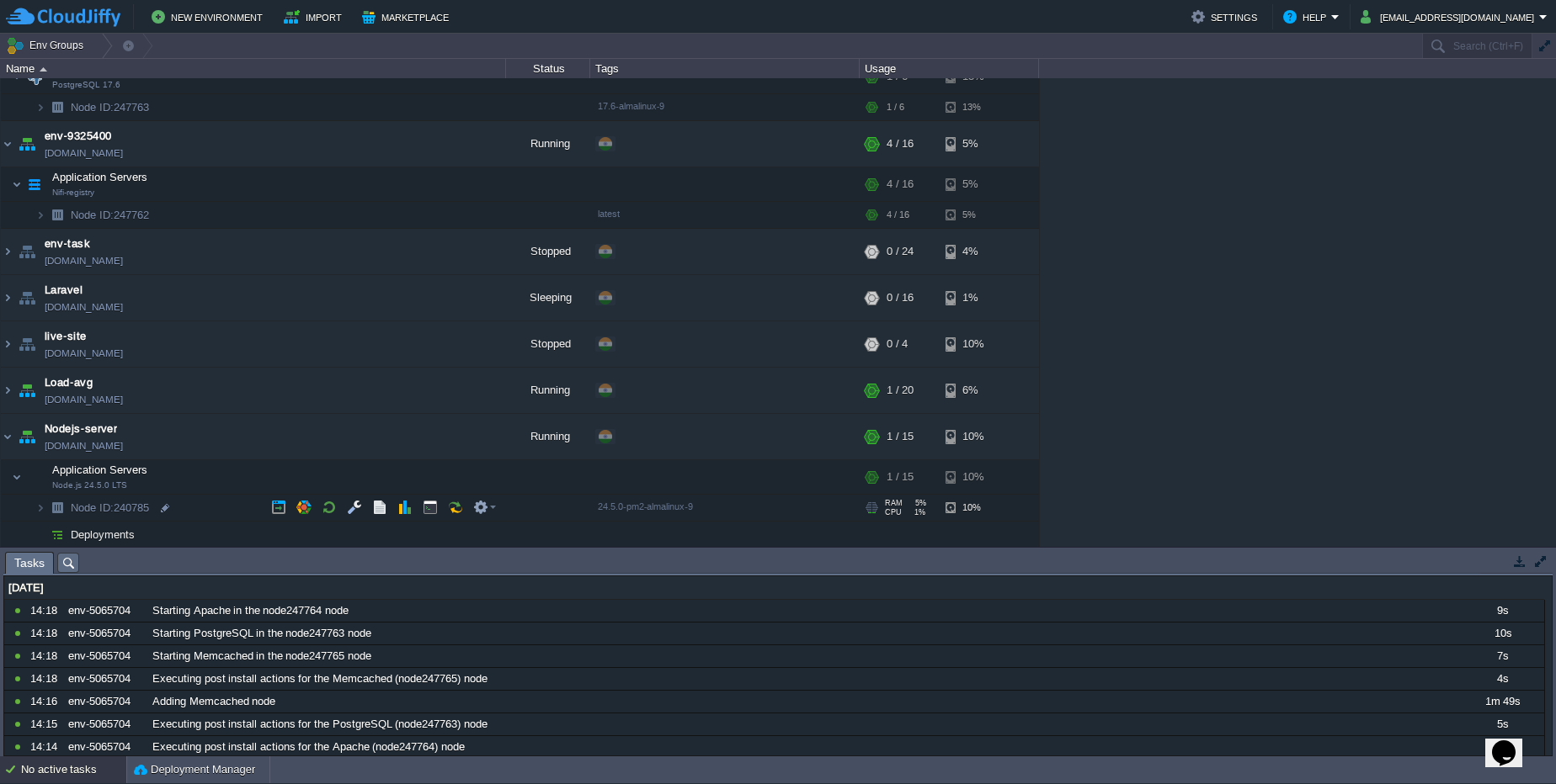
scroll to position [309, 0]
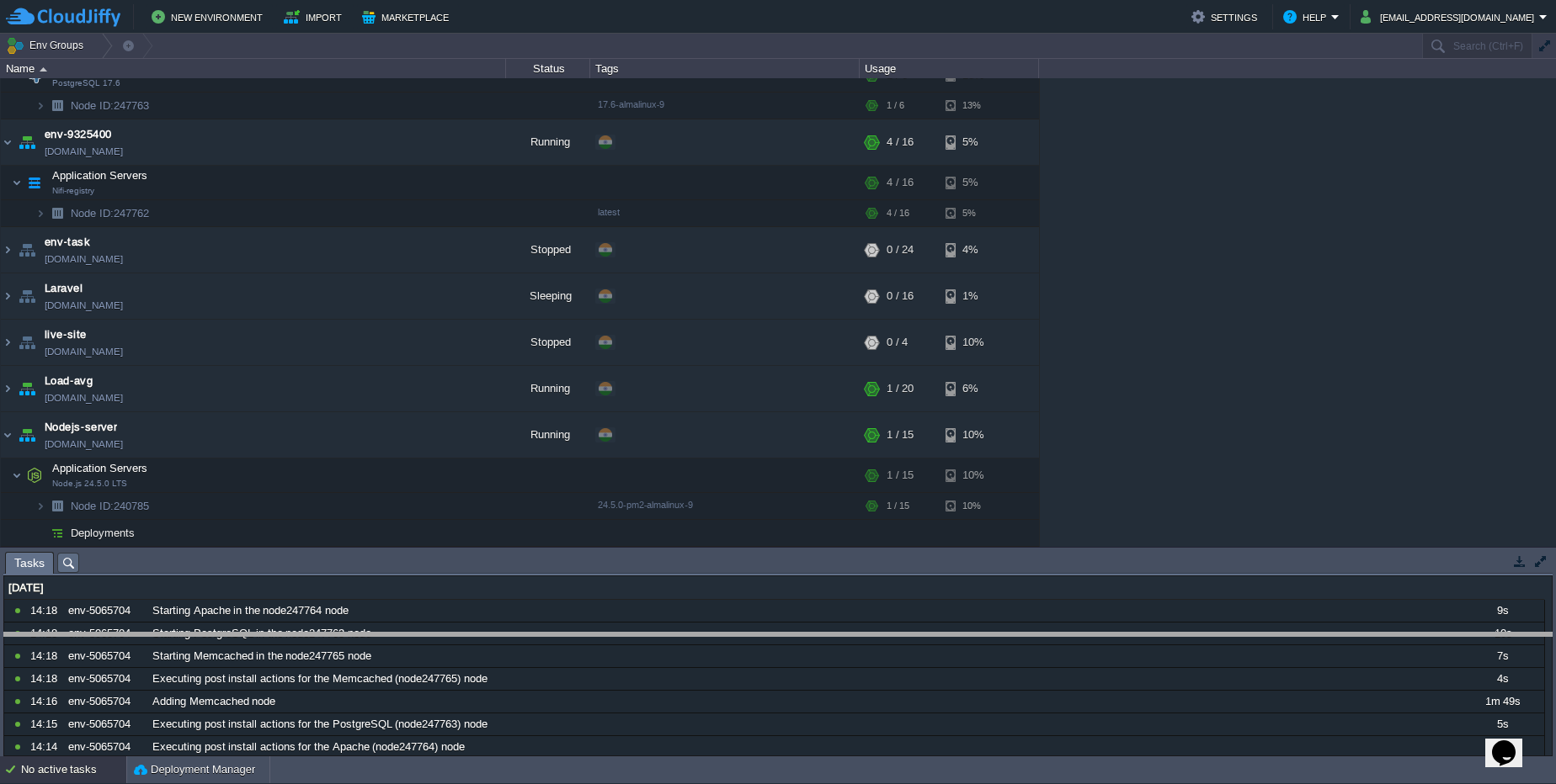
drag, startPoint x: 1425, startPoint y: 557, endPoint x: 1421, endPoint y: 645, distance: 88.1
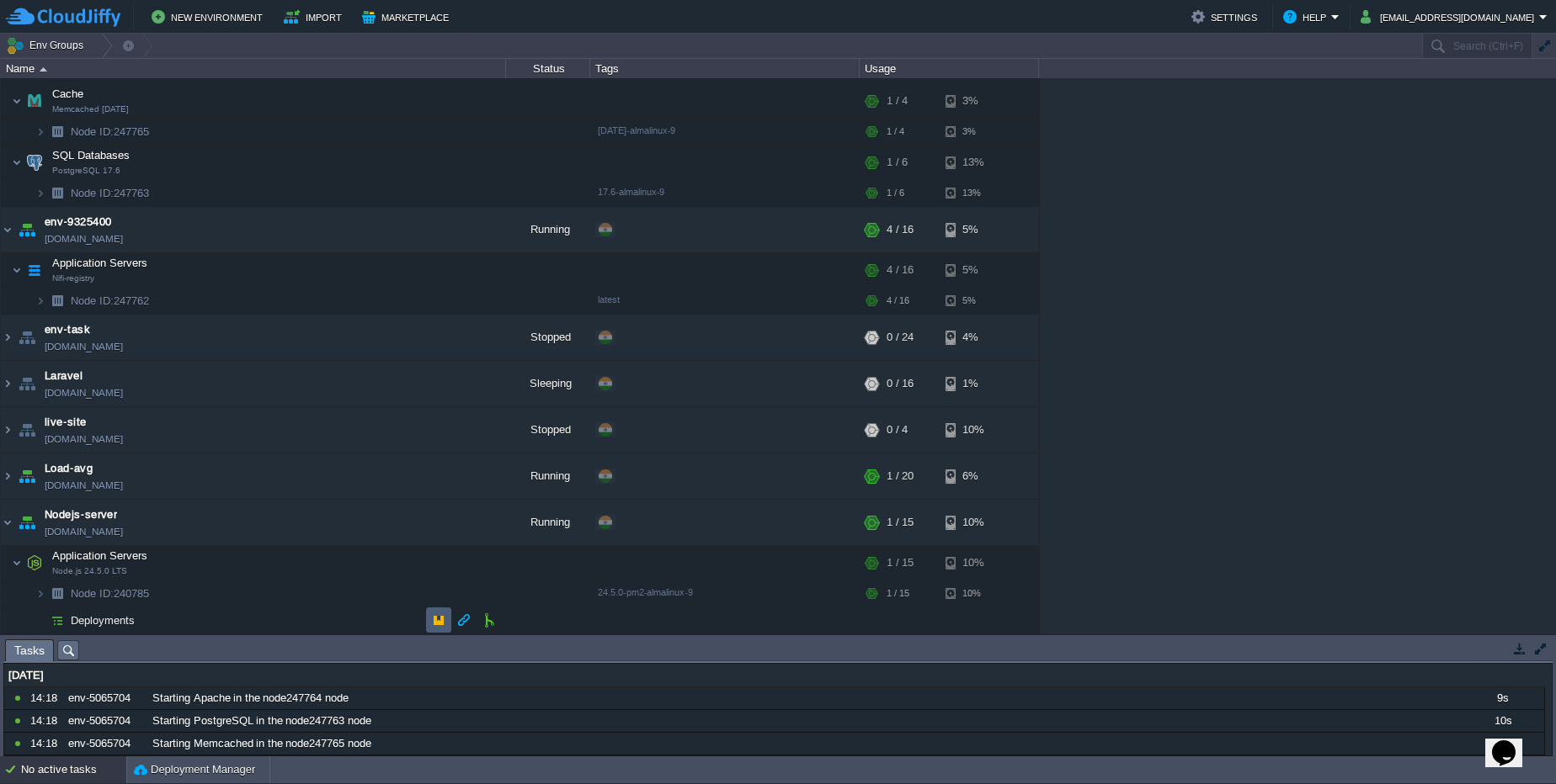
click at [437, 619] on button "button" at bounding box center [438, 619] width 15 height 15
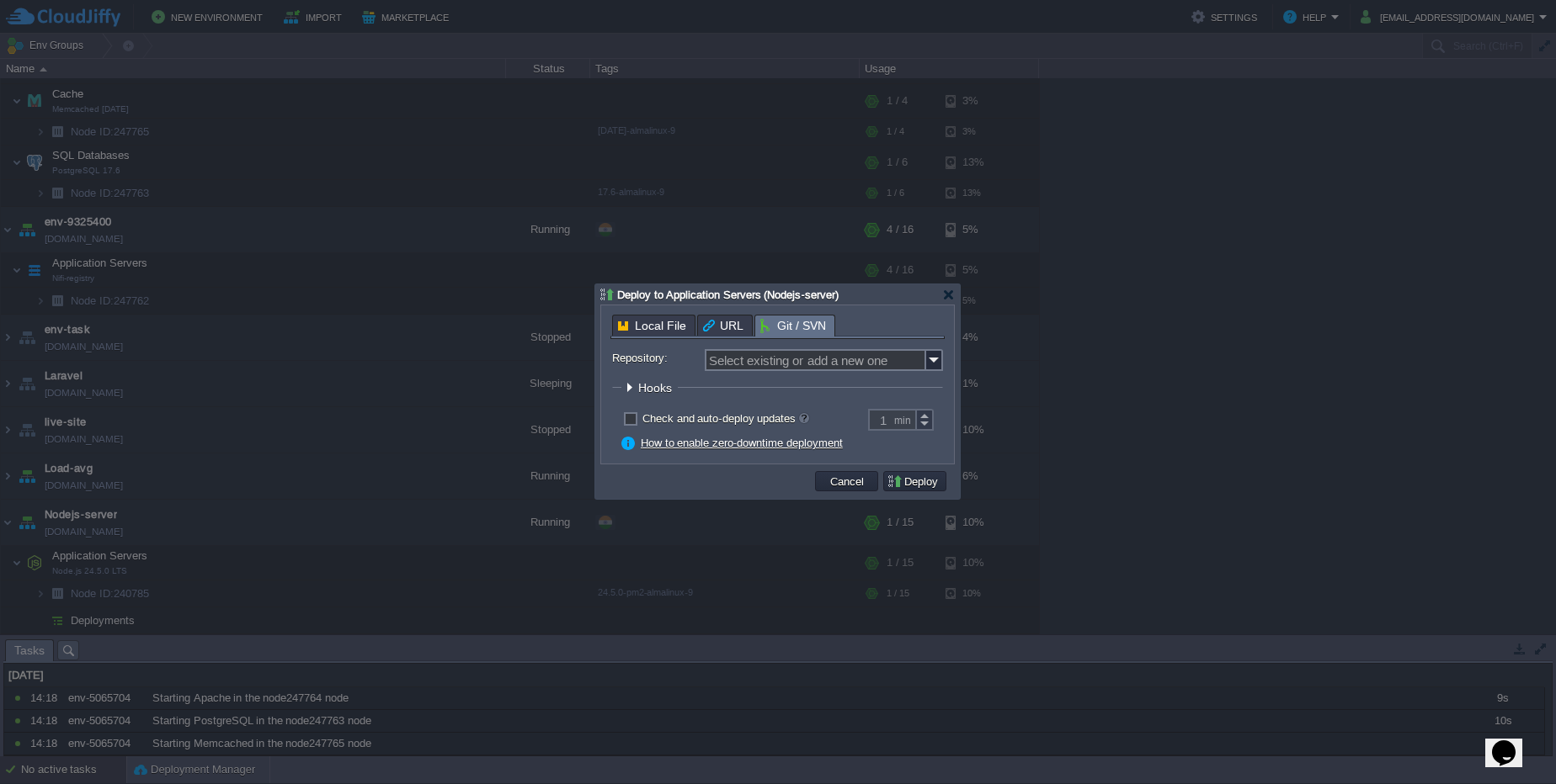
click at [794, 342] on div "Local File URL Git / SVN Local File: .zip .tar .tar.gz .tar.bz2 .tar.xz .tar.lz…" at bounding box center [778, 385] width 335 height 140
click at [784, 358] on input "Repository:" at bounding box center [815, 361] width 222 height 22
click at [727, 328] on div "URL" at bounding box center [726, 325] width 56 height 21
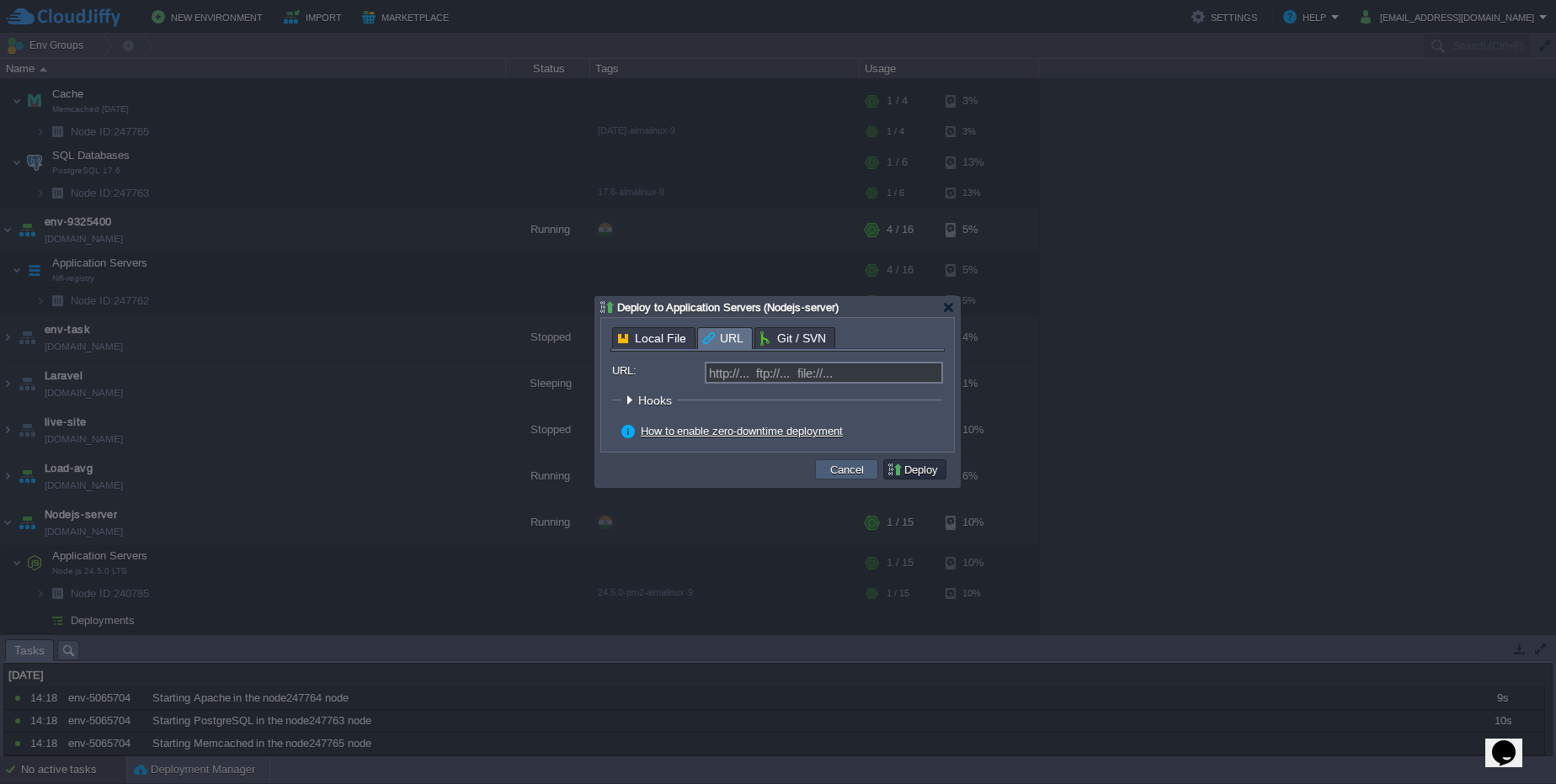
click at [848, 468] on button "Cancel" at bounding box center [847, 469] width 44 height 15
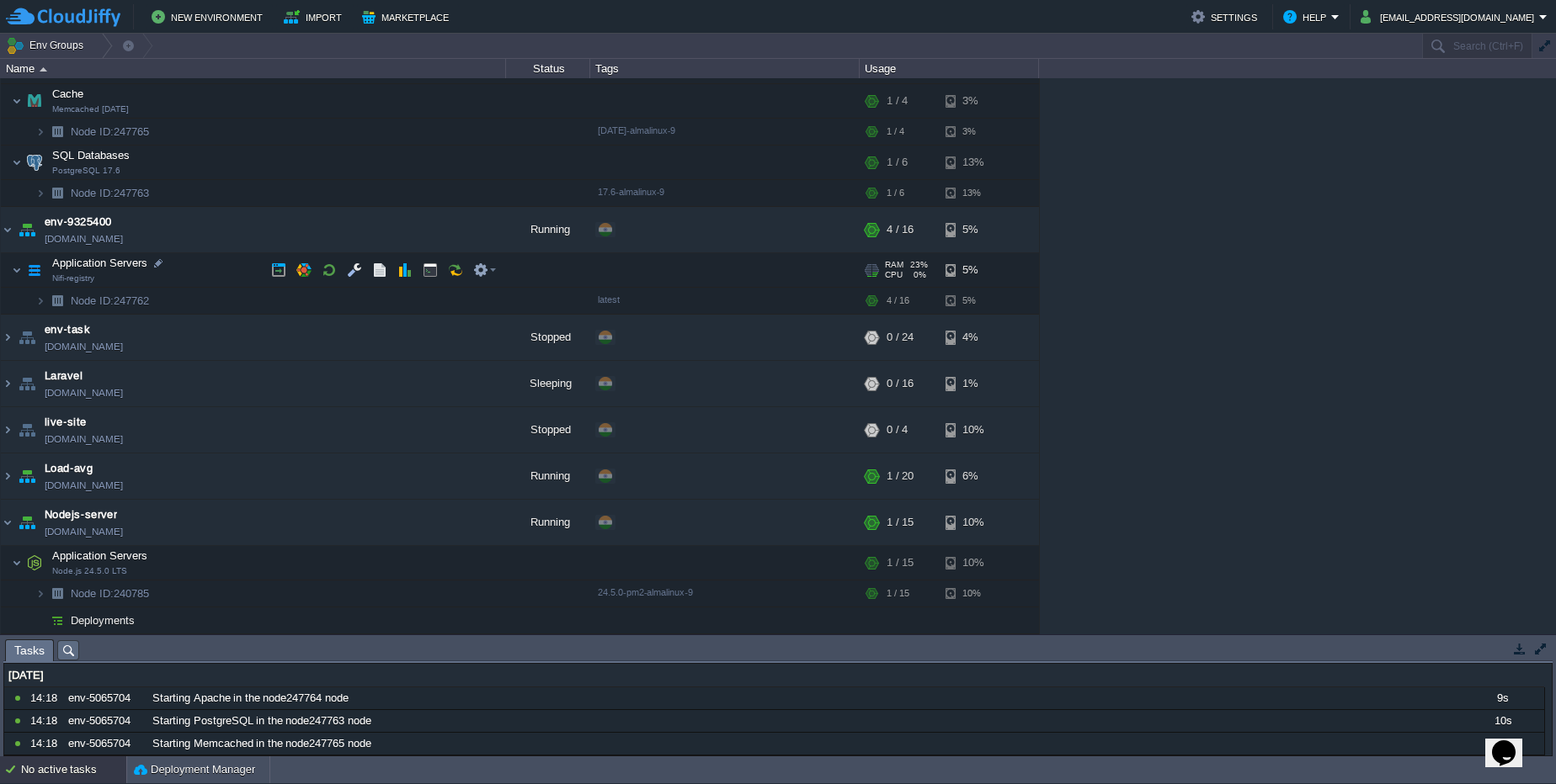
scroll to position [0, 0]
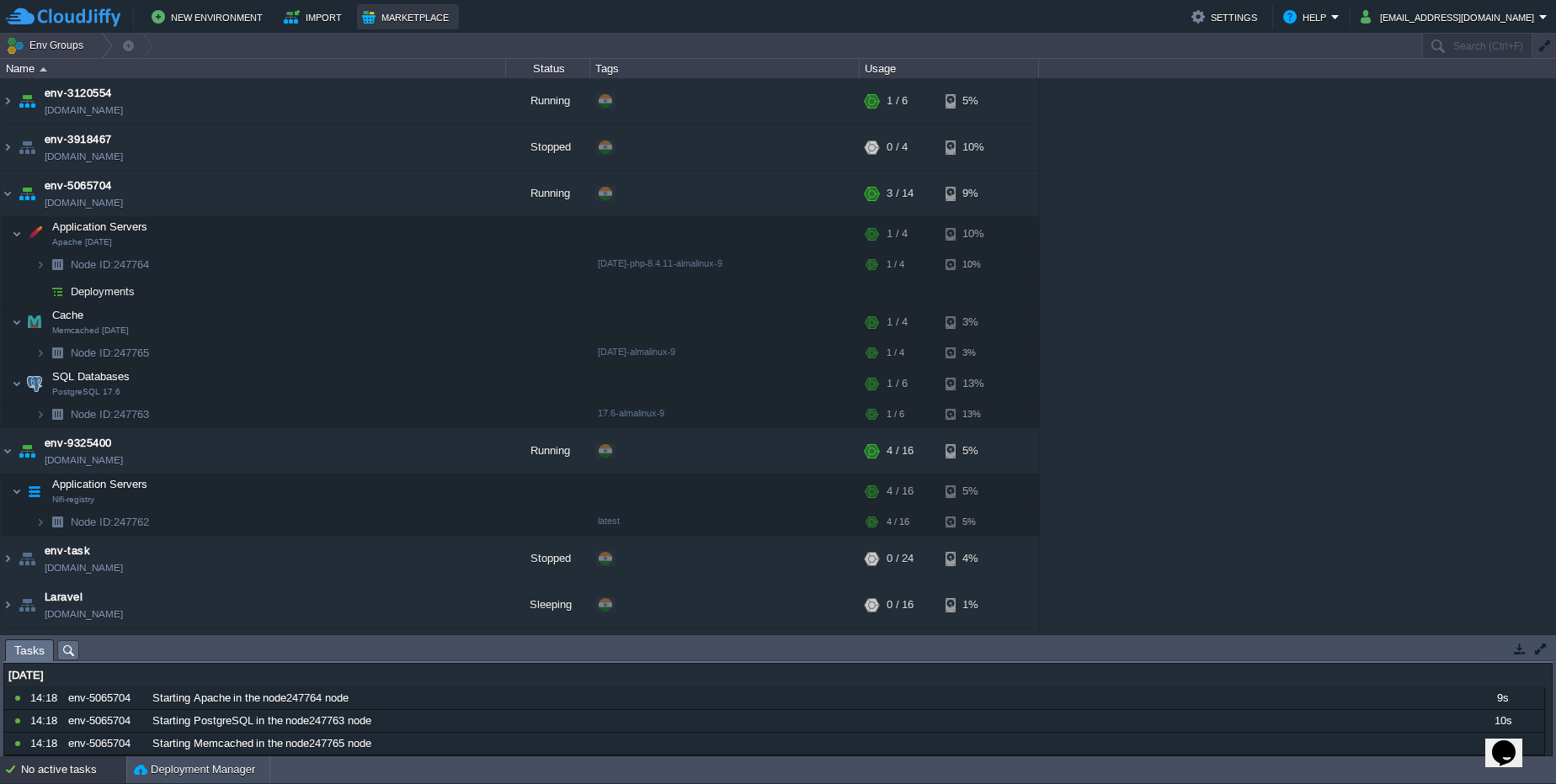
click at [389, 20] on button "Marketplace" at bounding box center [408, 17] width 92 height 20
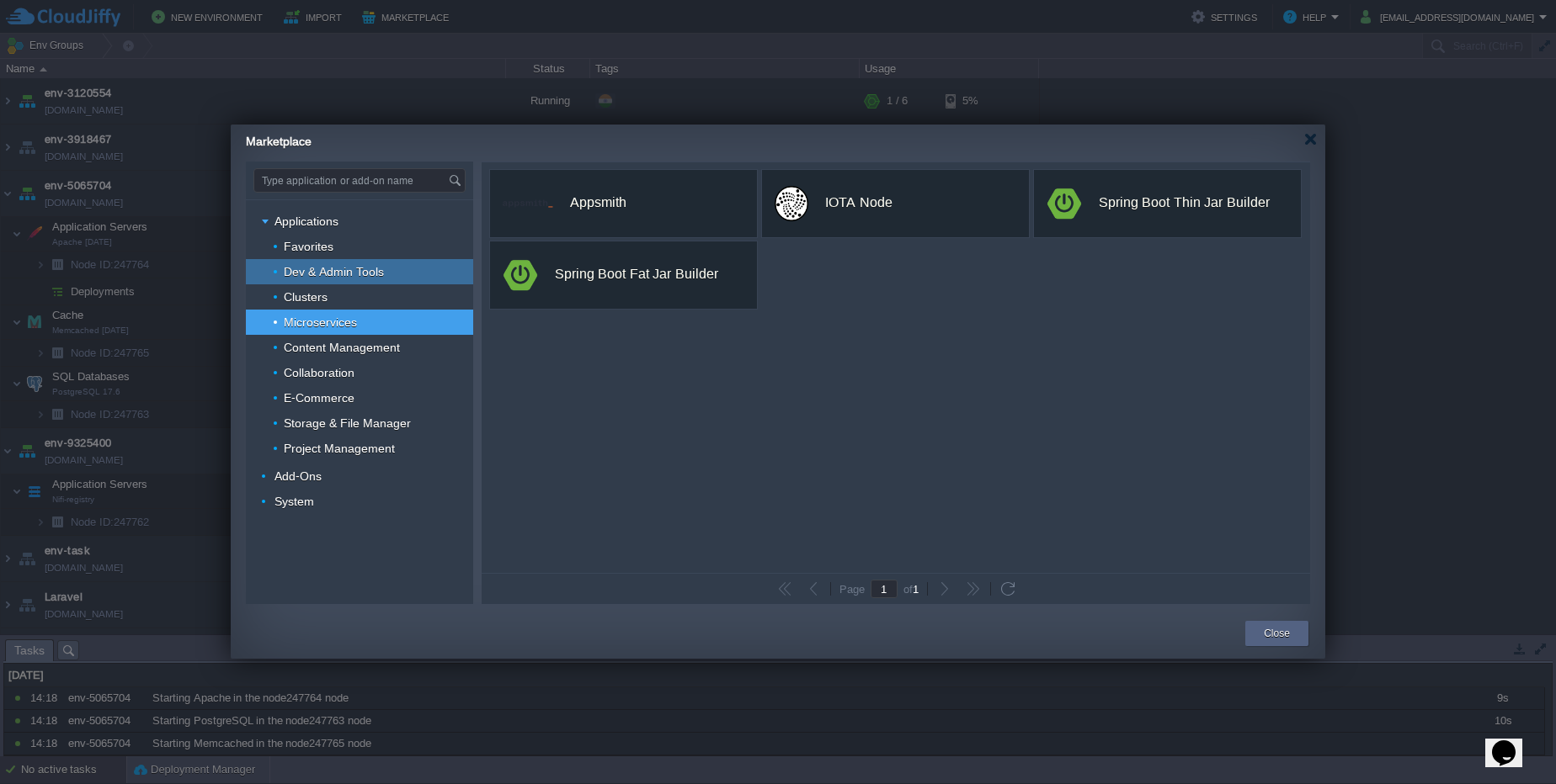
click at [364, 274] on span "Dev & Admin Tools" at bounding box center [334, 272] width 104 height 15
type input "Type application or add-on name"
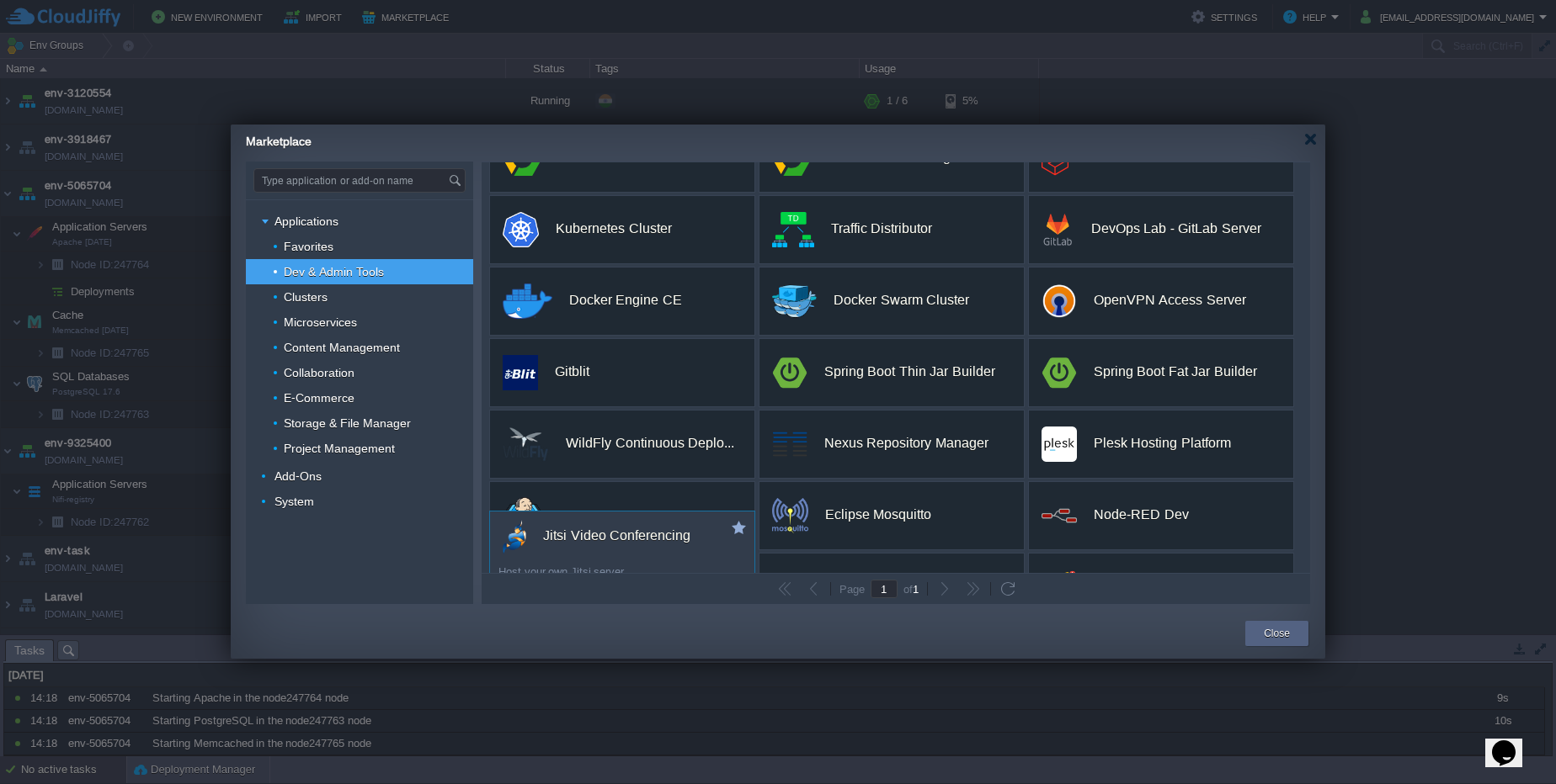
scroll to position [42, 0]
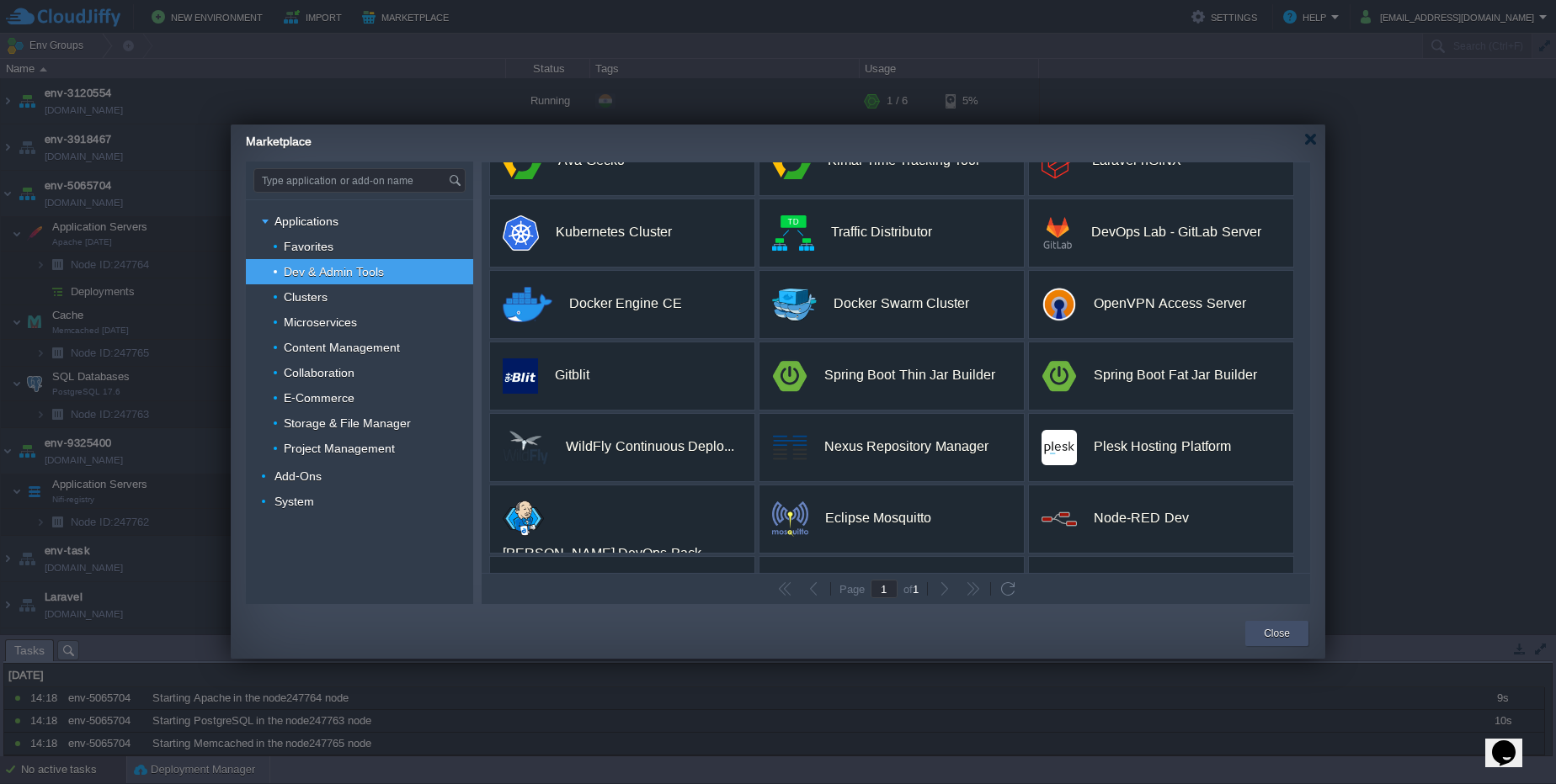
click at [1282, 637] on button "Close" at bounding box center [1277, 633] width 26 height 17
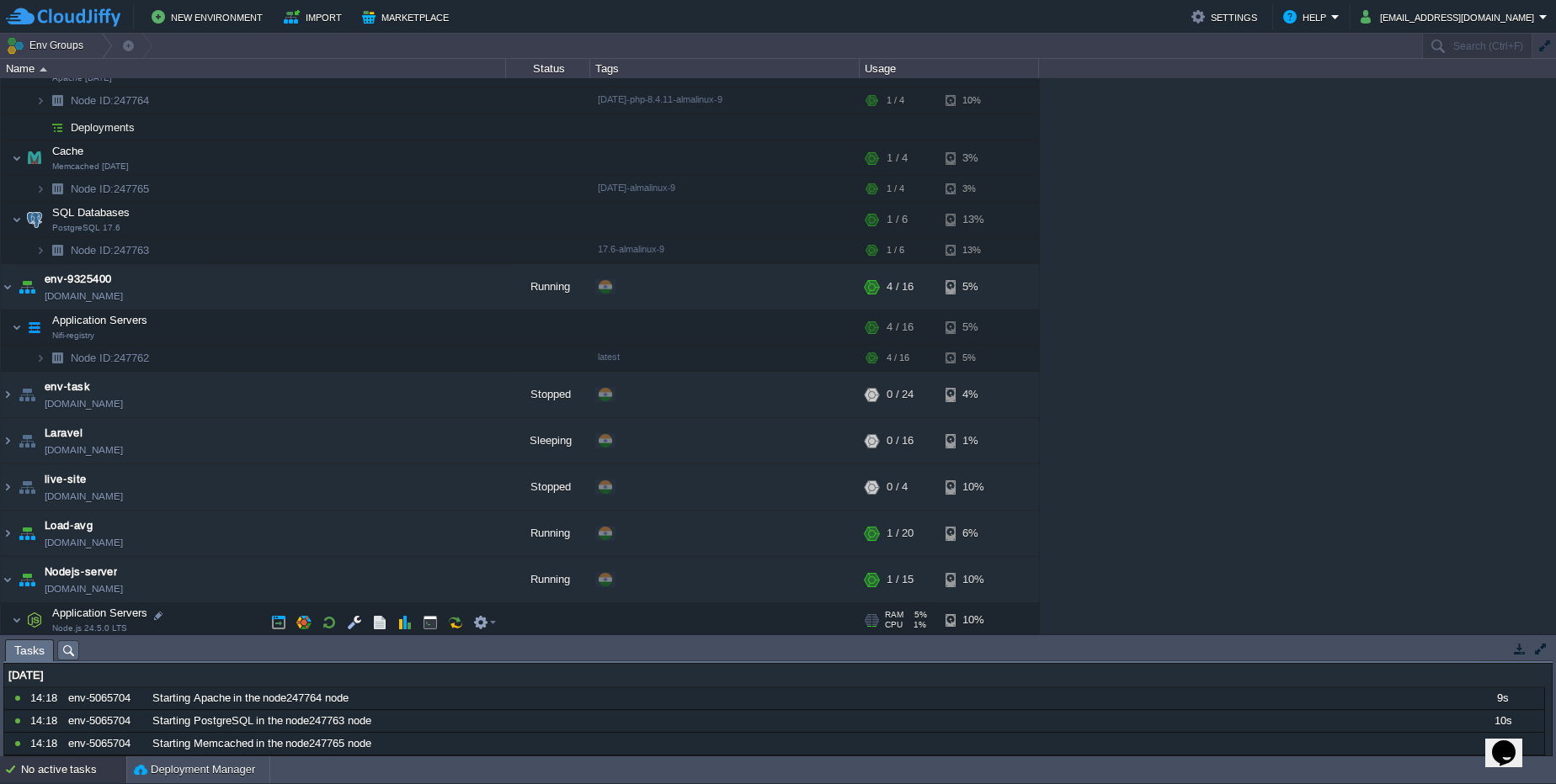
scroll to position [222, 0]
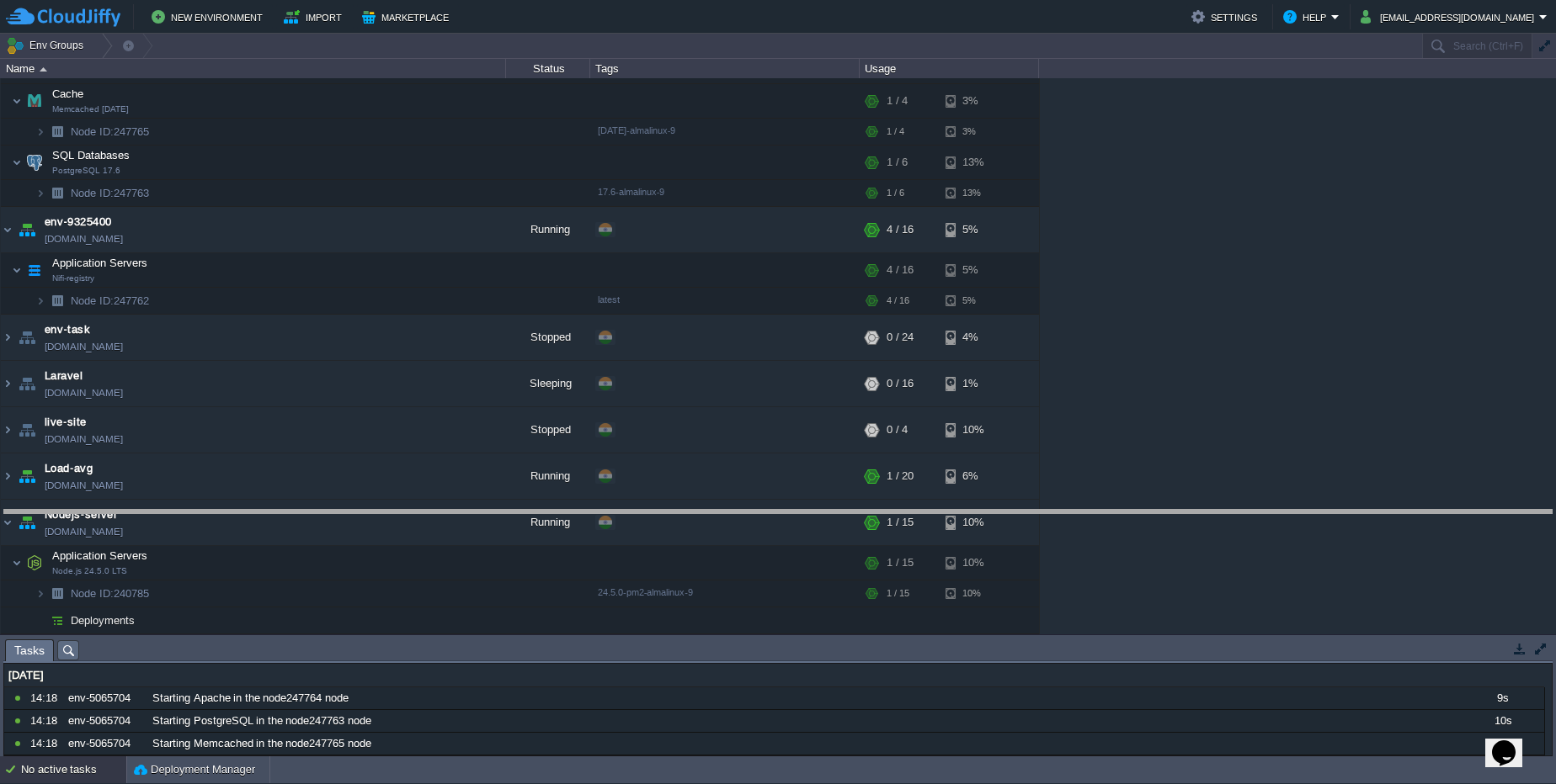
drag, startPoint x: 693, startPoint y: 646, endPoint x: 686, endPoint y: 499, distance: 147.2
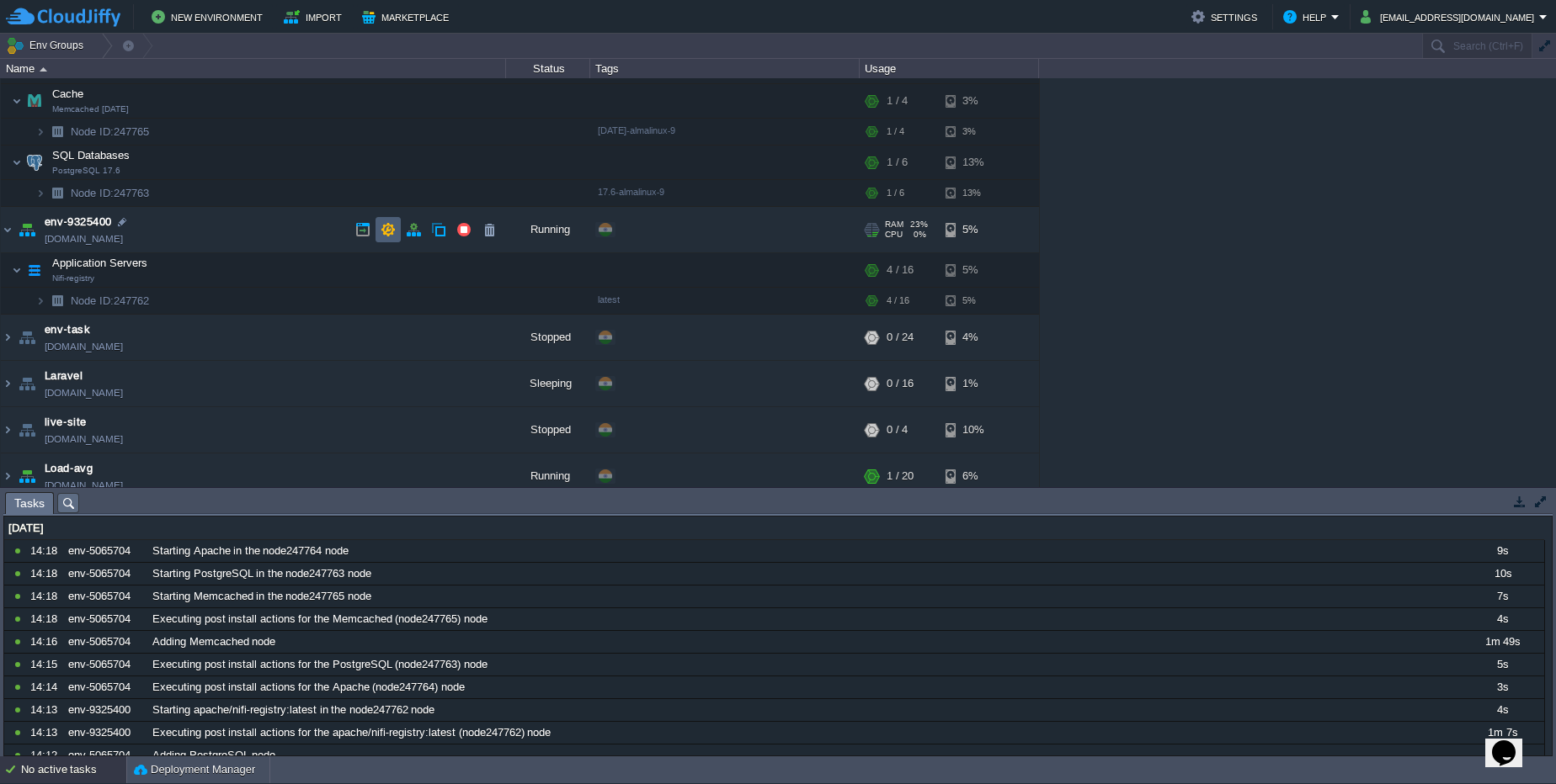
drag, startPoint x: 400, startPoint y: 222, endPoint x: 409, endPoint y: 227, distance: 10.3
click at [401, 222] on div at bounding box center [427, 229] width 152 height 25
click at [416, 233] on button "button" at bounding box center [413, 229] width 15 height 15
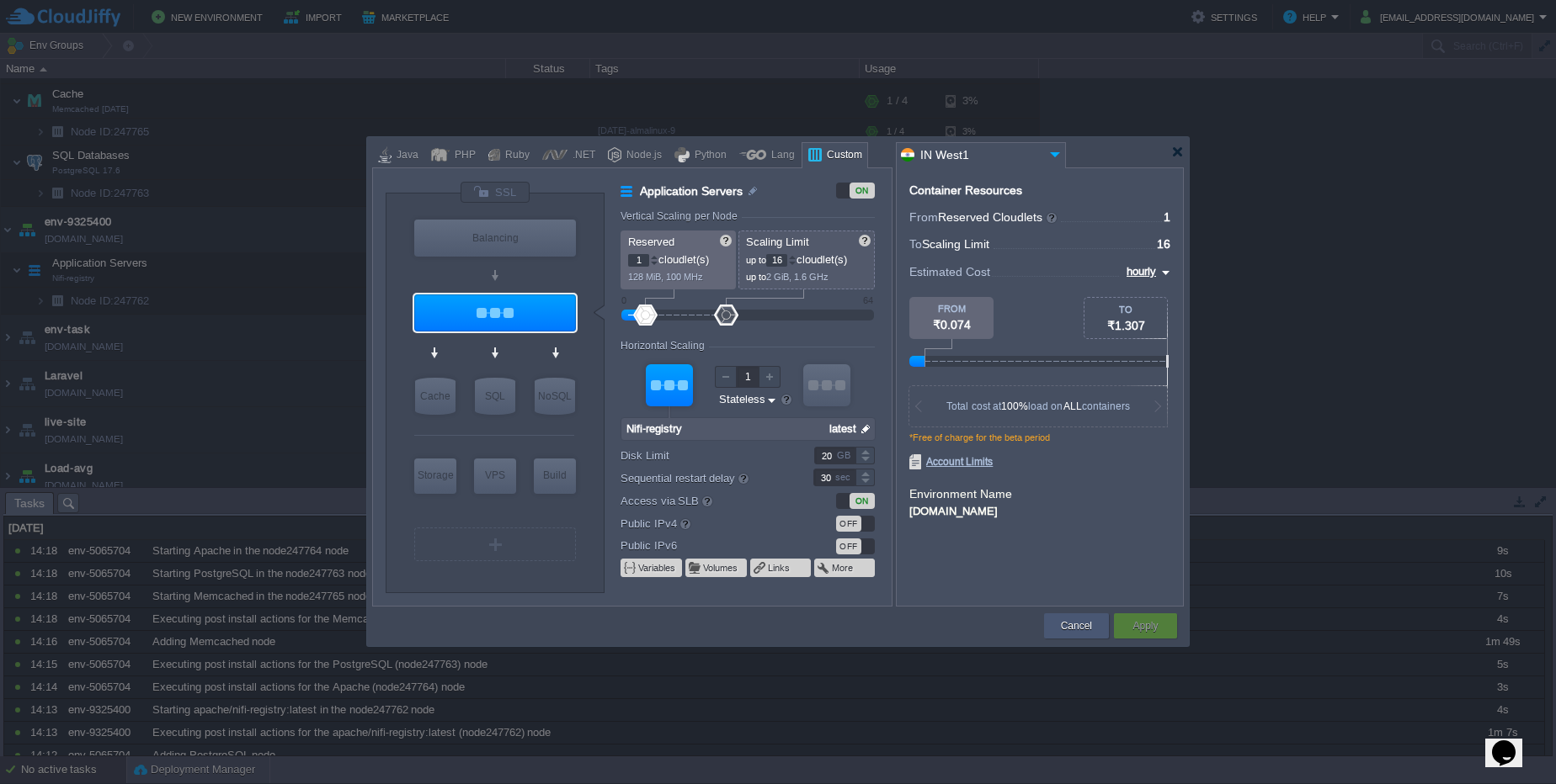
click at [1081, 630] on button "Cancel" at bounding box center [1076, 626] width 31 height 17
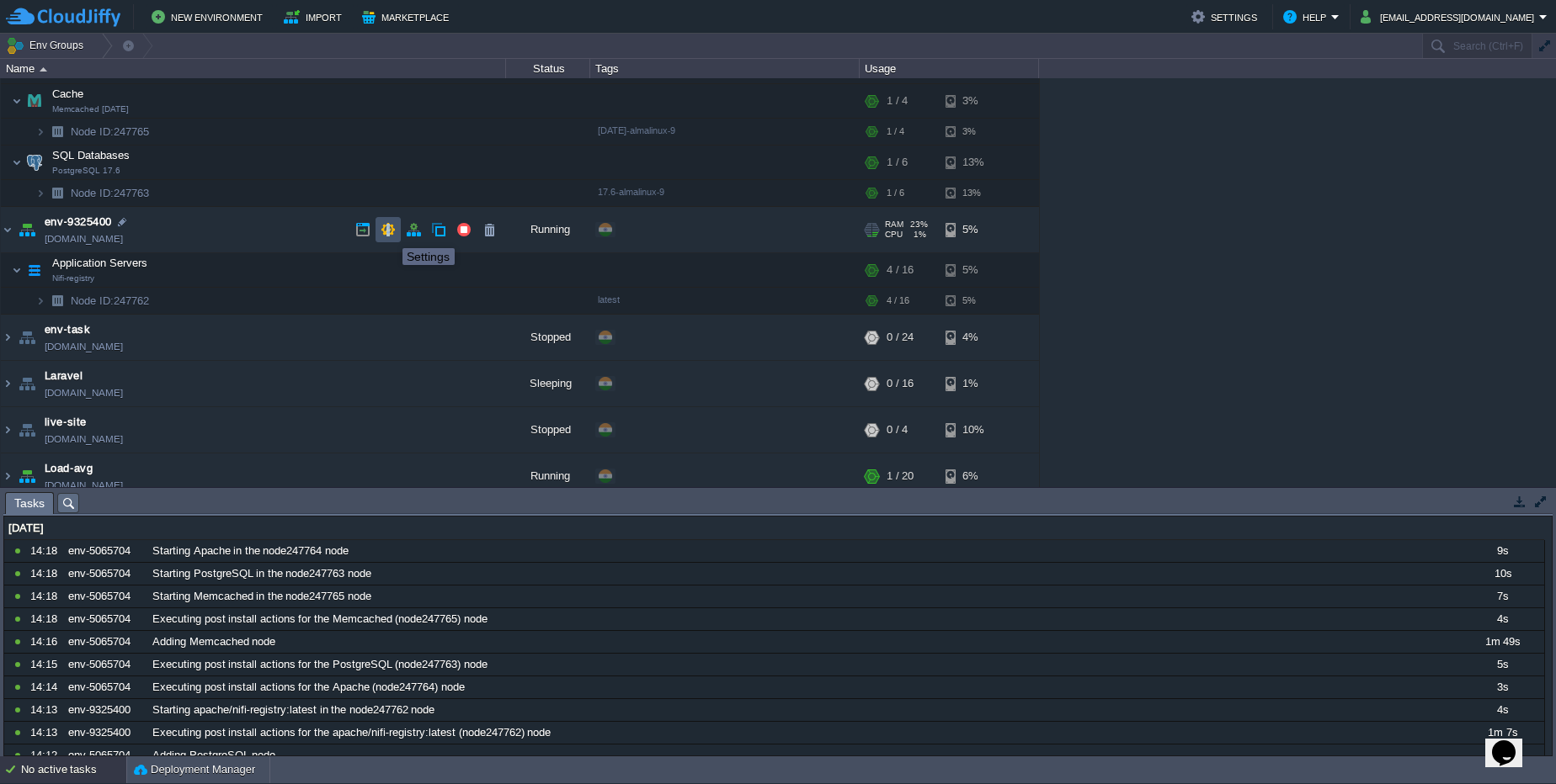
click at [392, 233] on button "button" at bounding box center [388, 229] width 15 height 15
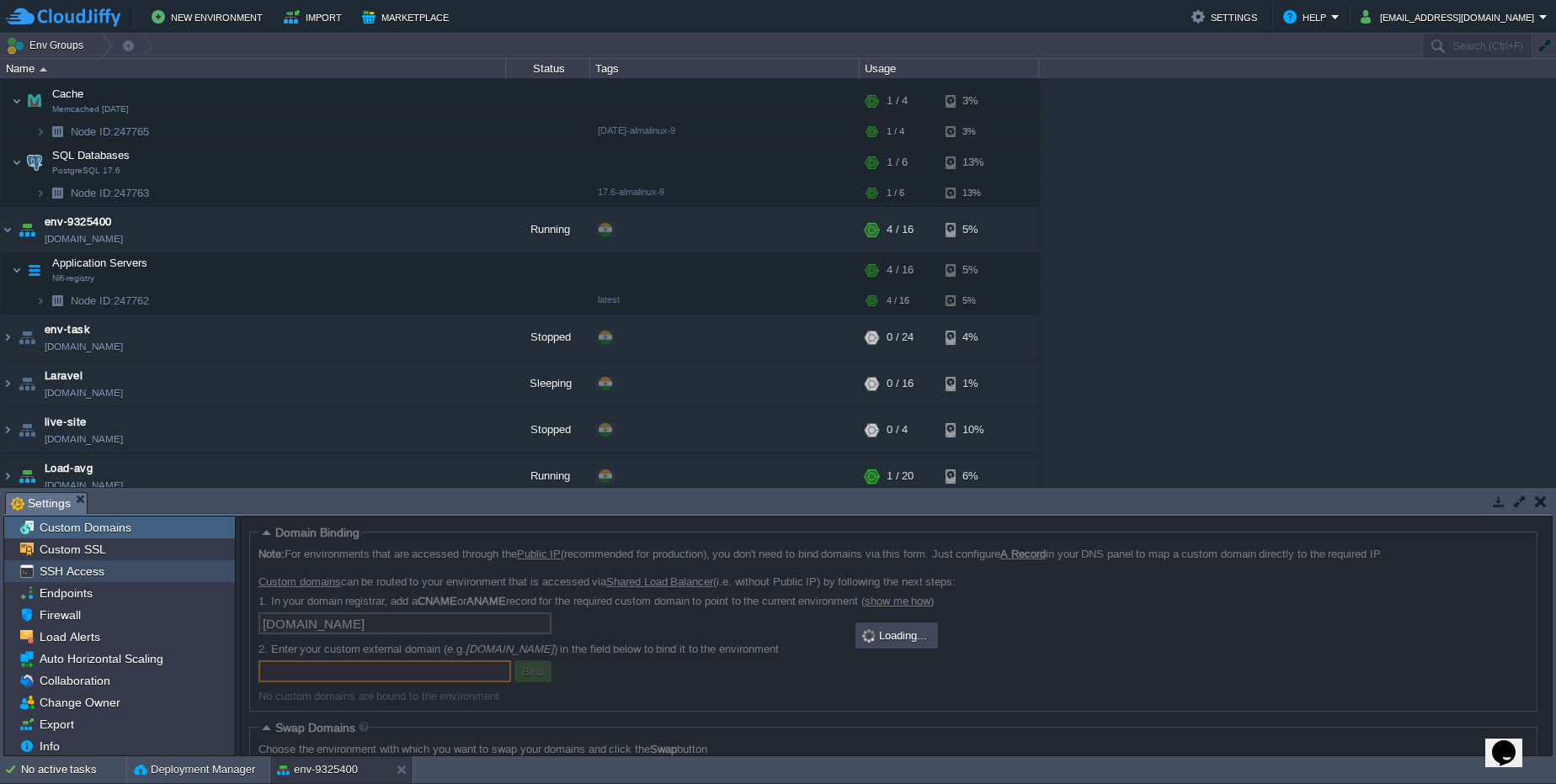
scroll to position [3, 0]
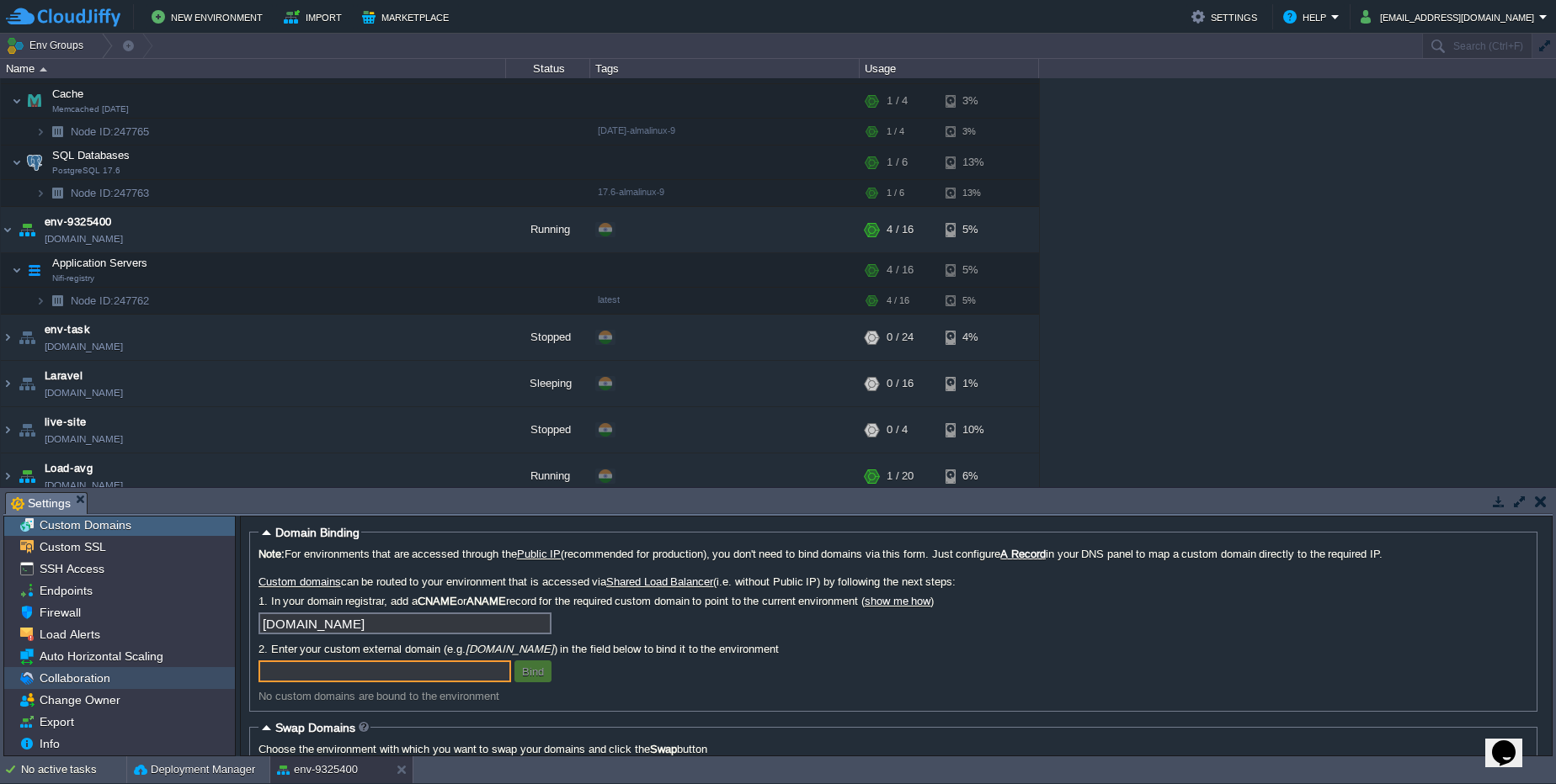
click at [151, 682] on div "Collaboration" at bounding box center [119, 678] width 231 height 22
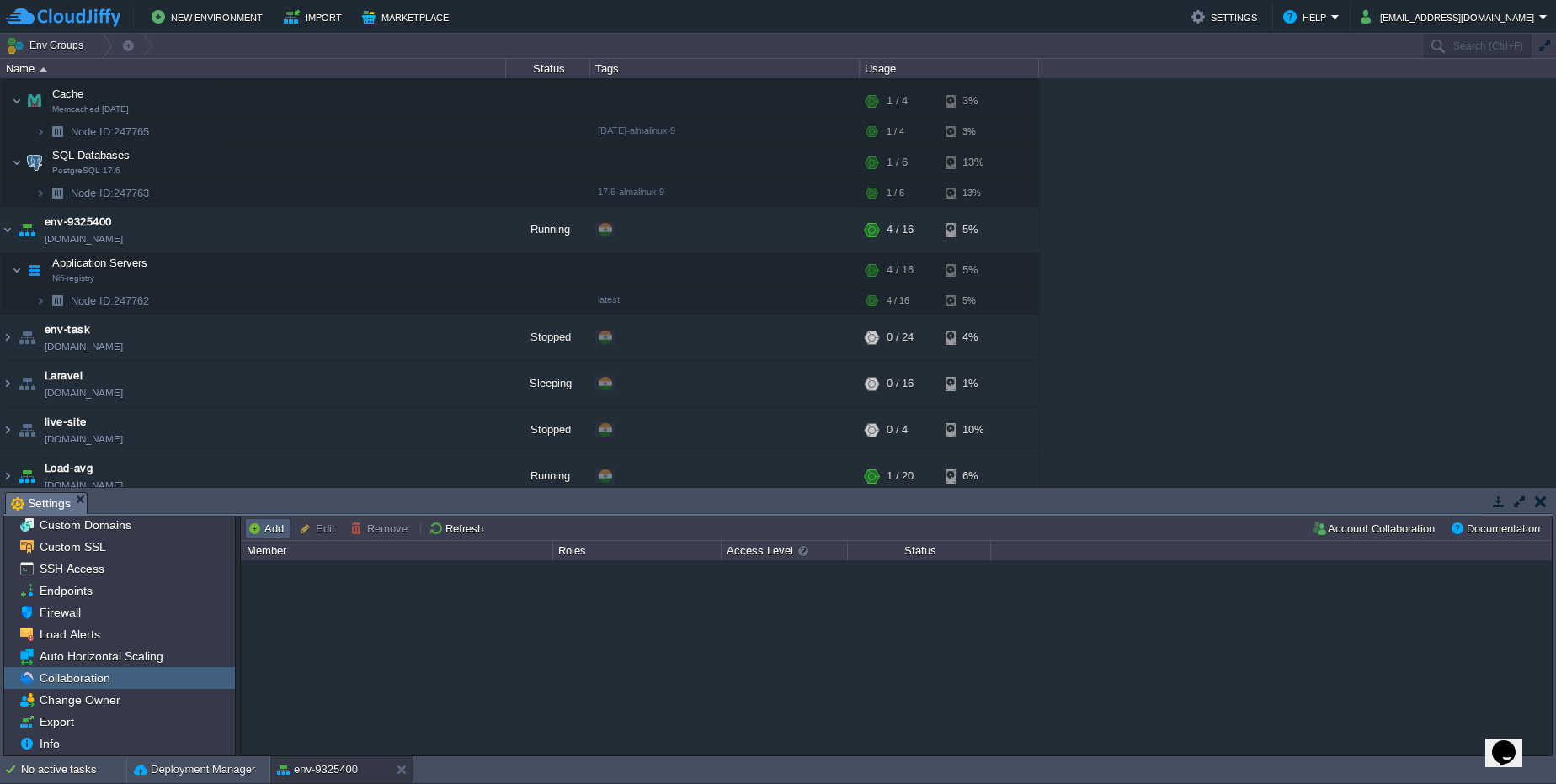
click at [279, 530] on button "Add" at bounding box center [268, 528] width 41 height 15
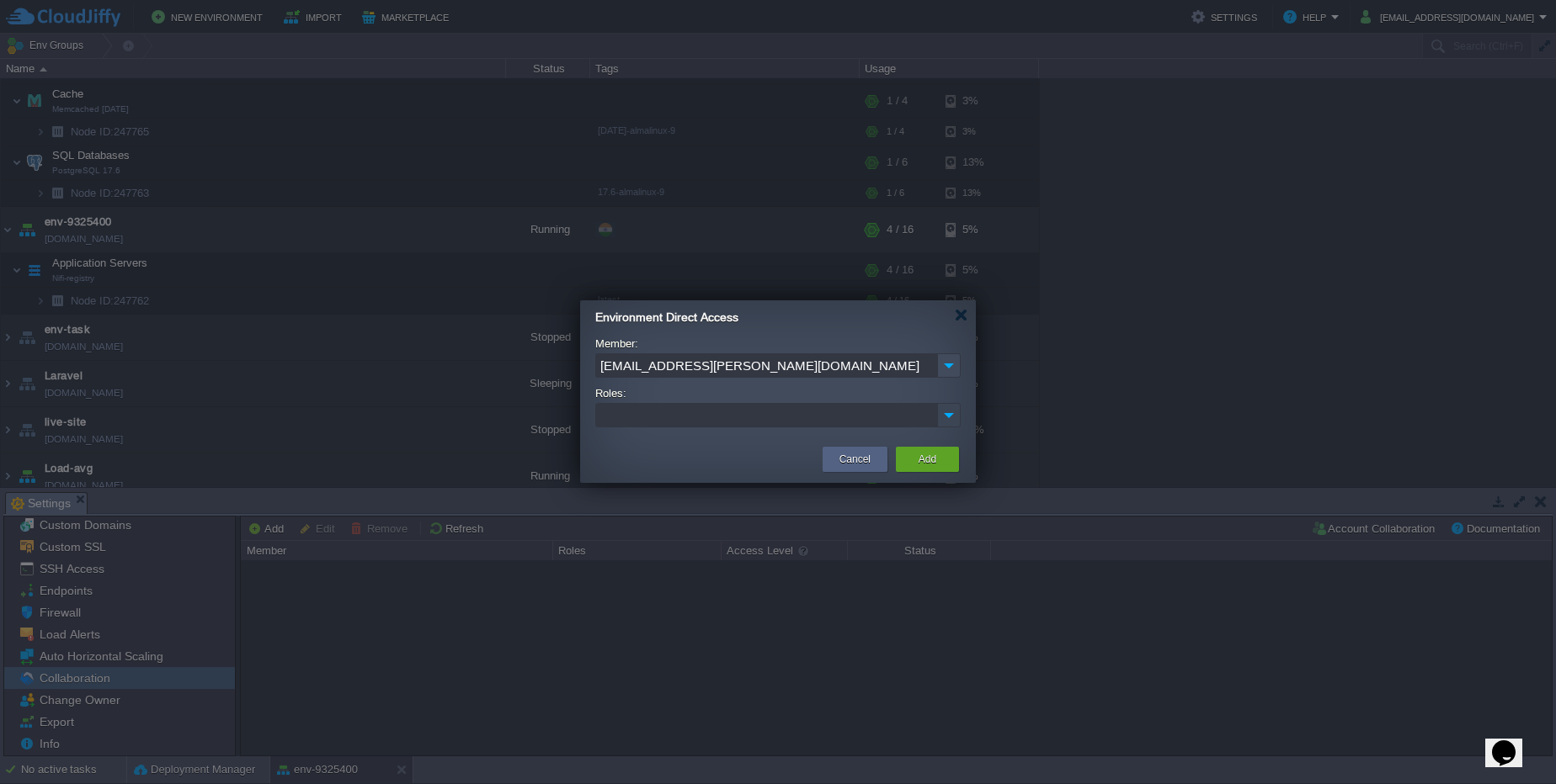
click at [949, 415] on img at bounding box center [949, 414] width 22 height 23
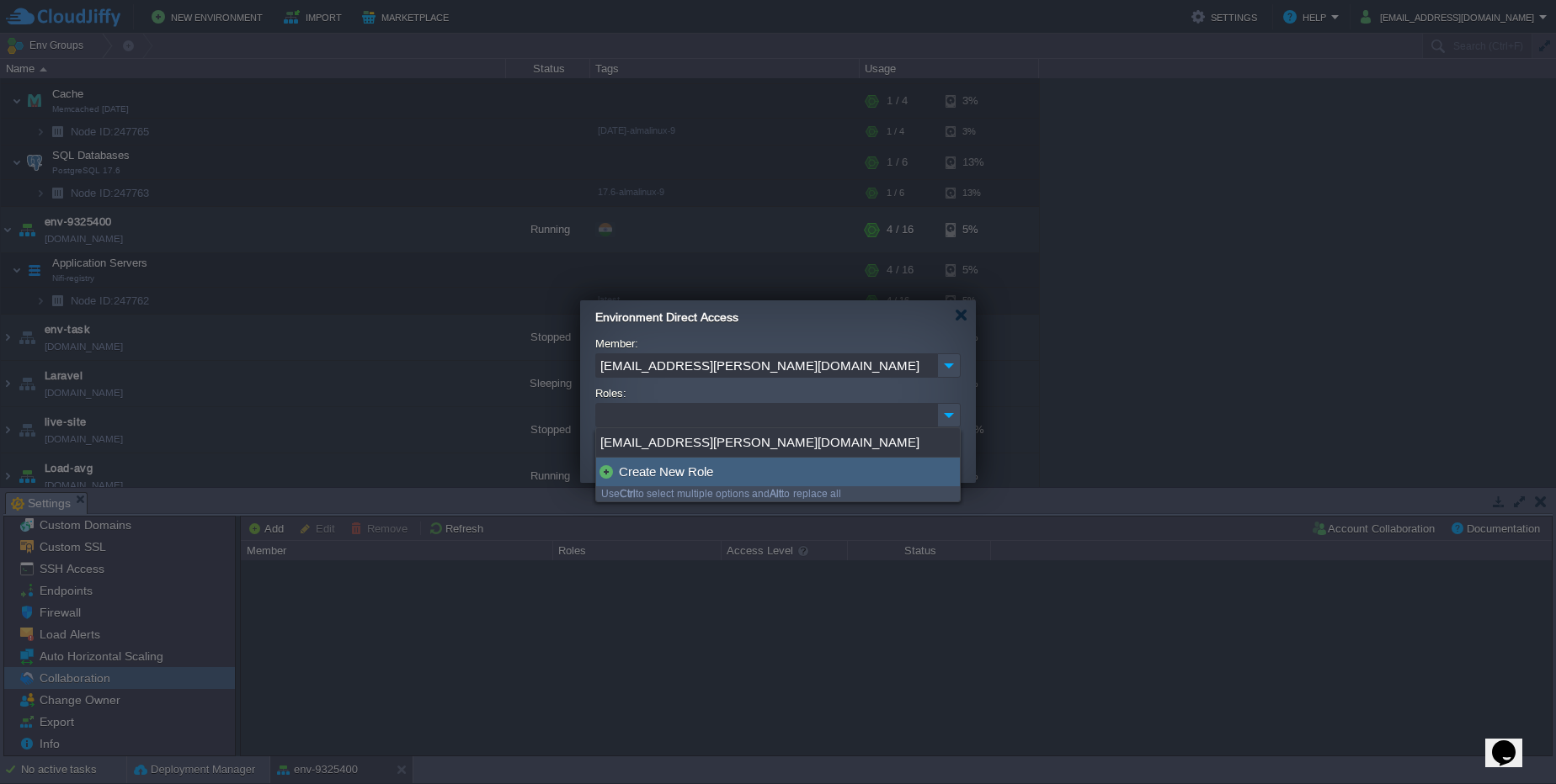
click at [640, 468] on div "Create New Role" at bounding box center [778, 471] width 364 height 29
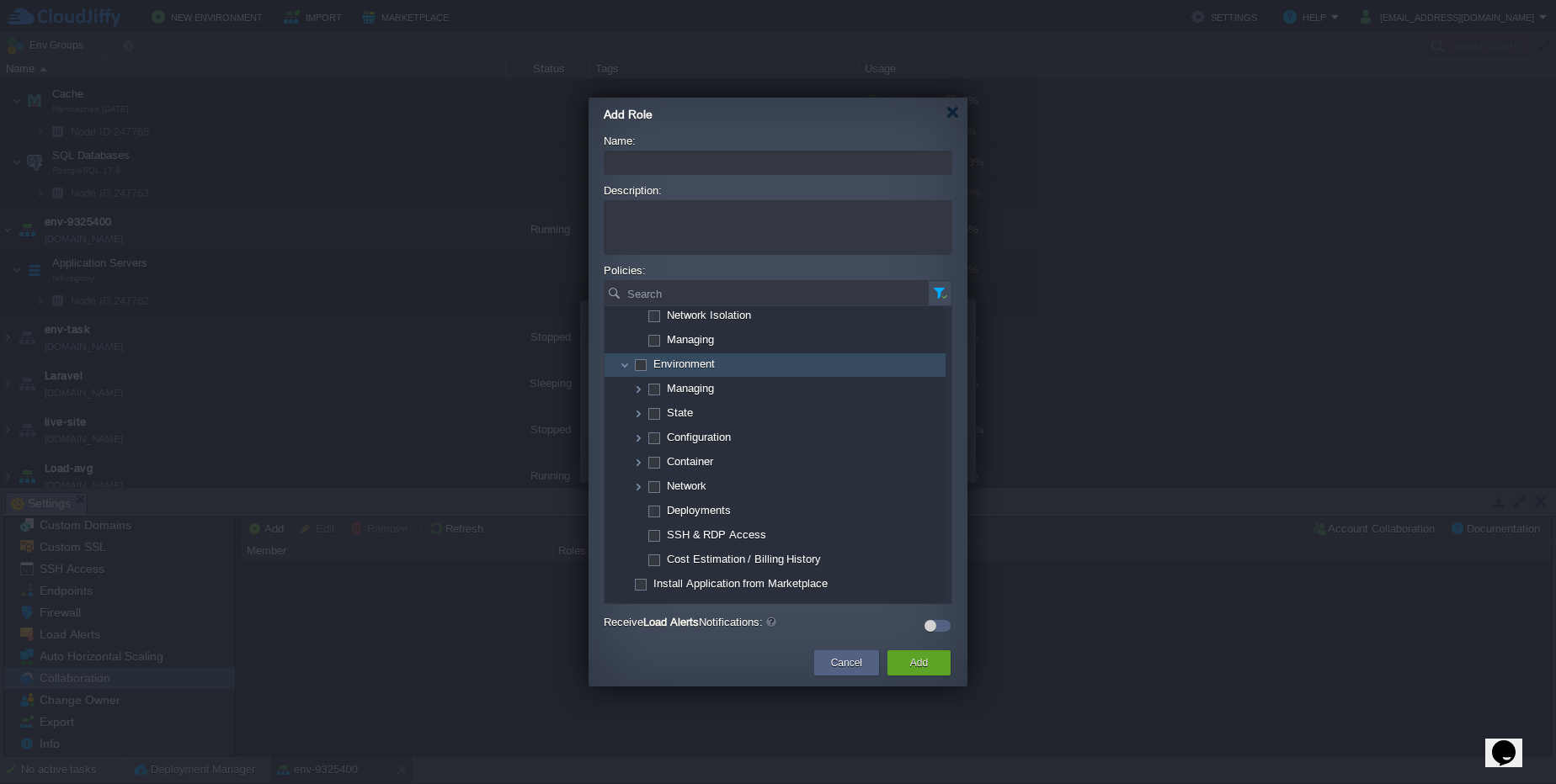
scroll to position [94, 0]
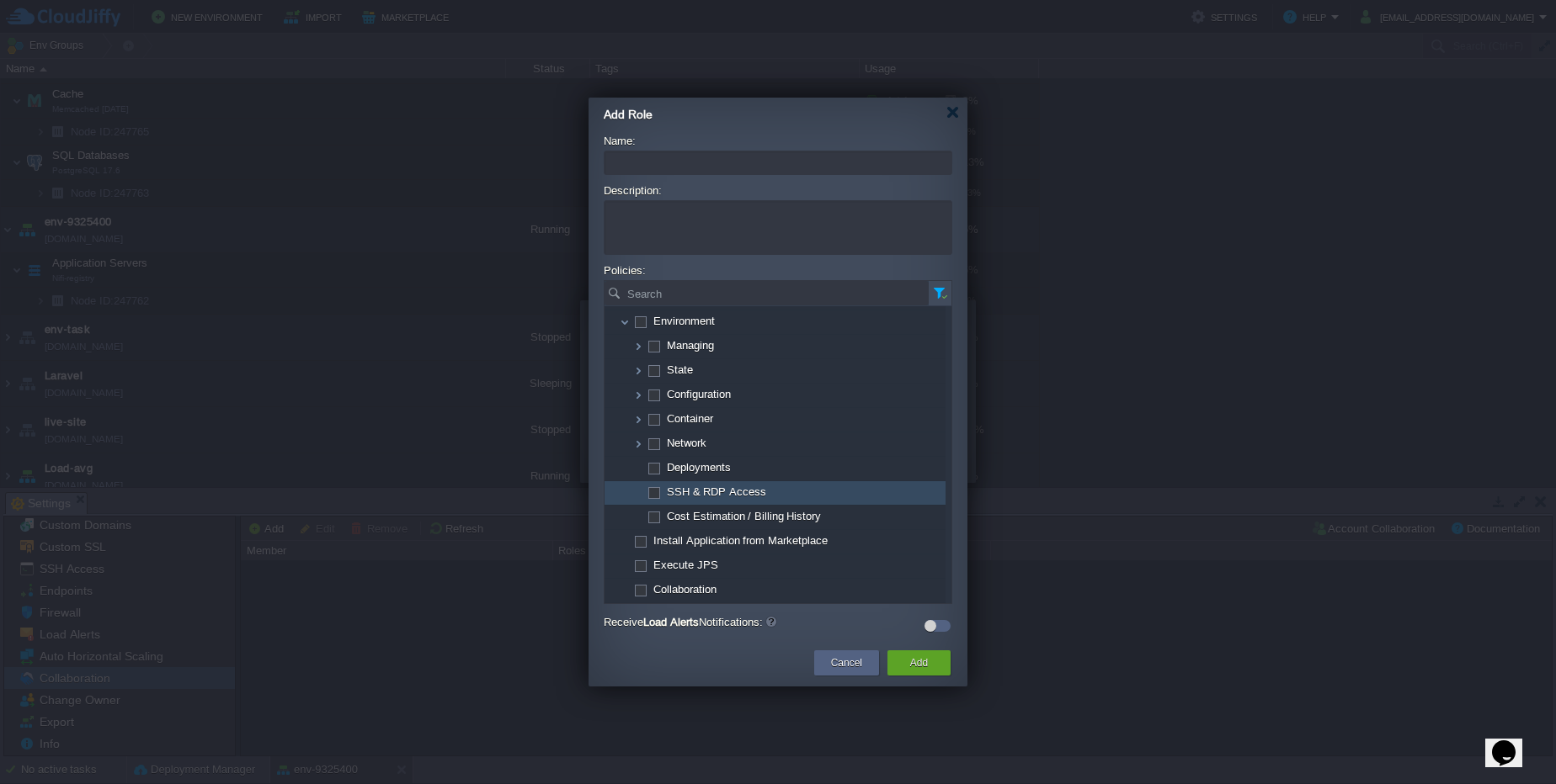
click at [652, 490] on span at bounding box center [653, 491] width 3 height 13
checkbox input "true"
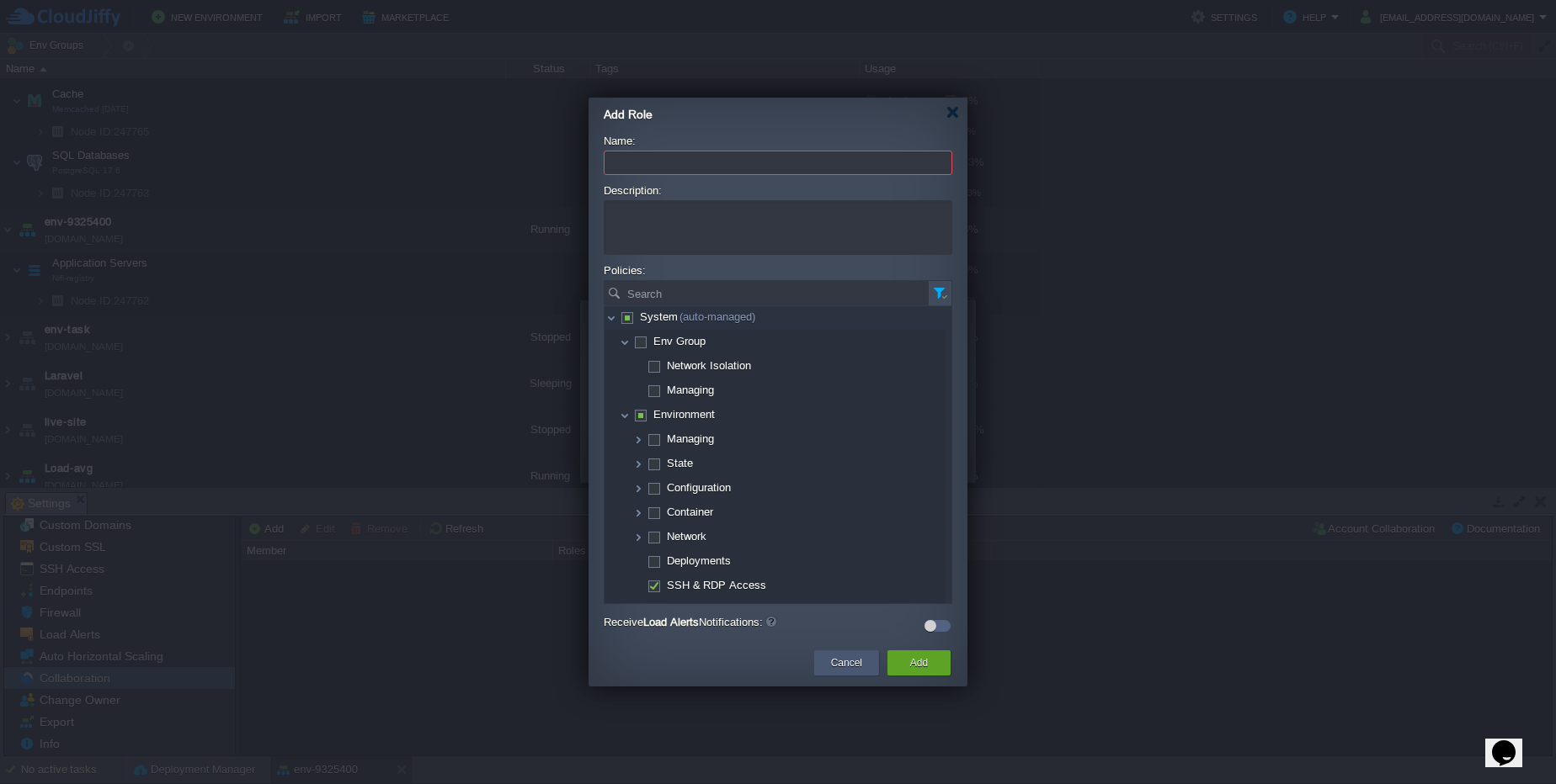
click at [837, 656] on button "Cancel" at bounding box center [846, 663] width 31 height 17
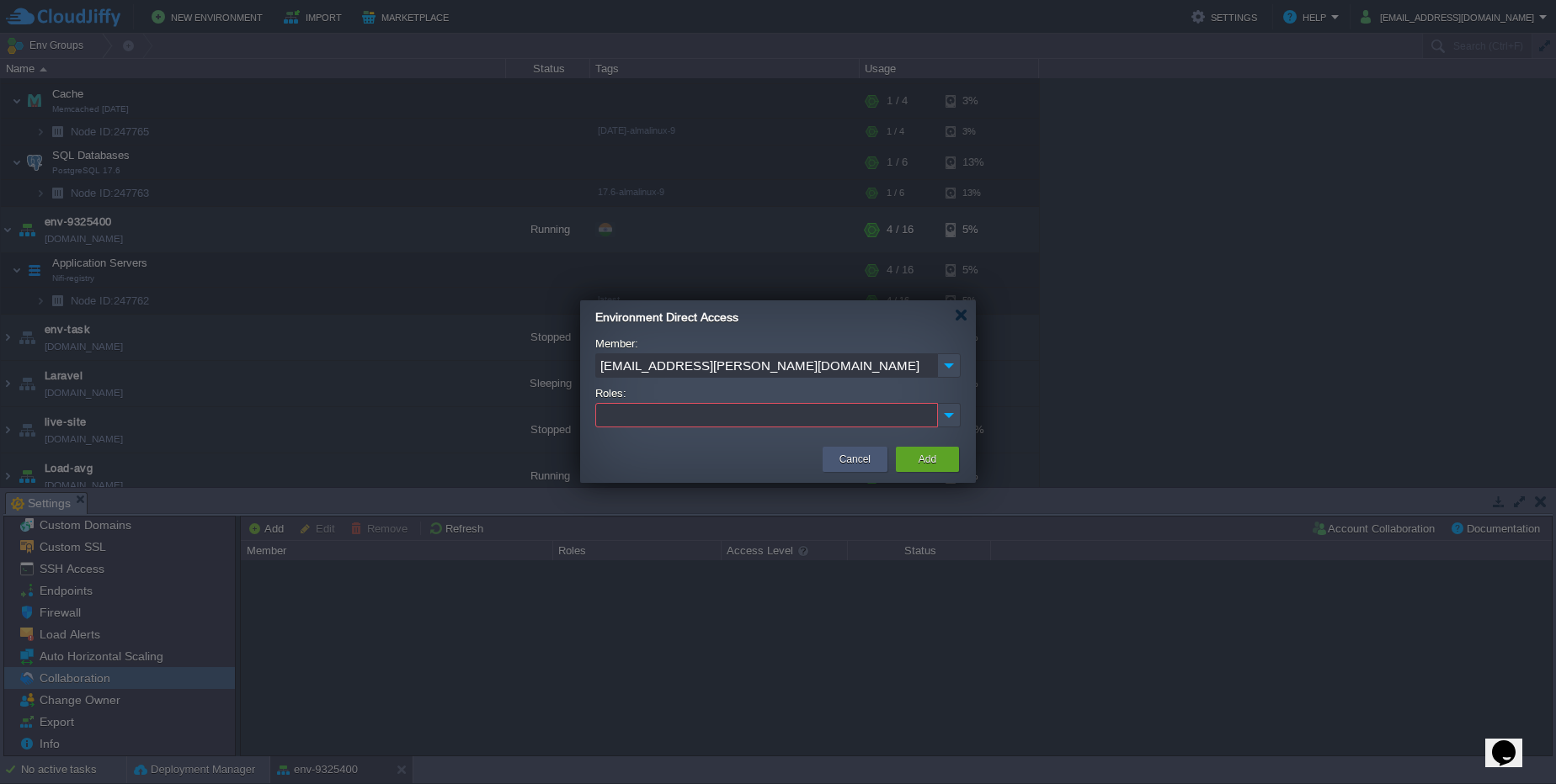
click at [847, 463] on button "Cancel" at bounding box center [854, 459] width 31 height 17
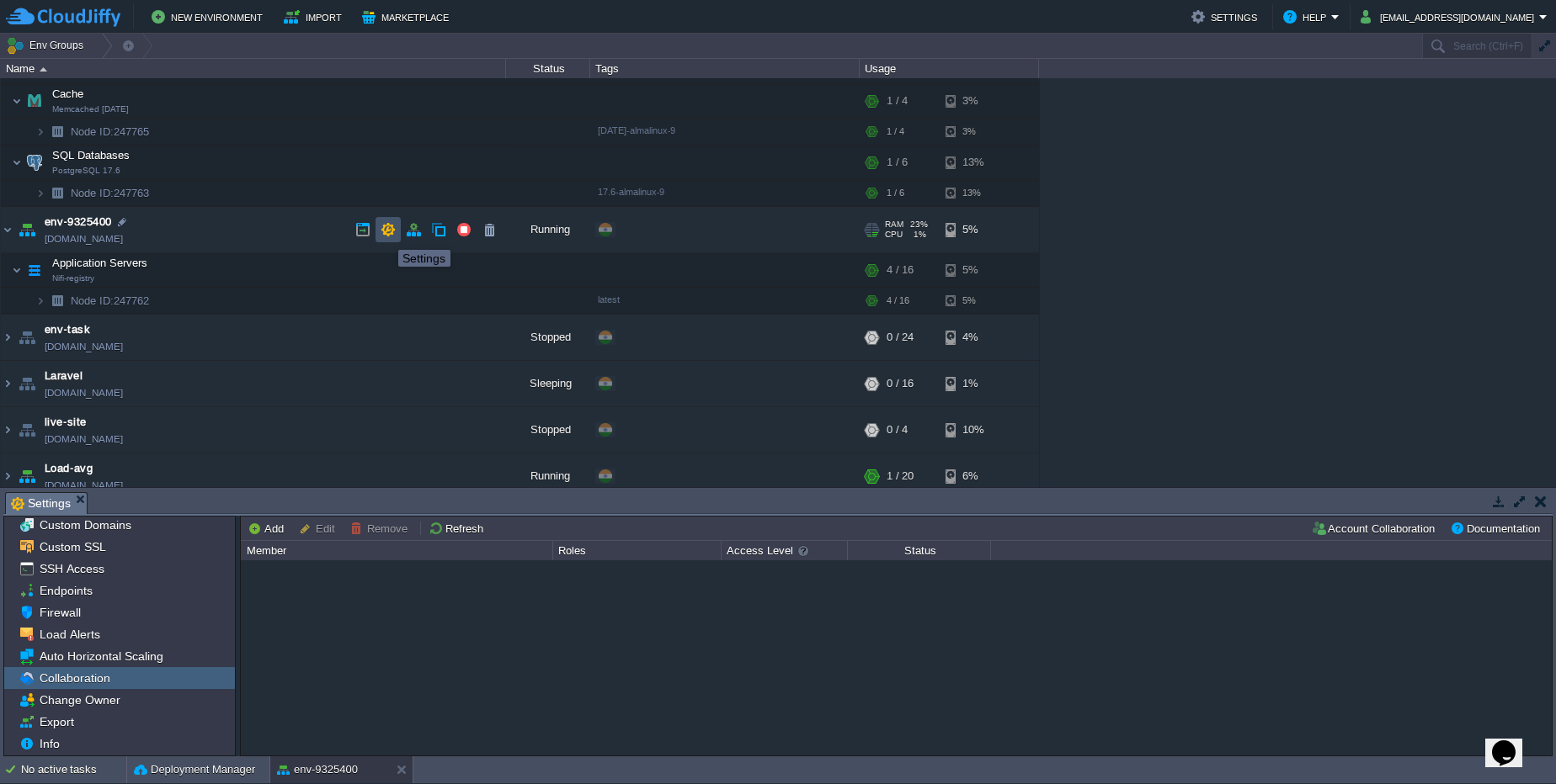
click at [388, 233] on button "button" at bounding box center [388, 229] width 15 height 15
click at [290, 546] on div "Member" at bounding box center [398, 550] width 310 height 19
click at [117, 629] on div "Load Alerts" at bounding box center [119, 634] width 231 height 22
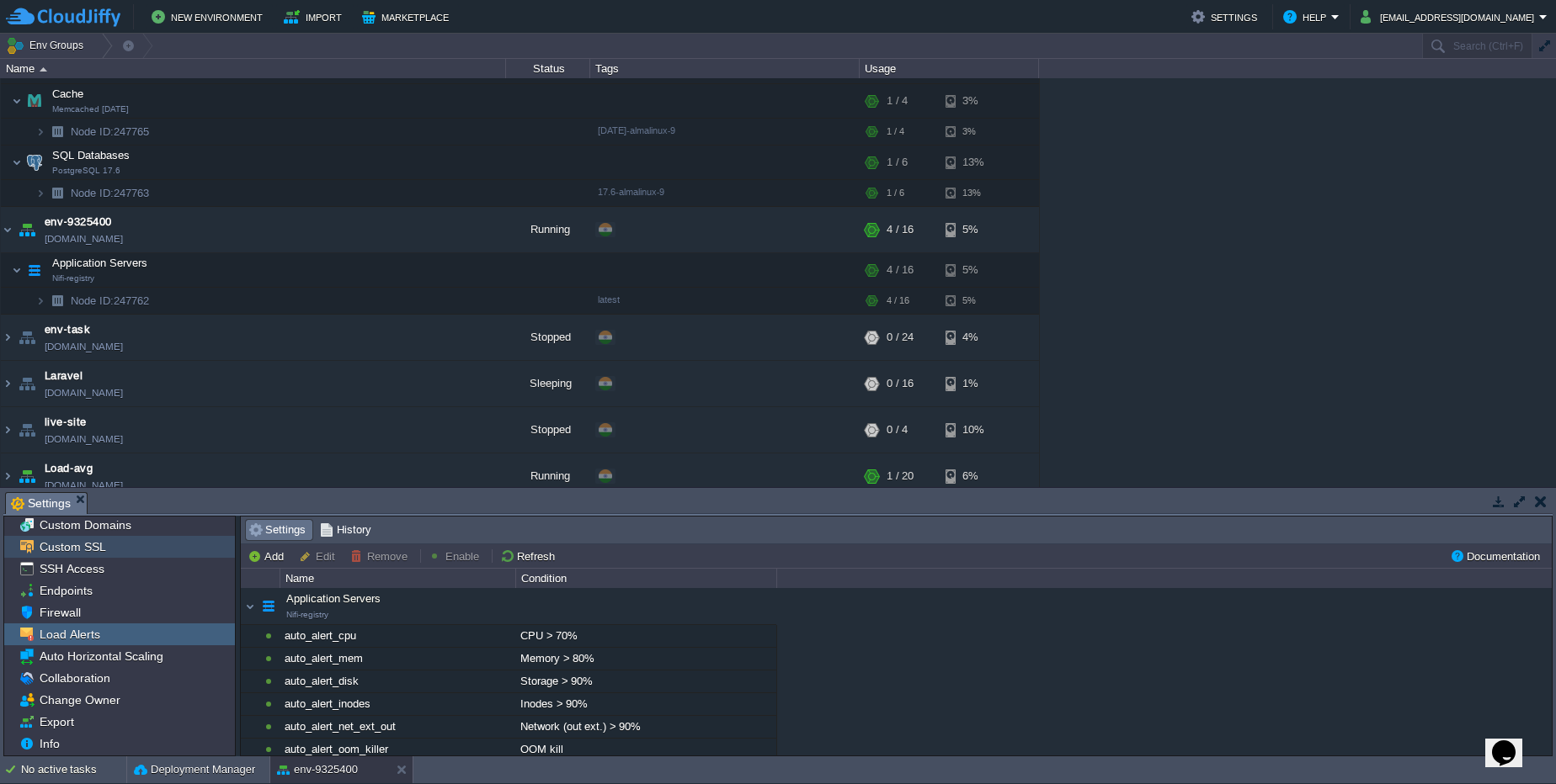
click at [169, 556] on div "Custom SSL" at bounding box center [119, 547] width 231 height 22
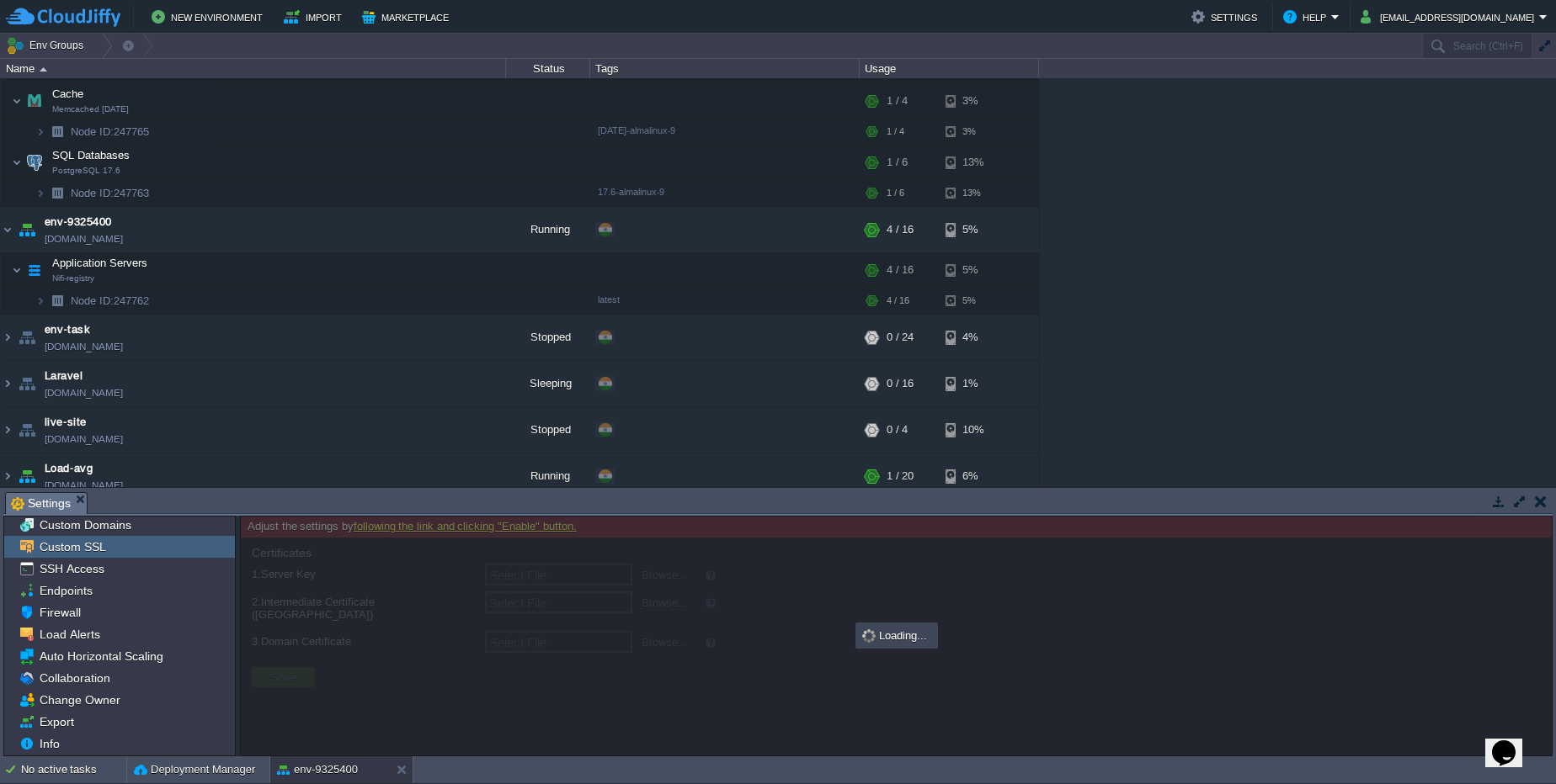
type input "Select File"
